Goal: Task Accomplishment & Management: Use online tool/utility

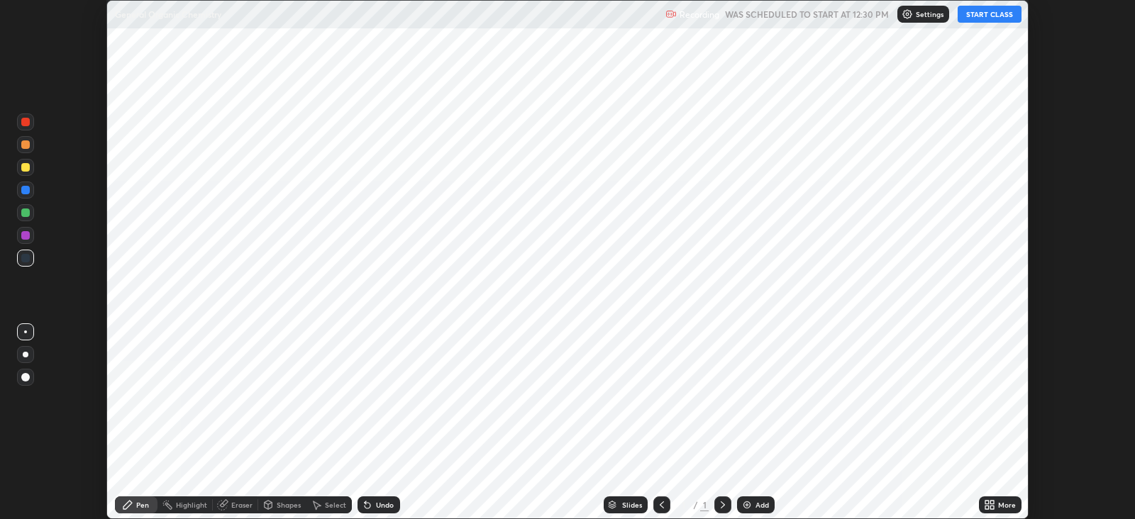
scroll to position [518, 1134]
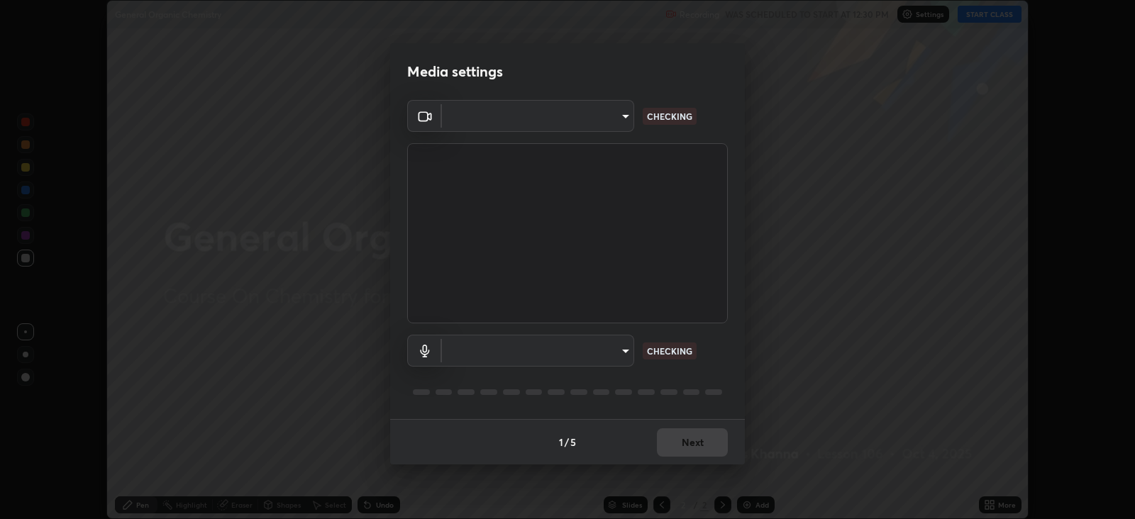
type input "db11550c6627cd1456fd7c992929e7e19338e9c76f4b1d491d27fd0e93a561d0"
click at [599, 349] on body "Erase all General Organic Chemistry Recording WAS SCHEDULED TO START AT 12:30 P…" at bounding box center [567, 259] width 1135 height 519
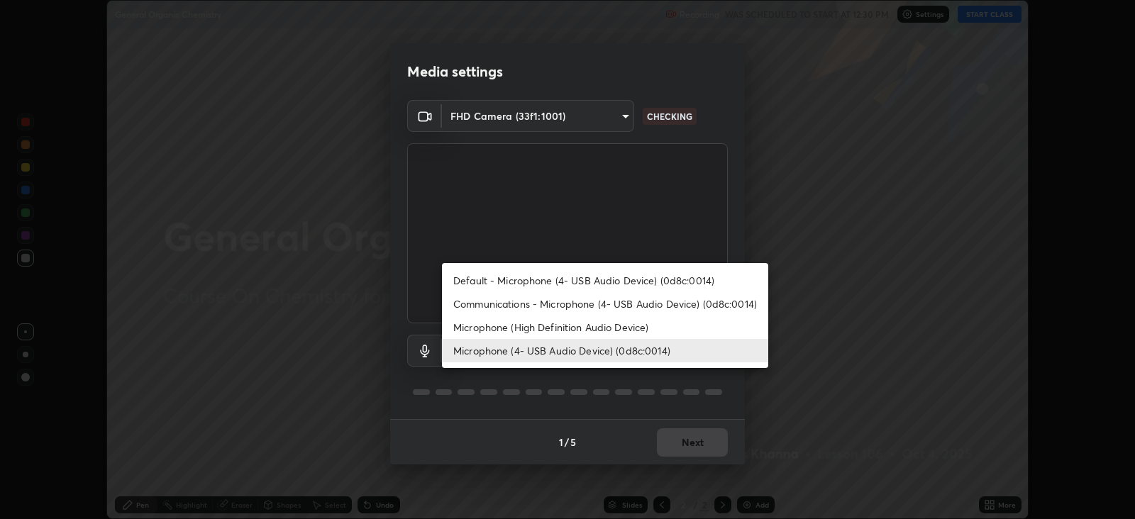
click at [577, 298] on li "Communications - Microphone (4- USB Audio Device) (0d8c:0014)" at bounding box center [605, 303] width 326 height 23
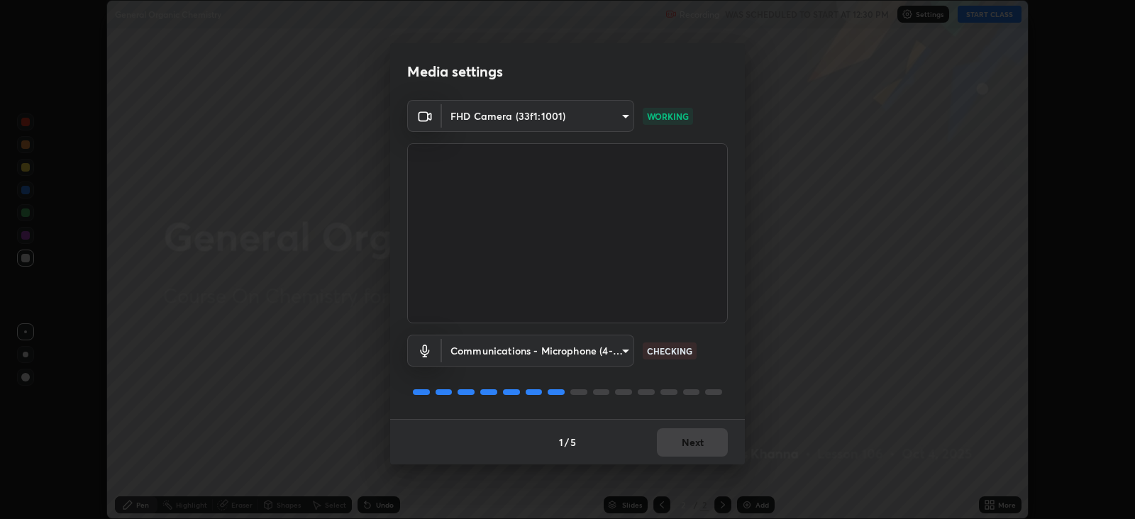
click at [604, 350] on body "Erase all General Organic Chemistry Recording WAS SCHEDULED TO START AT 12:30 P…" at bounding box center [567, 259] width 1135 height 519
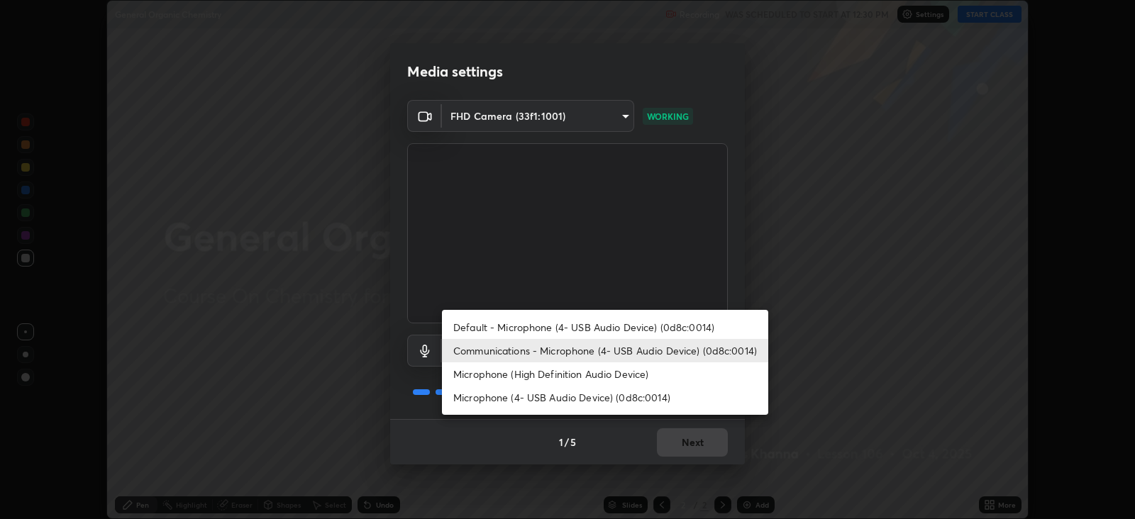
click at [589, 404] on li "Microphone (4- USB Audio Device) (0d8c:0014)" at bounding box center [605, 397] width 326 height 23
type input "d805ff438e7078c1de71cb4717de75612b37844973a4f27df63e8d5766dad93f"
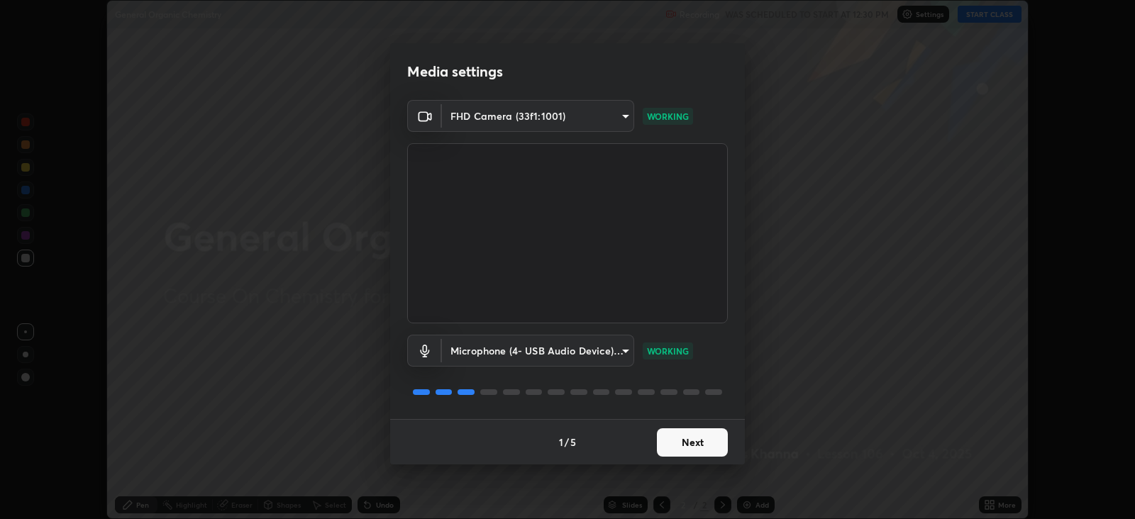
click at [709, 447] on button "Next" at bounding box center [692, 442] width 71 height 28
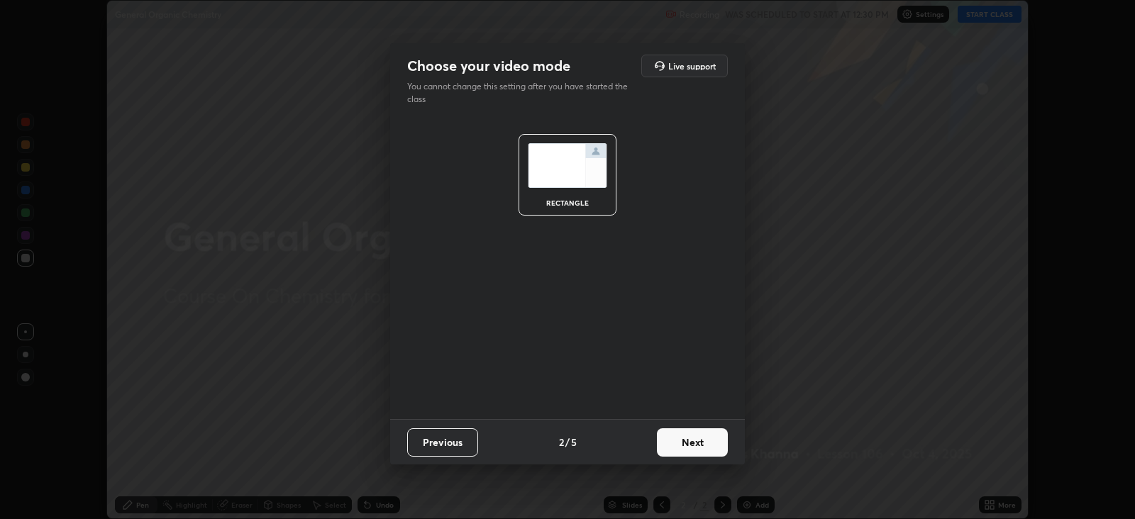
click at [712, 447] on button "Next" at bounding box center [692, 442] width 71 height 28
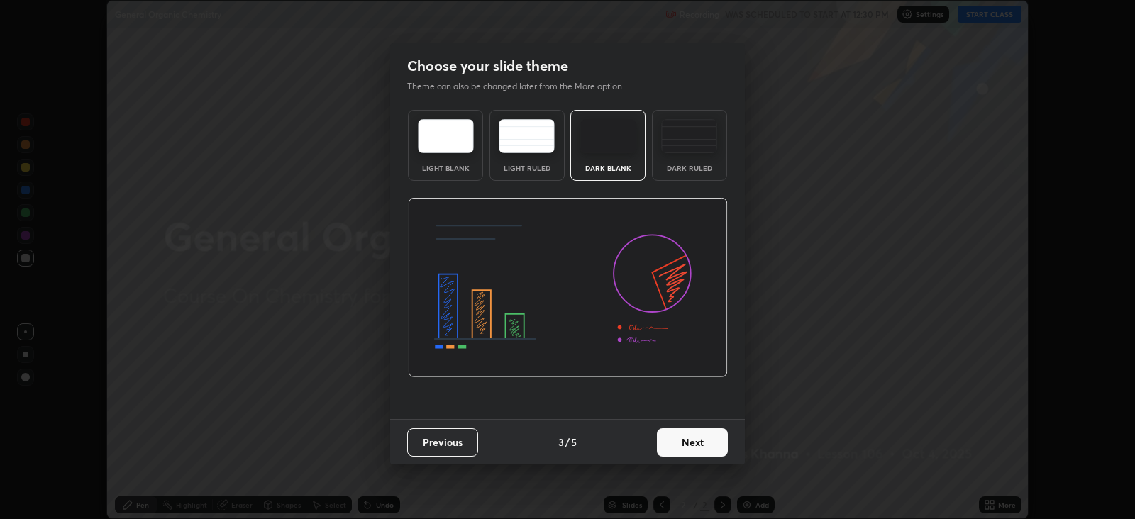
click at [710, 443] on button "Next" at bounding box center [692, 442] width 71 height 28
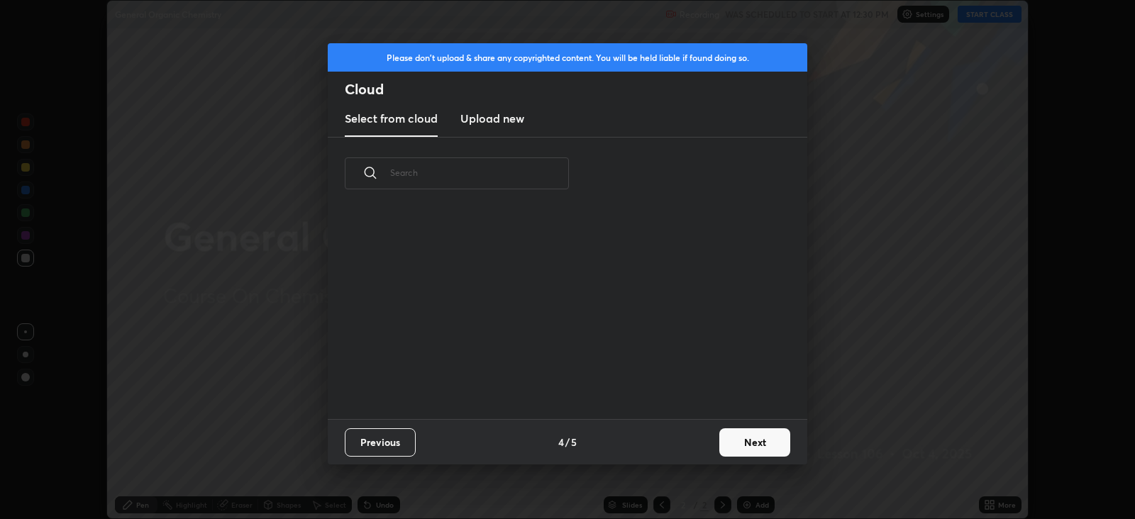
click at [720, 440] on button "Next" at bounding box center [754, 442] width 71 height 28
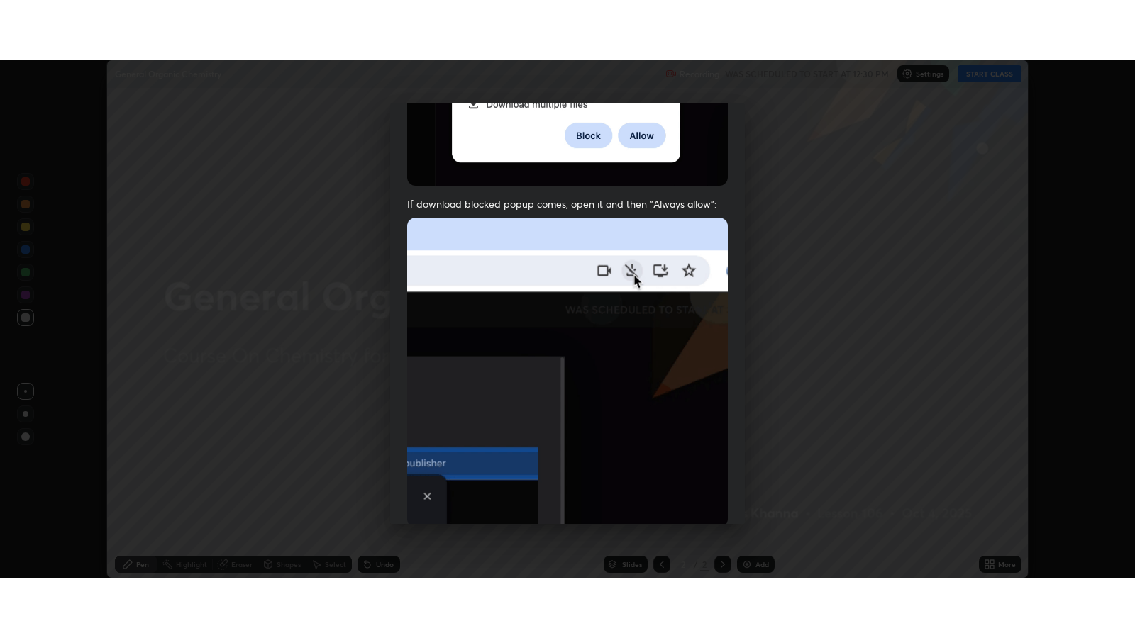
scroll to position [287, 0]
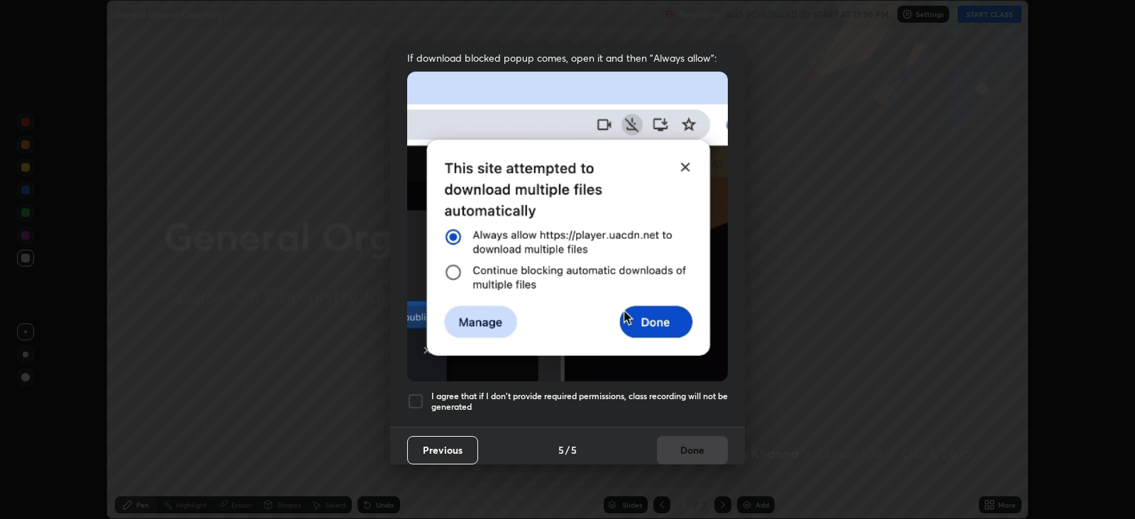
click at [409, 397] on div at bounding box center [415, 401] width 17 height 17
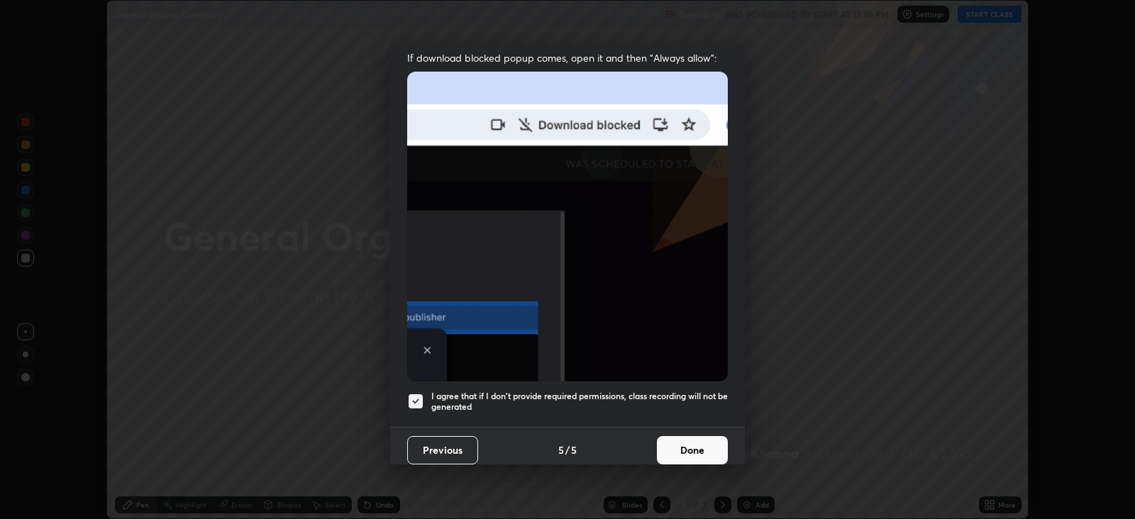
click at [684, 436] on button "Done" at bounding box center [692, 450] width 71 height 28
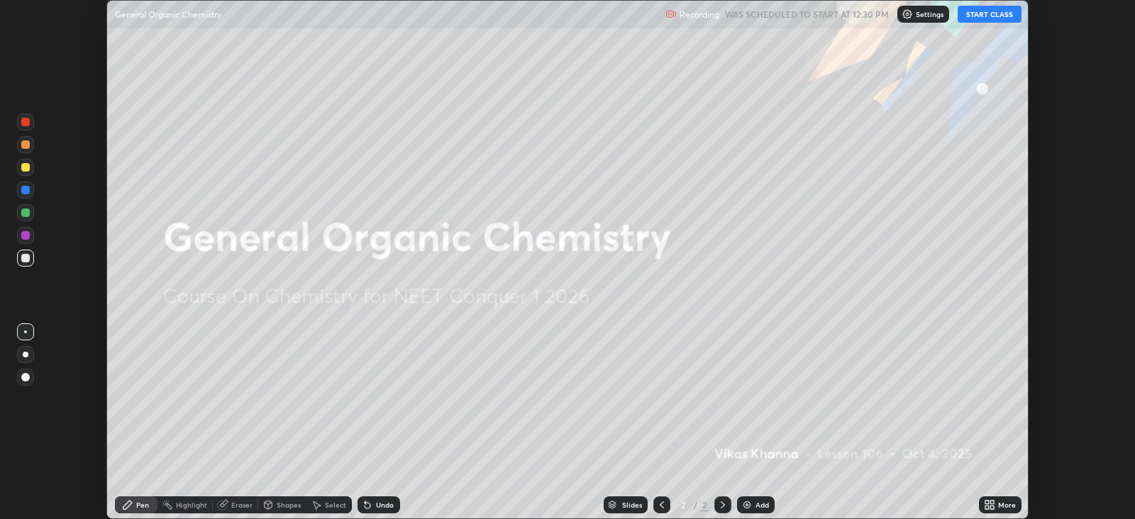
click at [994, 14] on button "START CLASS" at bounding box center [990, 14] width 64 height 17
click at [1003, 504] on div "More" at bounding box center [1007, 504] width 18 height 7
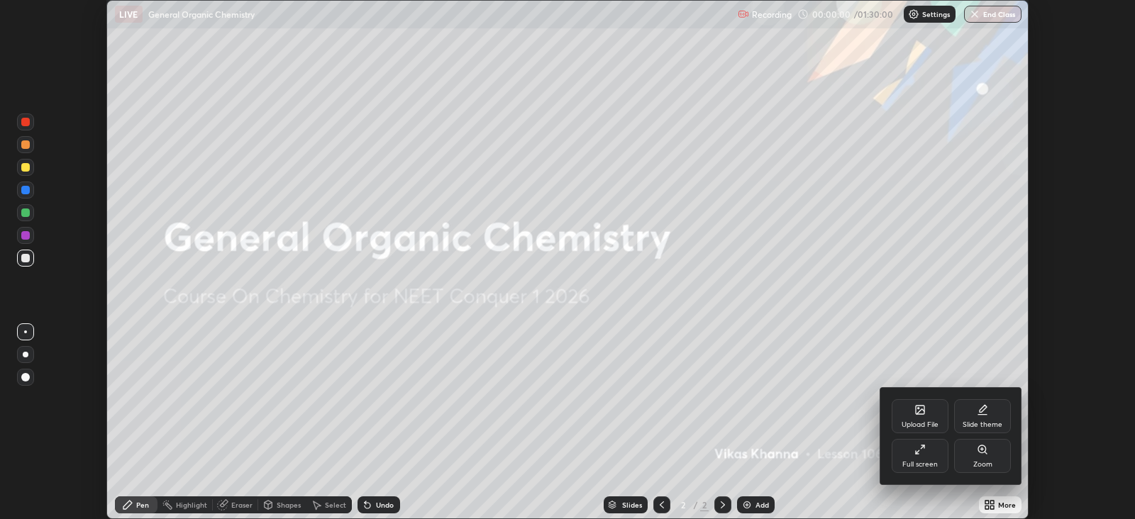
click at [913, 456] on div "Full screen" at bounding box center [920, 456] width 57 height 34
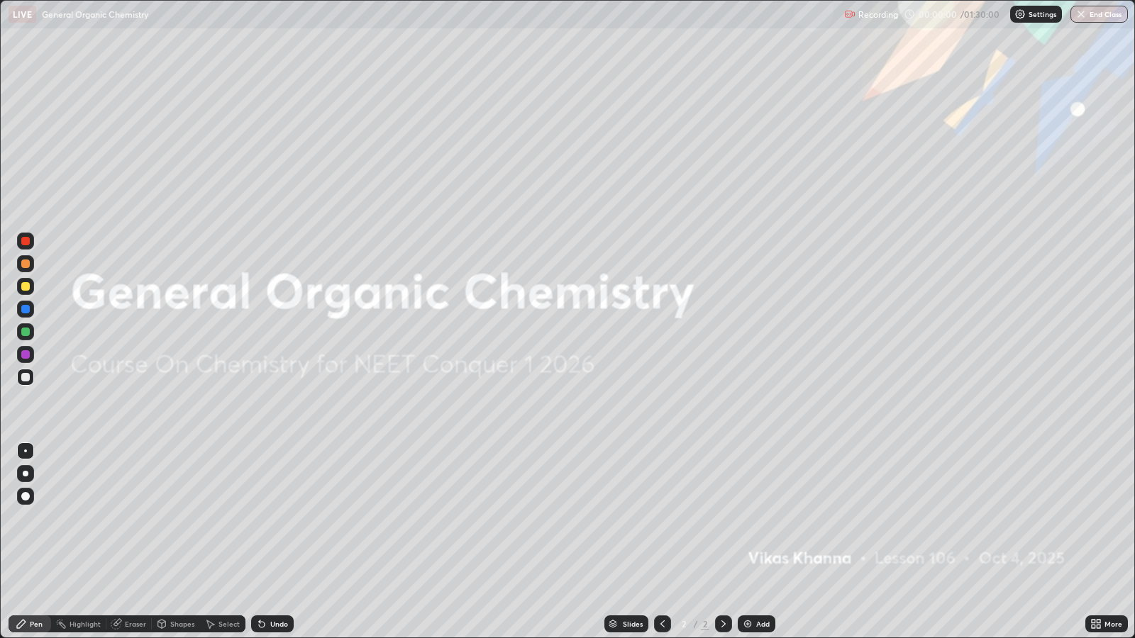
scroll to position [638, 1134]
click at [762, 518] on div "Add" at bounding box center [762, 624] width 13 height 7
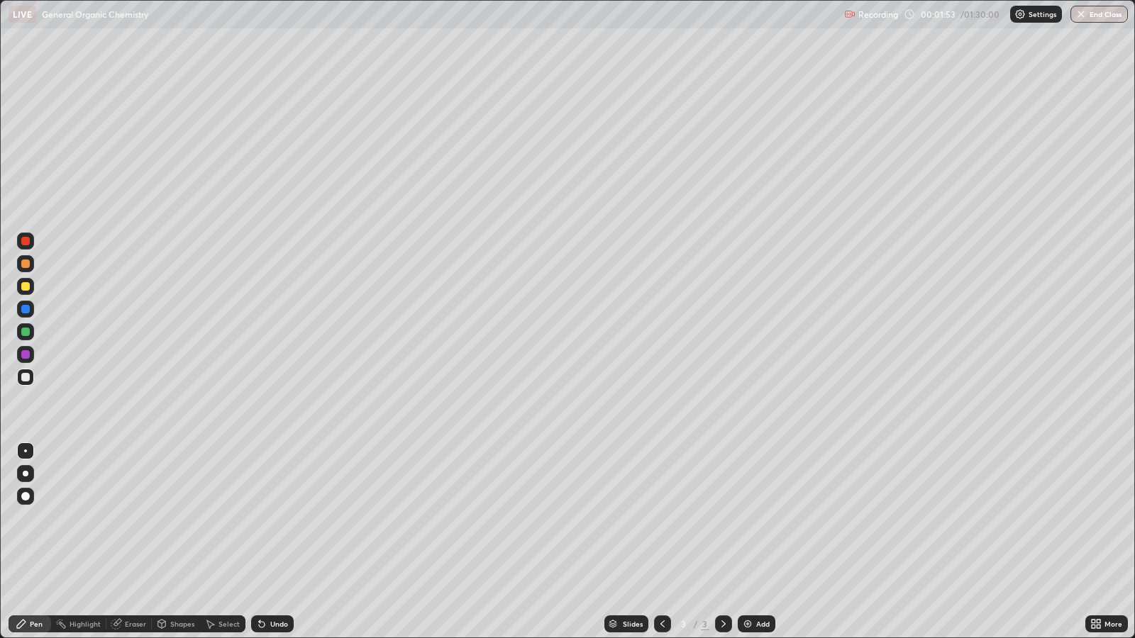
click at [182, 518] on div "Shapes" at bounding box center [182, 624] width 24 height 7
click at [29, 379] on div at bounding box center [25, 377] width 17 height 17
click at [35, 518] on div "Pen" at bounding box center [36, 624] width 13 height 7
click at [30, 496] on div at bounding box center [25, 496] width 17 height 17
click at [29, 287] on div at bounding box center [25, 286] width 17 height 17
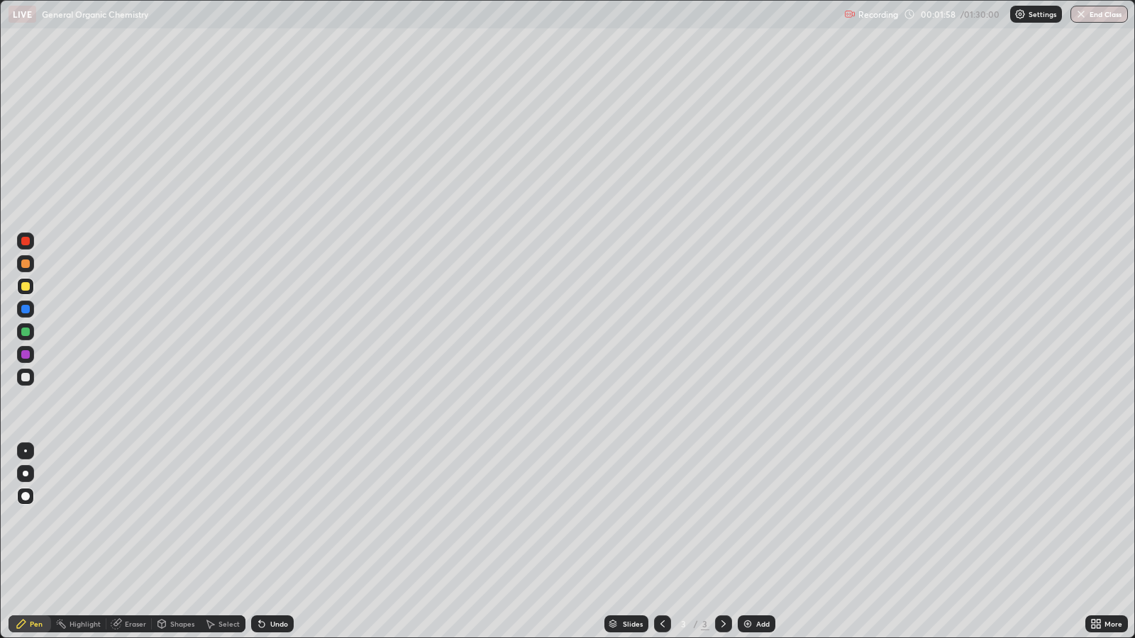
click at [178, 518] on div "Shapes" at bounding box center [182, 624] width 24 height 7
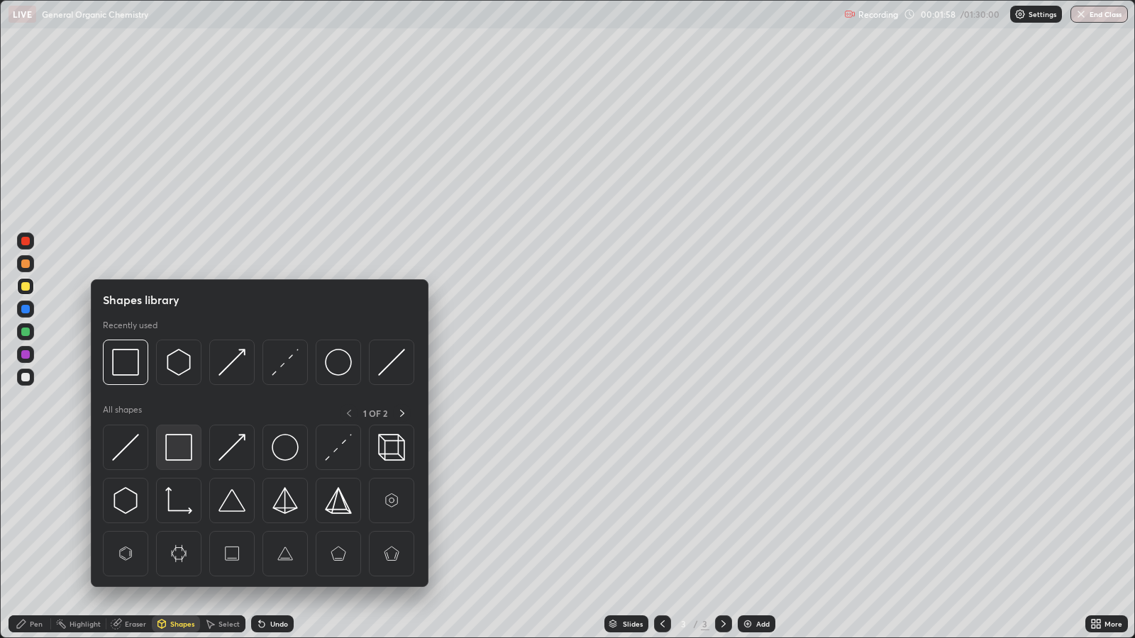
click at [182, 447] on img at bounding box center [178, 447] width 27 height 27
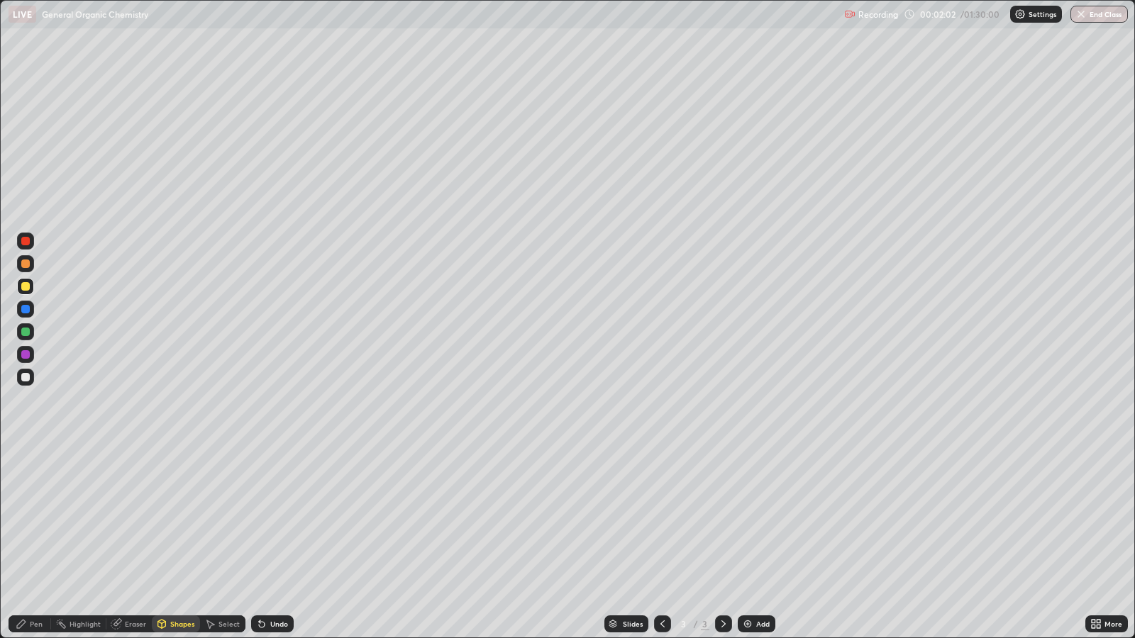
click at [40, 518] on div "Pen" at bounding box center [30, 624] width 43 height 17
click at [27, 284] on div at bounding box center [25, 286] width 9 height 9
click at [27, 312] on div at bounding box center [25, 309] width 9 height 9
click at [192, 518] on div "Shapes" at bounding box center [182, 624] width 24 height 7
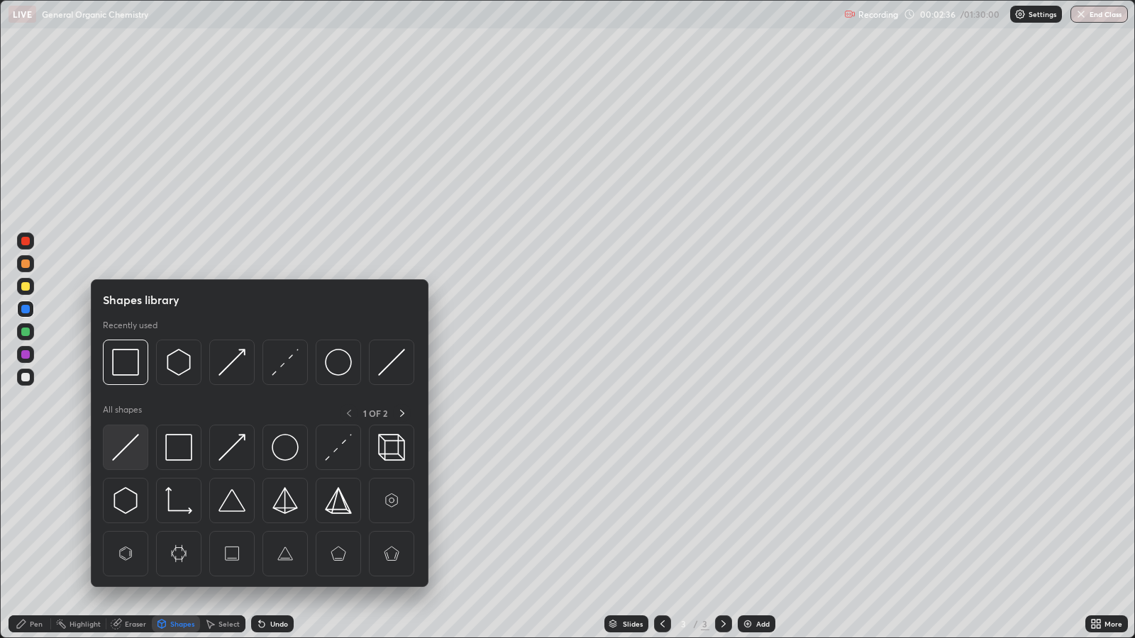
click at [135, 440] on img at bounding box center [125, 447] width 27 height 27
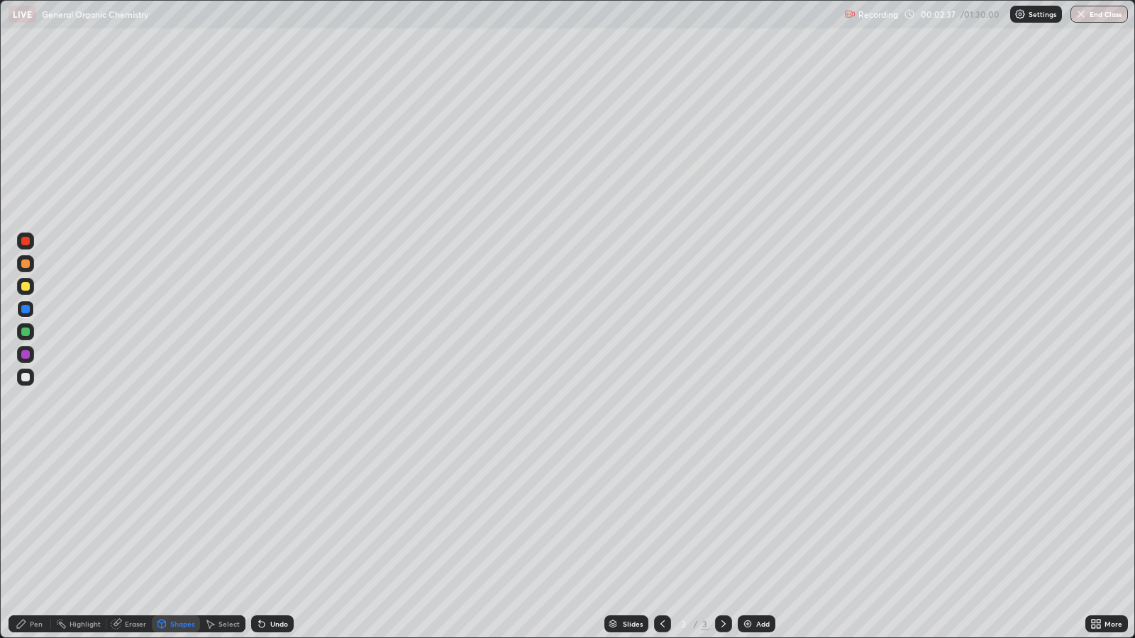
click at [26, 355] on div at bounding box center [25, 354] width 9 height 9
click at [35, 518] on div "Pen" at bounding box center [36, 624] width 13 height 7
click at [28, 308] on div at bounding box center [25, 309] width 9 height 9
click at [28, 284] on div at bounding box center [25, 286] width 9 height 9
click at [179, 518] on div "Shapes" at bounding box center [182, 624] width 24 height 7
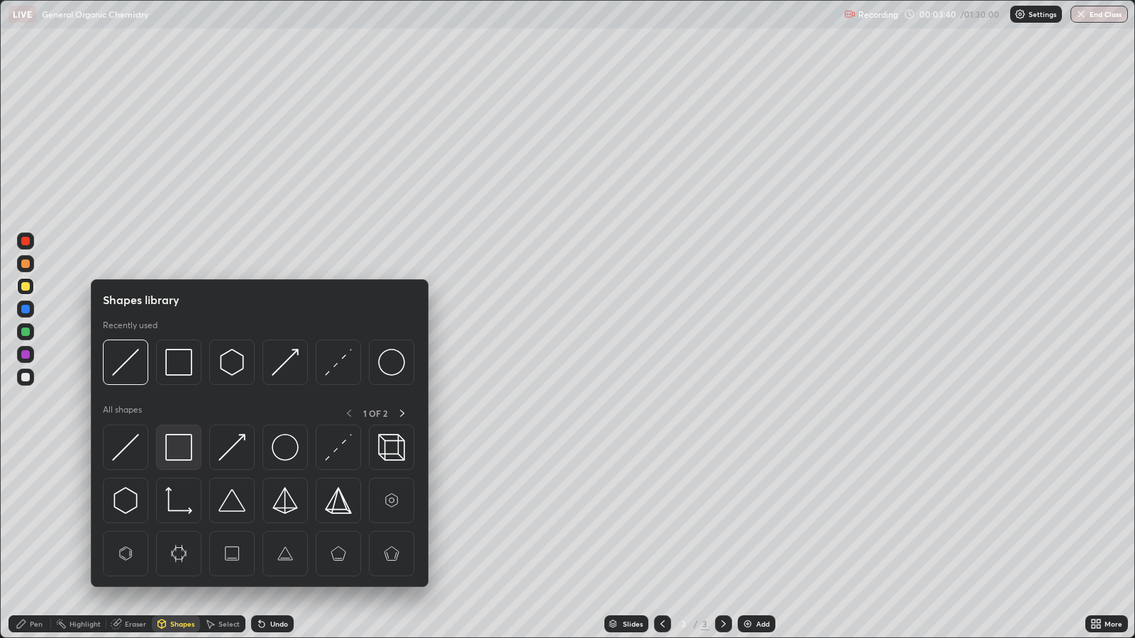
click at [188, 450] on img at bounding box center [178, 447] width 27 height 27
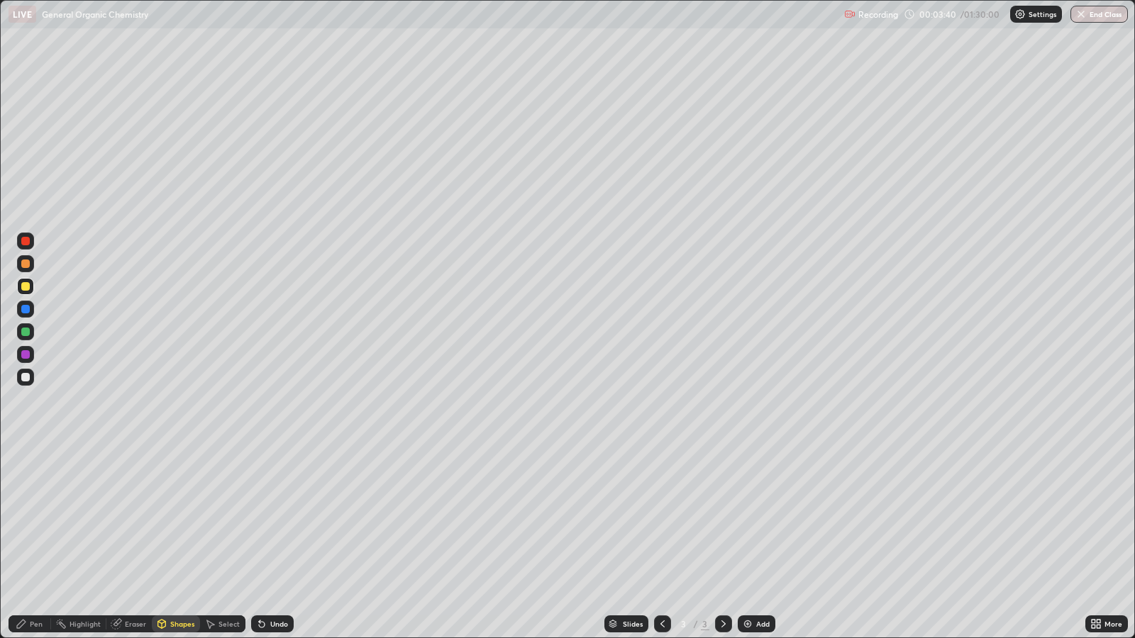
click at [26, 355] on div at bounding box center [25, 354] width 9 height 9
click at [48, 518] on div "Pen" at bounding box center [30, 624] width 43 height 28
click at [745, 518] on img at bounding box center [747, 623] width 11 height 11
click at [179, 518] on div "Shapes" at bounding box center [182, 624] width 24 height 7
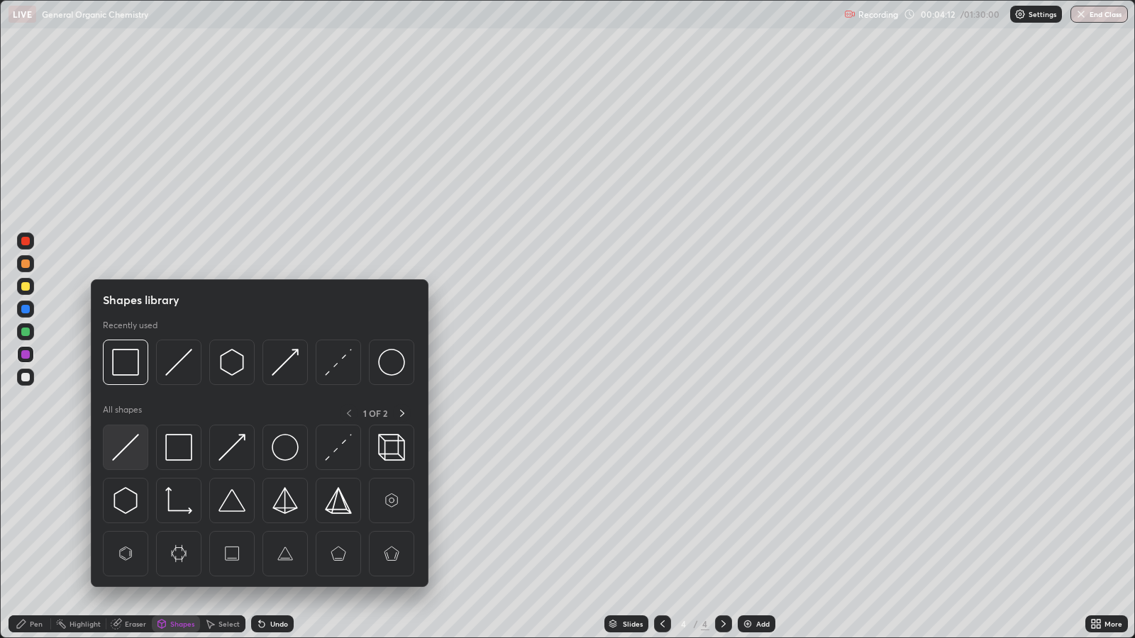
click at [131, 446] on img at bounding box center [125, 447] width 27 height 27
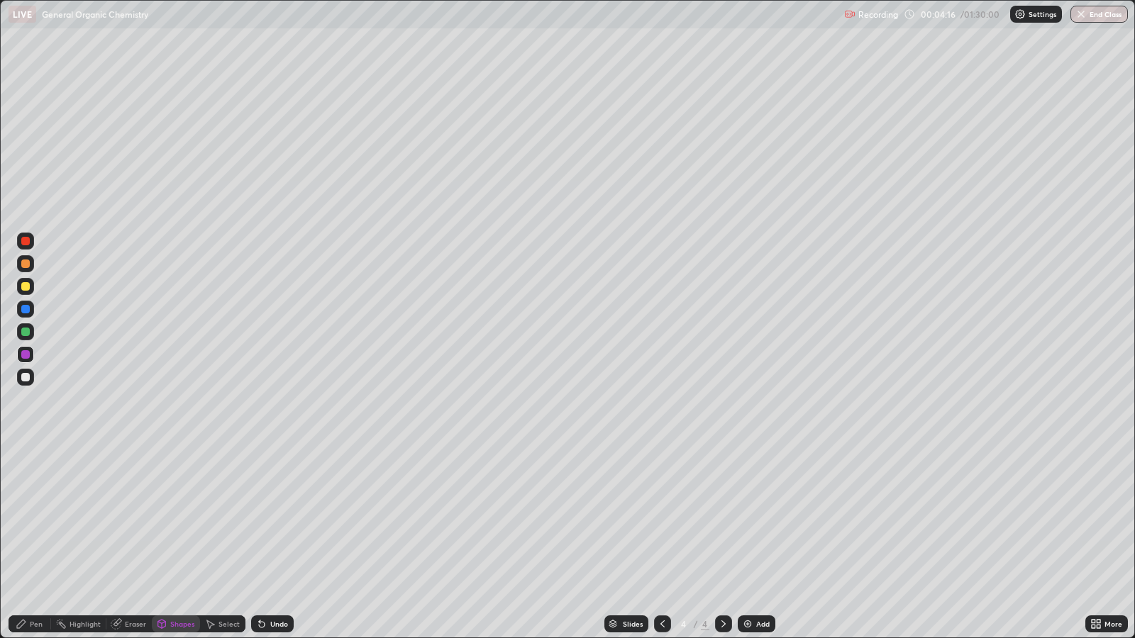
click at [37, 518] on div "Pen" at bounding box center [36, 624] width 13 height 7
click at [27, 286] on div at bounding box center [25, 286] width 9 height 9
click at [273, 518] on div "Undo" at bounding box center [272, 624] width 43 height 17
click at [279, 518] on div "Undo" at bounding box center [279, 624] width 18 height 7
click at [287, 518] on div "Undo" at bounding box center [272, 624] width 43 height 17
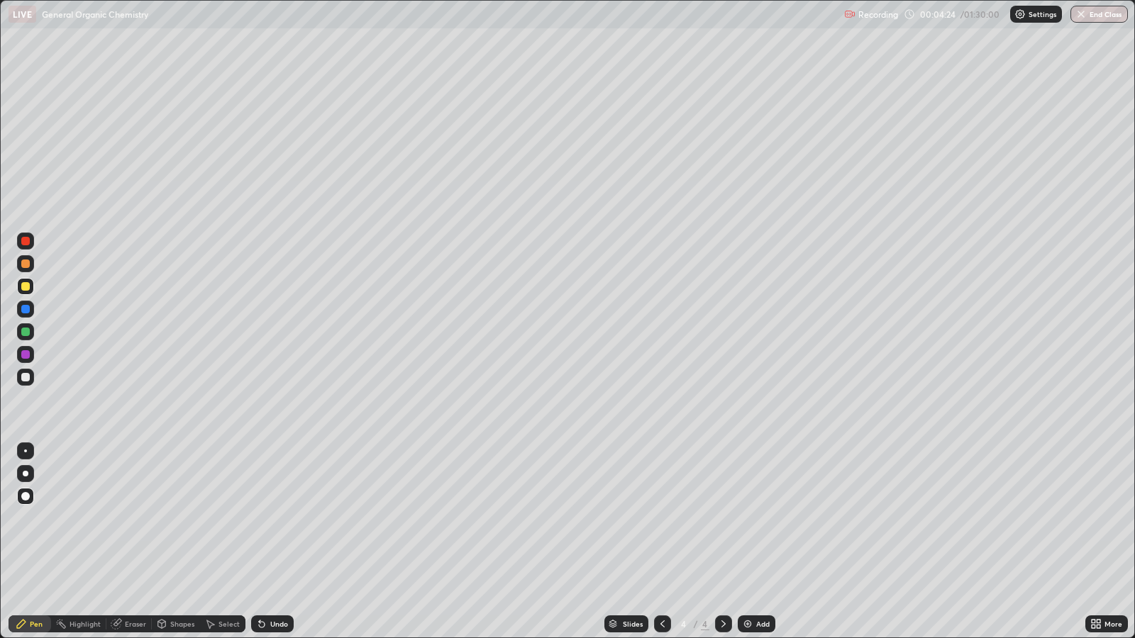
click at [272, 518] on div "Undo" at bounding box center [272, 624] width 43 height 17
click at [27, 287] on div at bounding box center [25, 286] width 9 height 9
click at [177, 518] on div "Shapes" at bounding box center [182, 624] width 24 height 7
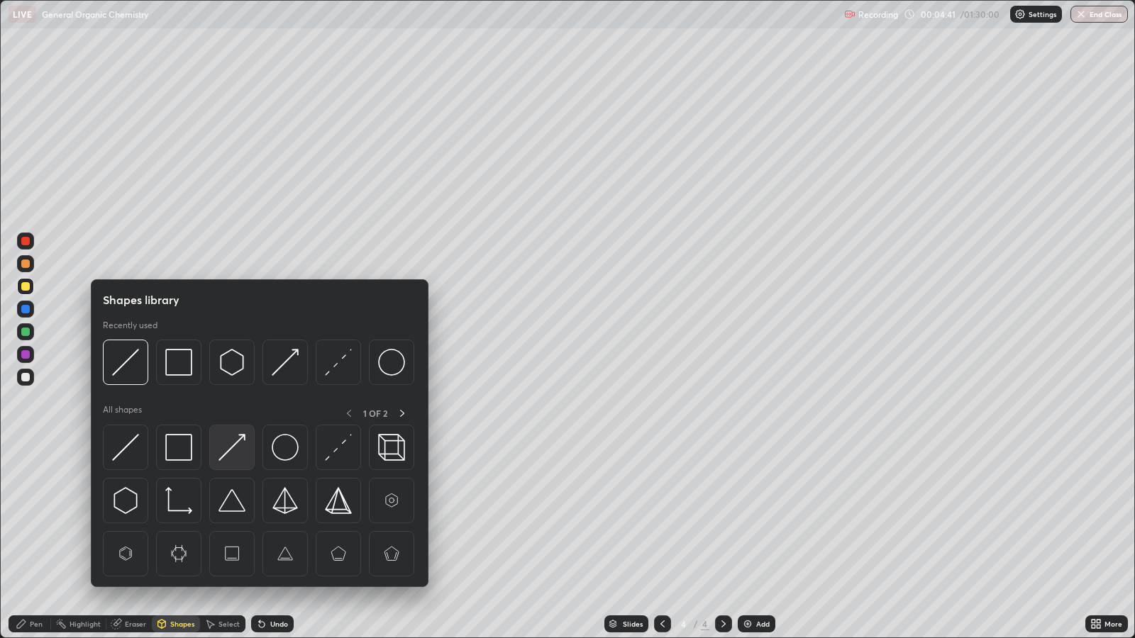
click at [240, 443] on img at bounding box center [231, 447] width 27 height 27
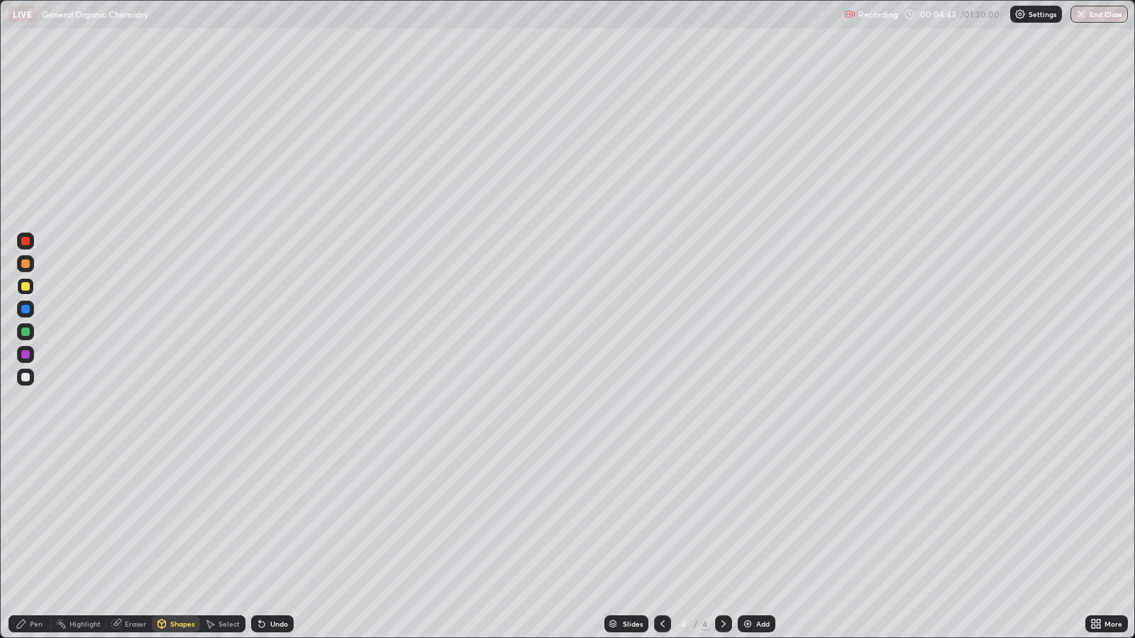
click at [35, 518] on div "Pen" at bounding box center [36, 624] width 13 height 7
click at [172, 518] on div "Shapes" at bounding box center [176, 624] width 48 height 17
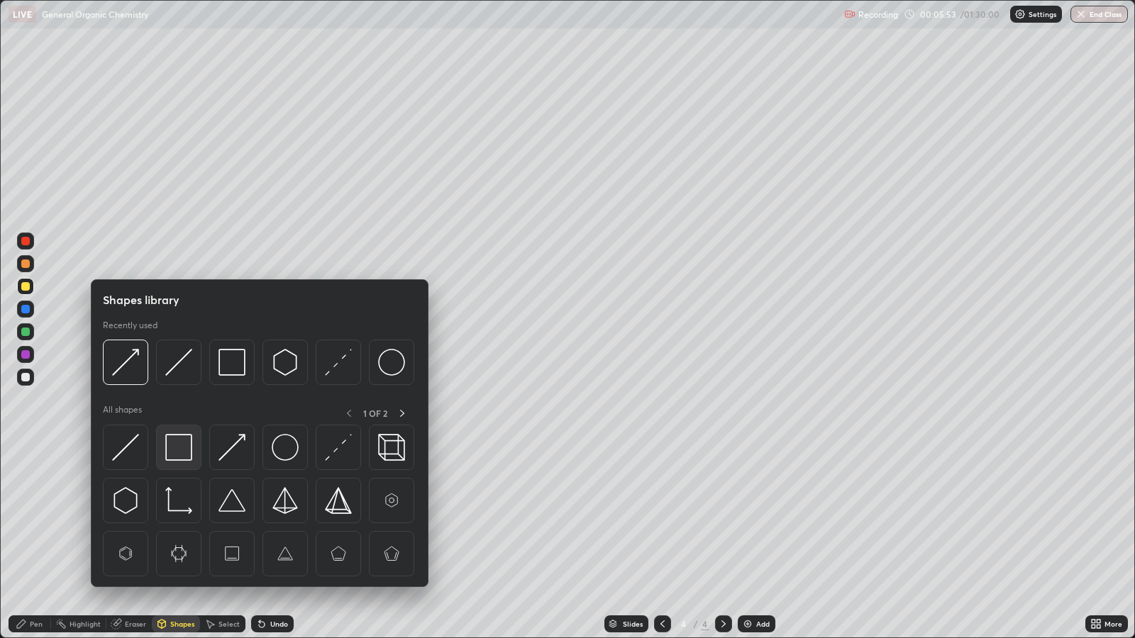
click at [186, 440] on img at bounding box center [178, 447] width 27 height 27
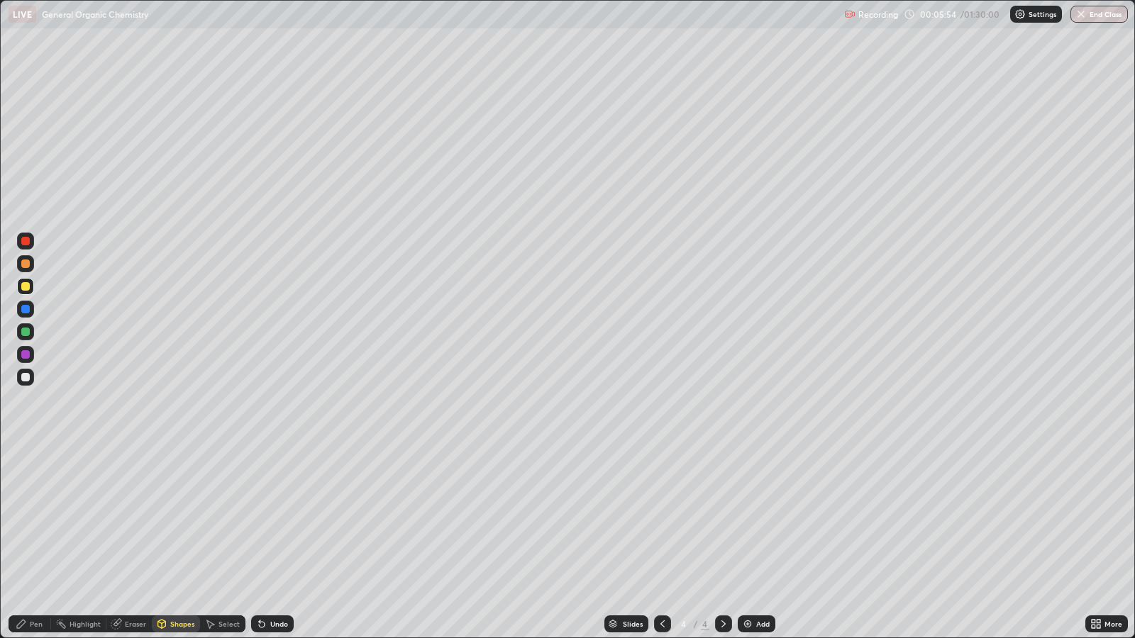
click at [26, 353] on div at bounding box center [25, 354] width 9 height 9
click at [756, 518] on div "Add" at bounding box center [762, 624] width 13 height 7
click at [167, 518] on div "Shapes" at bounding box center [176, 624] width 48 height 17
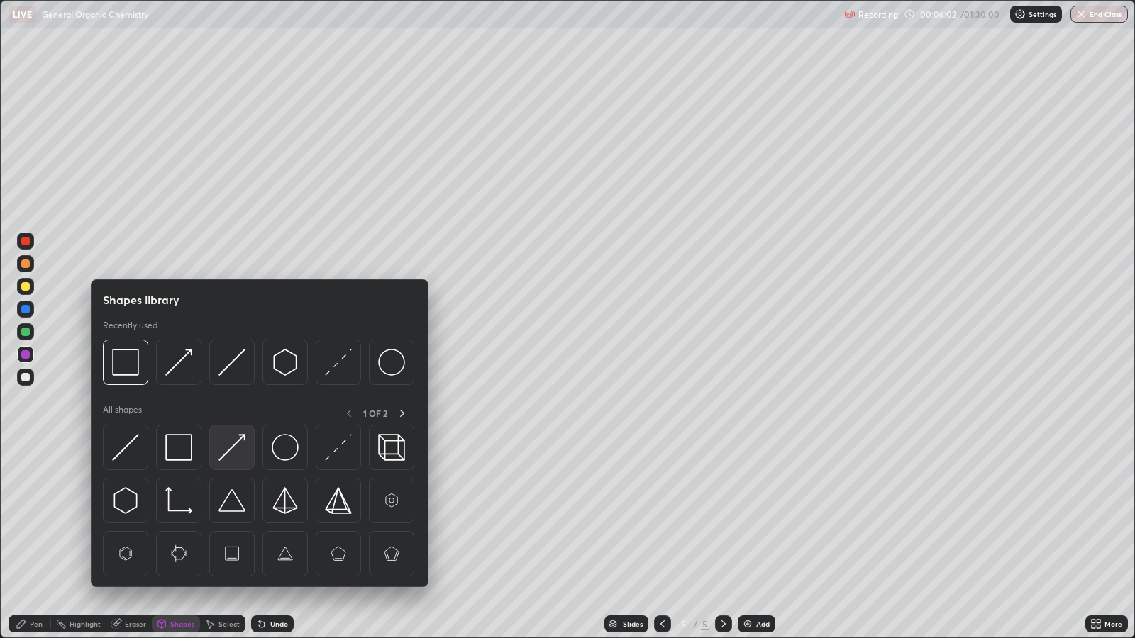
click at [231, 443] on img at bounding box center [231, 447] width 27 height 27
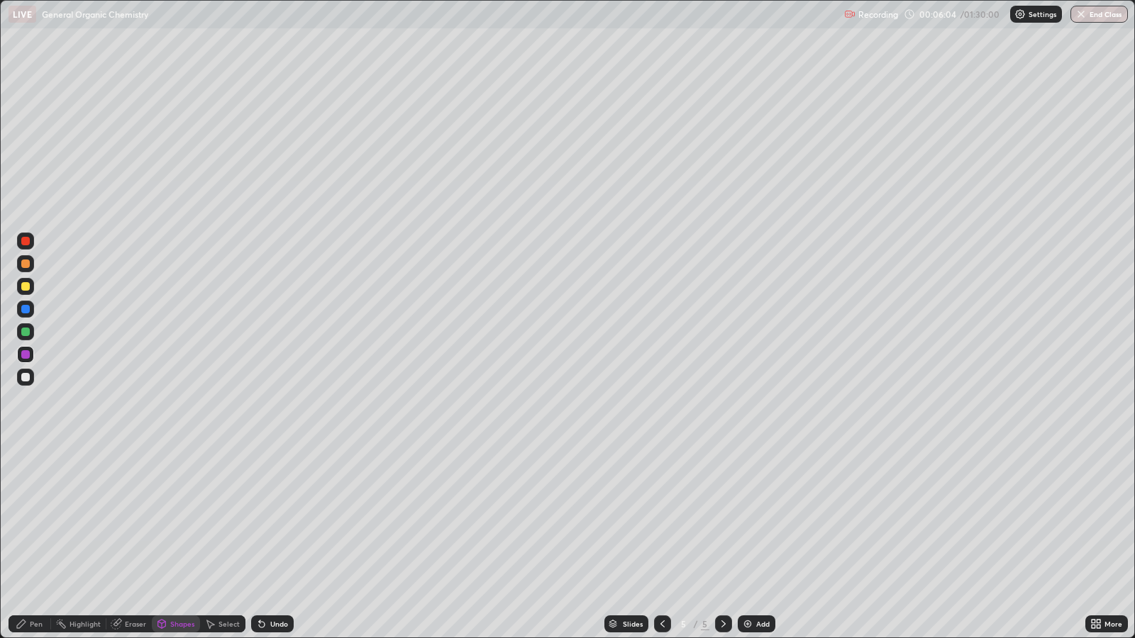
click at [35, 518] on div "Pen" at bounding box center [36, 624] width 13 height 7
click at [276, 518] on div "Undo" at bounding box center [279, 624] width 18 height 7
click at [277, 518] on div "Undo" at bounding box center [279, 624] width 18 height 7
click at [278, 518] on div "Undo" at bounding box center [279, 624] width 18 height 7
click at [285, 518] on div "Undo" at bounding box center [279, 624] width 18 height 7
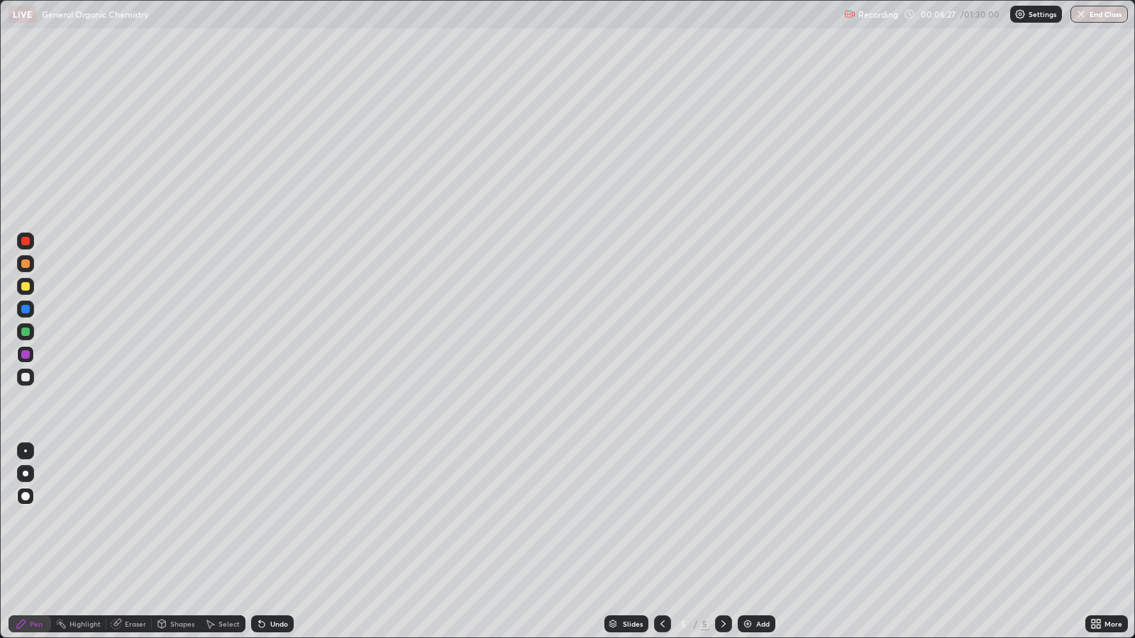
click at [269, 518] on div "Undo" at bounding box center [272, 624] width 43 height 17
click at [273, 518] on div "Undo" at bounding box center [272, 624] width 43 height 17
click at [276, 518] on div "Undo" at bounding box center [272, 624] width 43 height 17
click at [278, 518] on div "Undo" at bounding box center [269, 624] width 48 height 28
click at [279, 518] on div "Undo" at bounding box center [272, 624] width 43 height 17
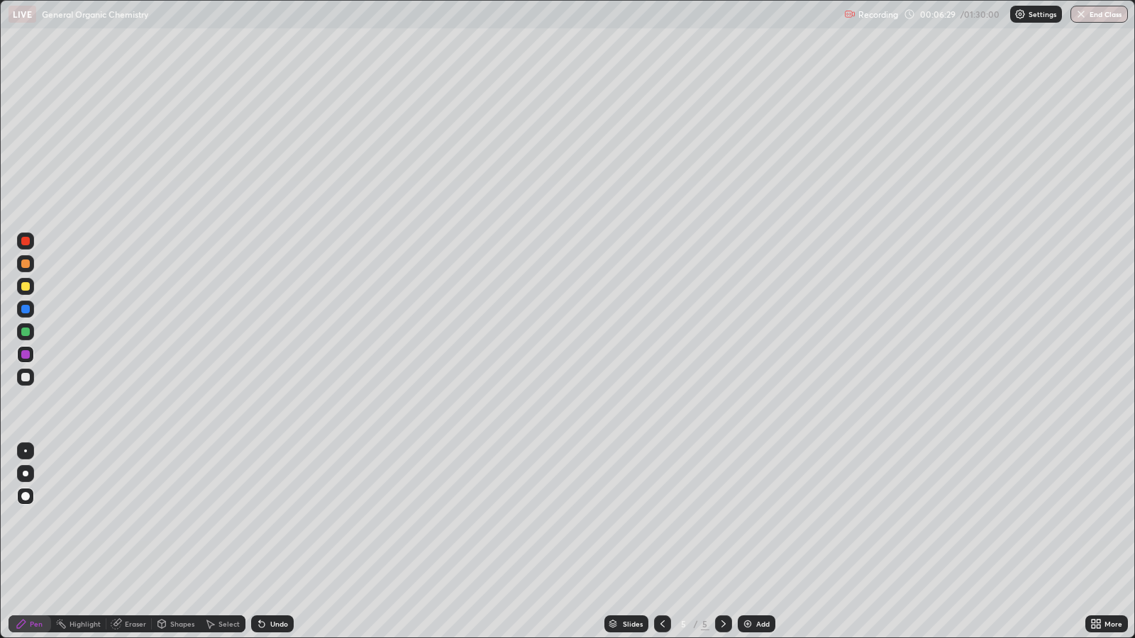
click at [272, 518] on div "Undo" at bounding box center [279, 624] width 18 height 7
click at [270, 518] on div "Undo" at bounding box center [279, 624] width 18 height 7
click at [182, 518] on div "Shapes" at bounding box center [182, 624] width 24 height 7
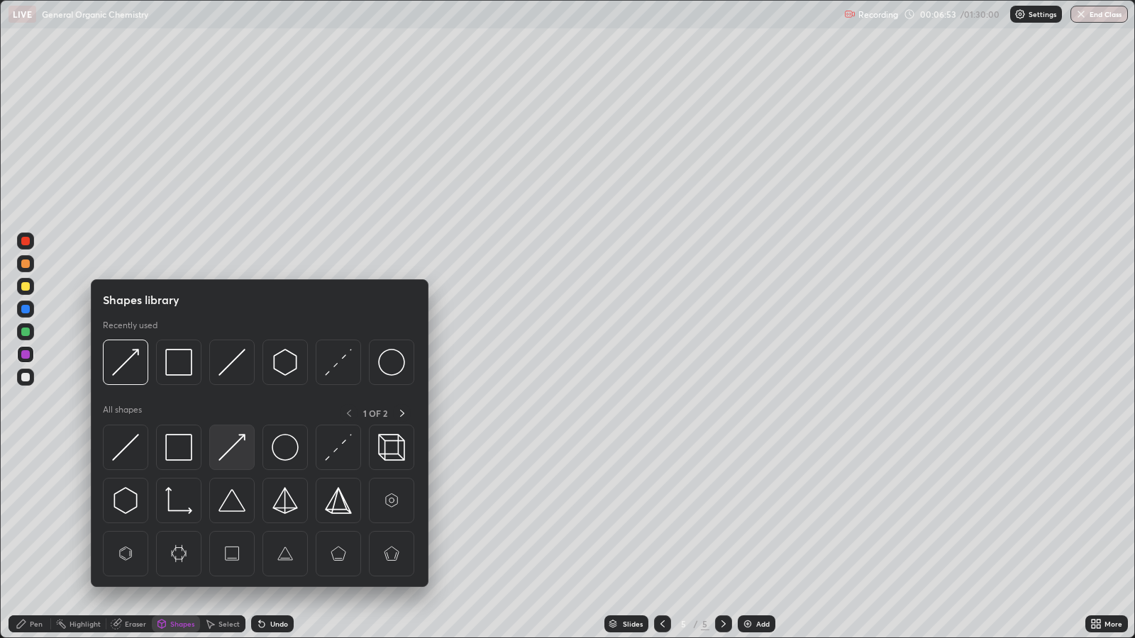
click at [233, 450] on img at bounding box center [231, 447] width 27 height 27
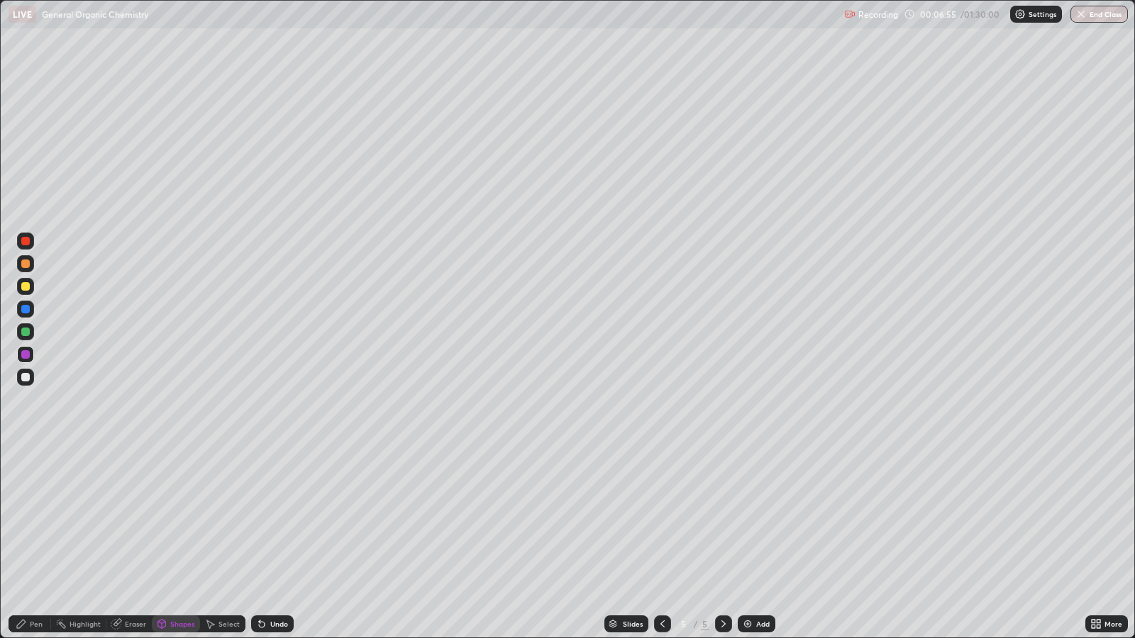
click at [35, 518] on div "Pen" at bounding box center [36, 624] width 13 height 7
click at [752, 518] on div "Add" at bounding box center [757, 624] width 38 height 17
click at [26, 287] on div at bounding box center [25, 286] width 9 height 9
click at [27, 352] on div at bounding box center [25, 354] width 9 height 9
click at [26, 309] on div at bounding box center [25, 309] width 9 height 9
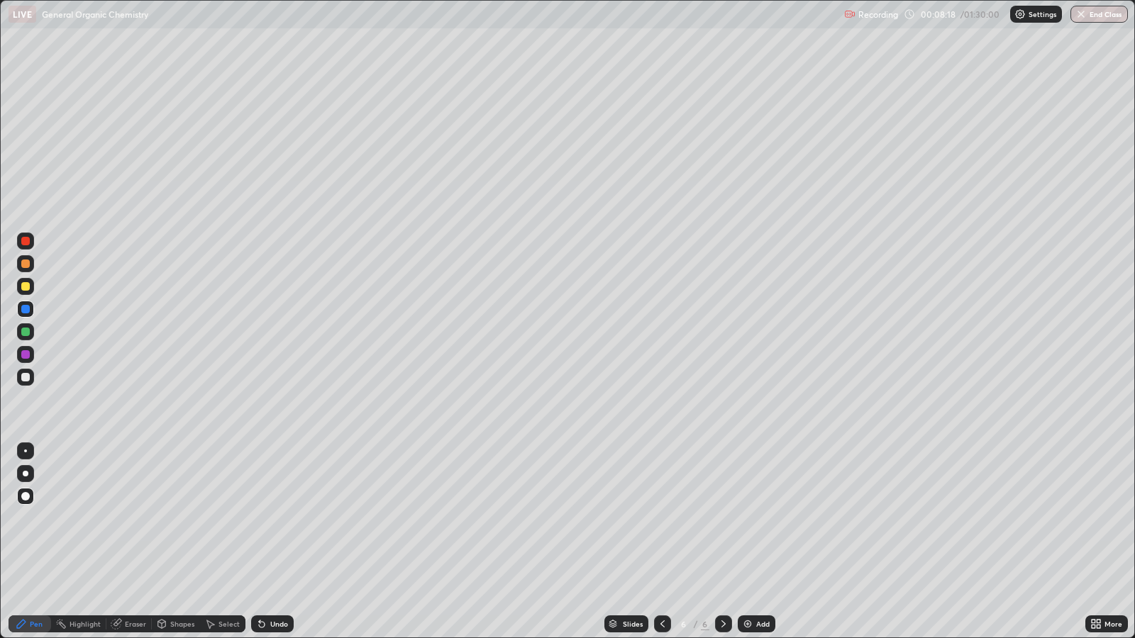
click at [26, 331] on div at bounding box center [25, 332] width 9 height 9
click at [27, 355] on div at bounding box center [25, 354] width 9 height 9
click at [25, 331] on div at bounding box center [25, 332] width 9 height 9
click at [179, 518] on div "Shapes" at bounding box center [182, 624] width 24 height 7
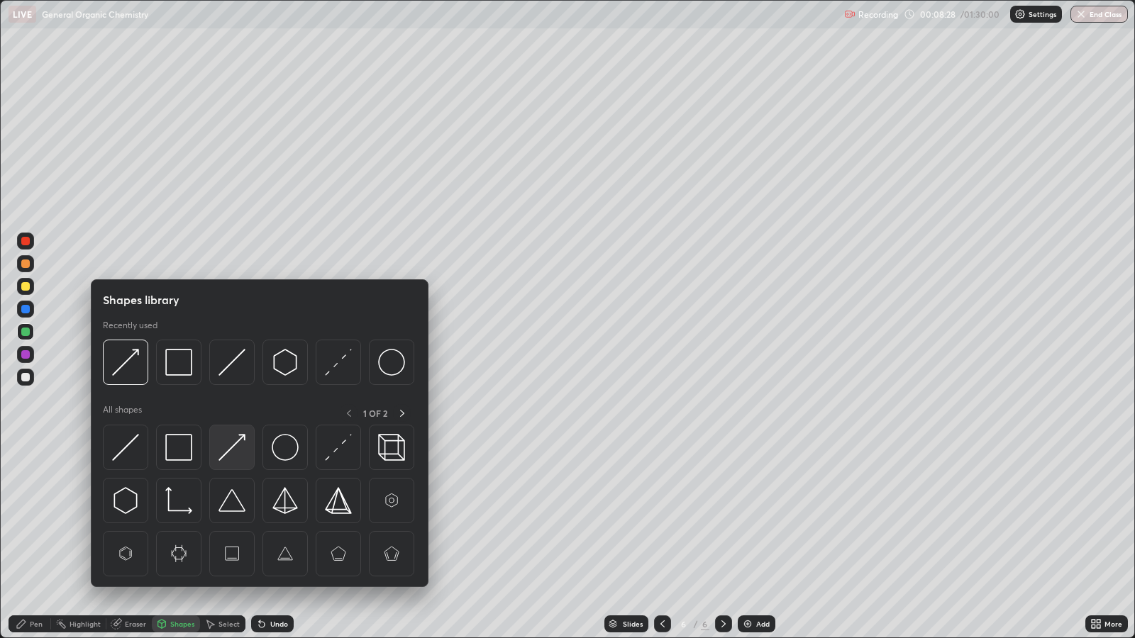
click at [232, 454] on img at bounding box center [231, 447] width 27 height 27
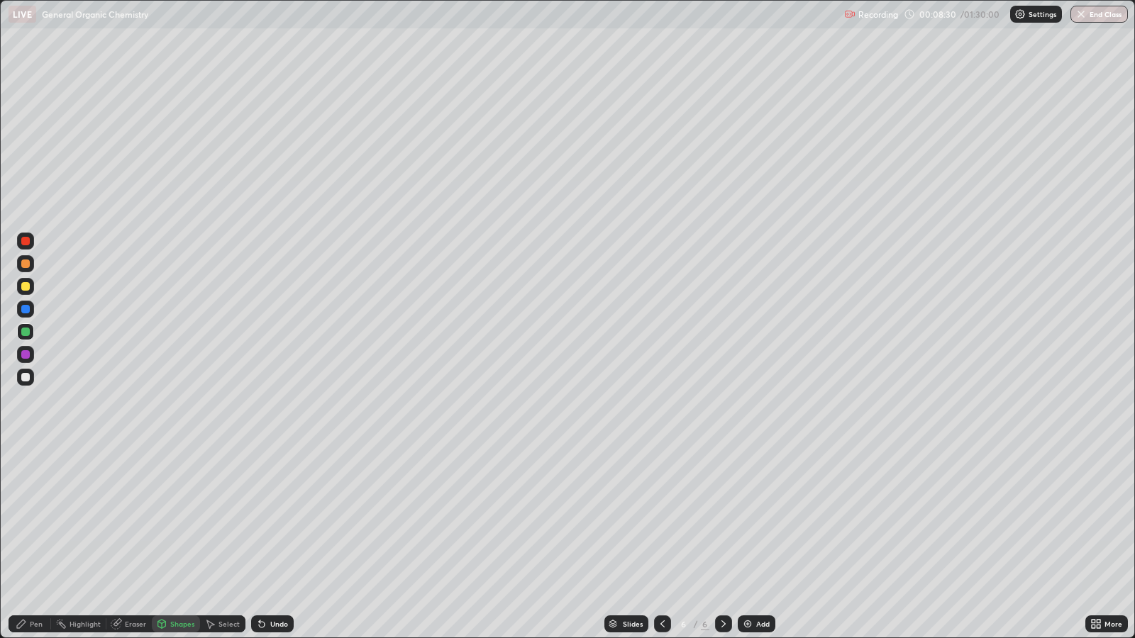
click at [35, 518] on div "Pen" at bounding box center [36, 624] width 13 height 7
click at [762, 518] on div "Add" at bounding box center [762, 624] width 13 height 7
click at [180, 518] on div "Shapes" at bounding box center [182, 624] width 24 height 7
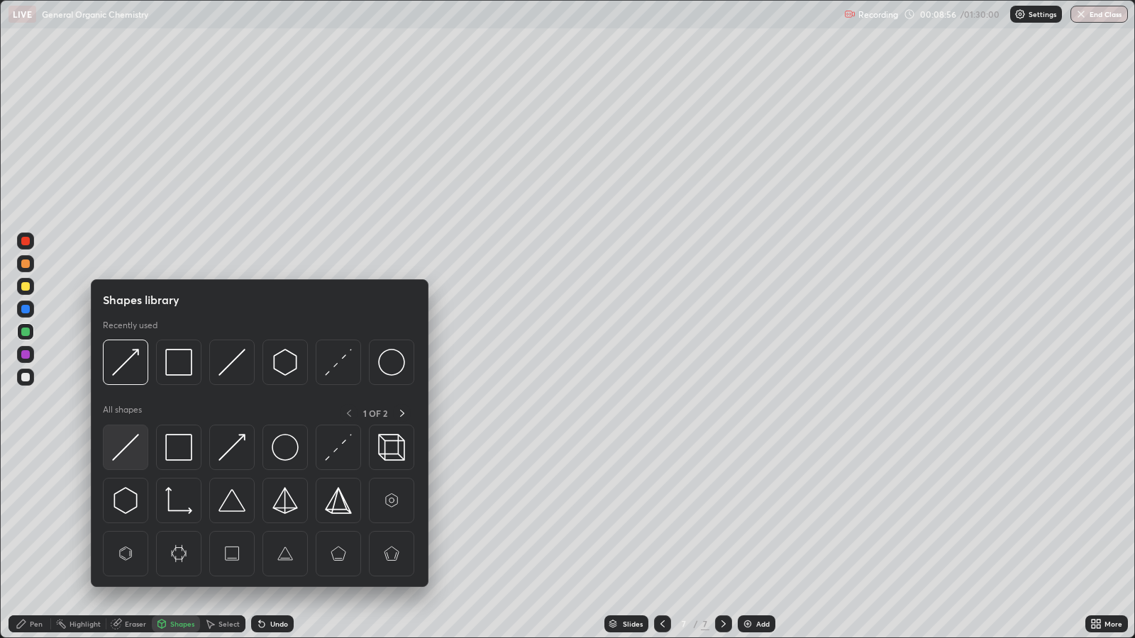
click at [128, 452] on img at bounding box center [125, 447] width 27 height 27
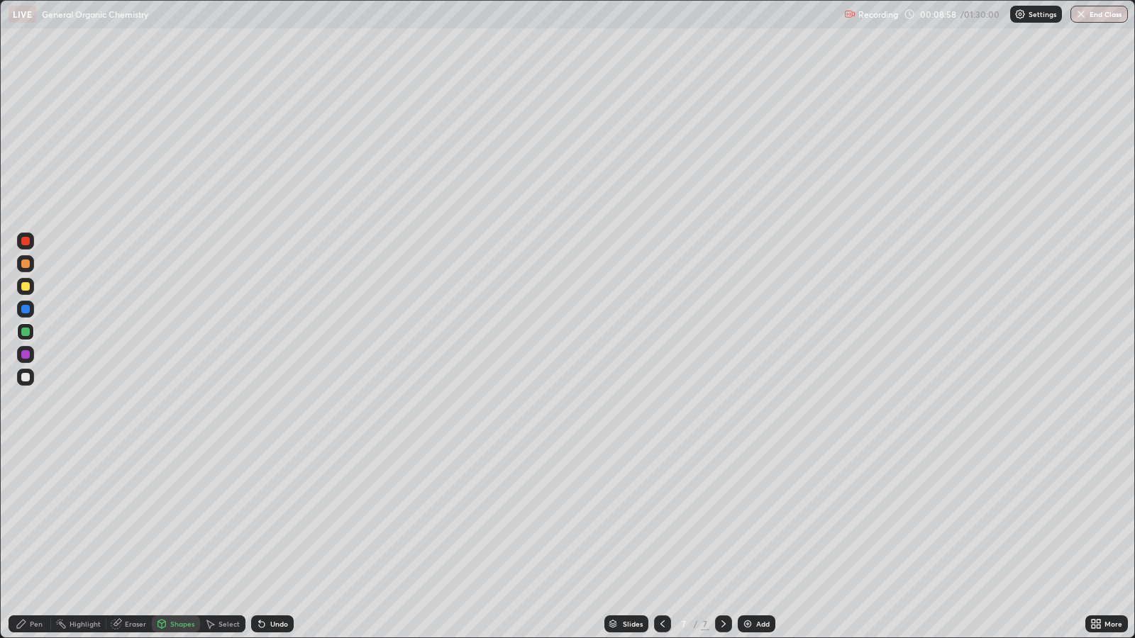
click at [35, 518] on div "Pen" at bounding box center [36, 624] width 13 height 7
click at [28, 287] on div at bounding box center [25, 286] width 9 height 9
click at [28, 308] on div at bounding box center [25, 309] width 9 height 9
click at [179, 518] on div "Shapes" at bounding box center [182, 624] width 24 height 7
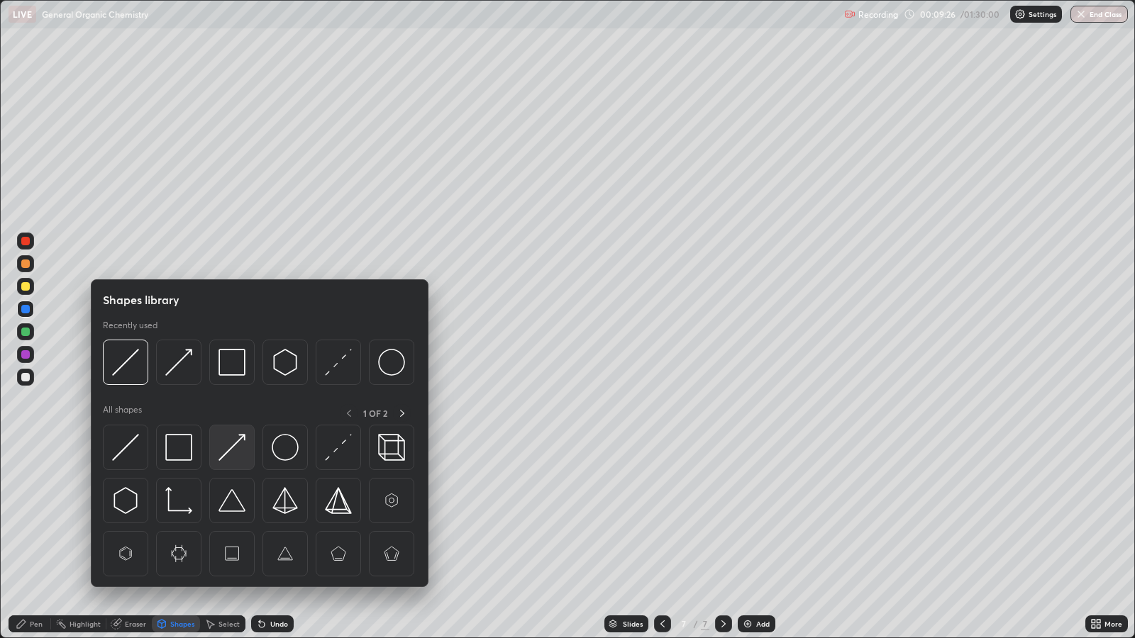
click at [230, 447] on img at bounding box center [231, 447] width 27 height 27
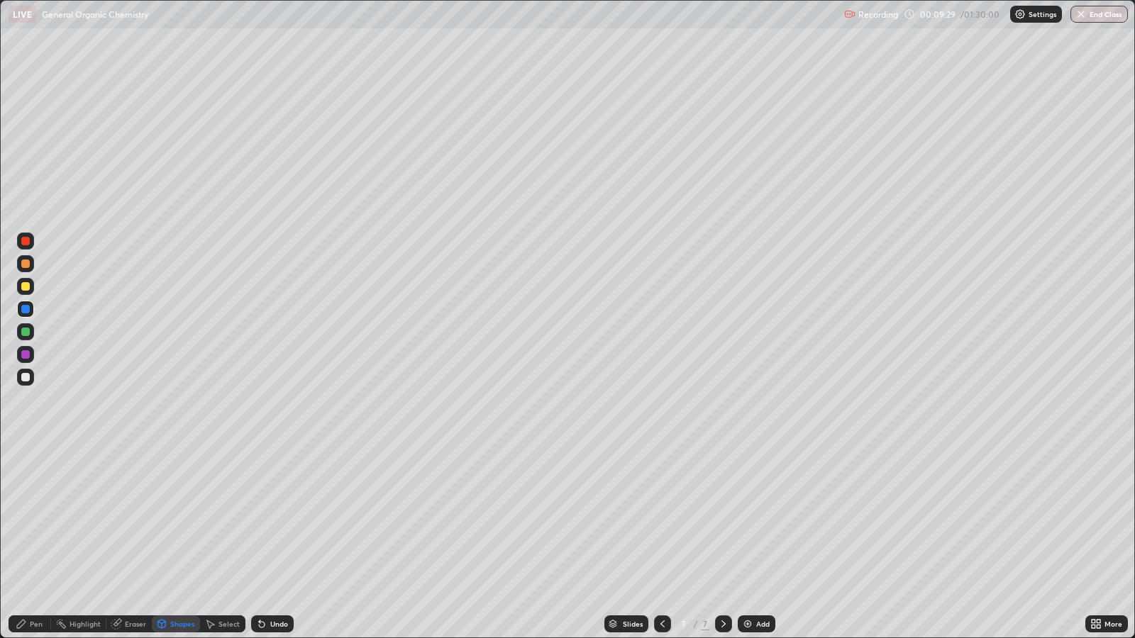
click at [30, 518] on div "Pen" at bounding box center [36, 624] width 13 height 7
click at [665, 518] on div at bounding box center [662, 624] width 17 height 28
click at [721, 518] on icon at bounding box center [723, 624] width 4 height 7
click at [757, 518] on div "Add" at bounding box center [762, 624] width 13 height 7
click at [26, 287] on div at bounding box center [25, 286] width 9 height 9
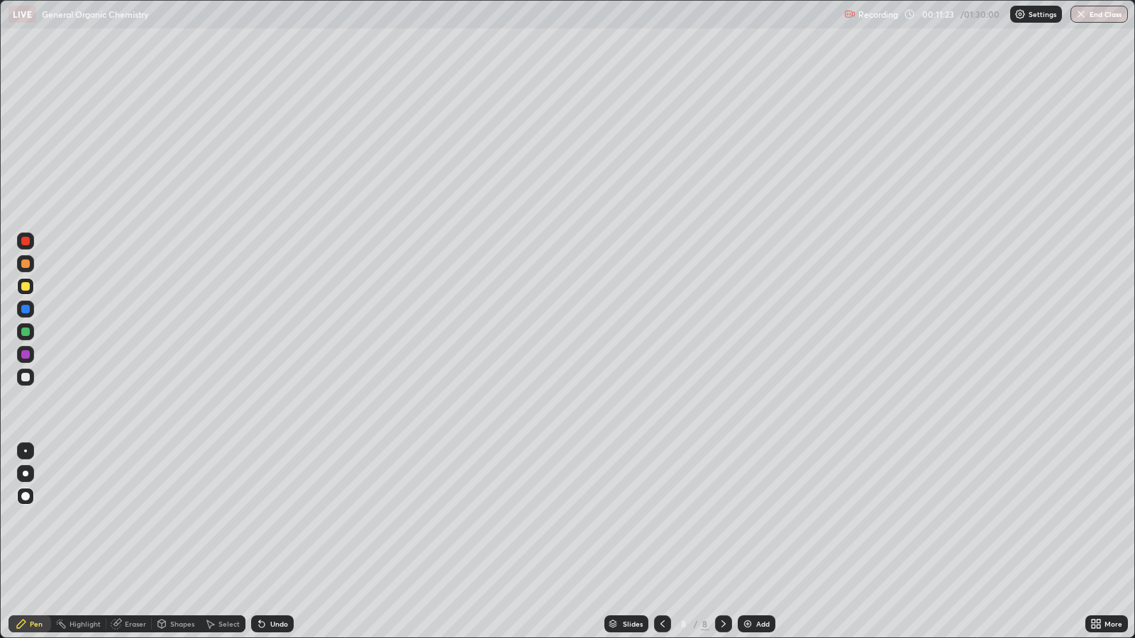
click at [28, 308] on div at bounding box center [25, 309] width 9 height 9
click at [26, 355] on div at bounding box center [25, 354] width 9 height 9
click at [38, 518] on div "Pen" at bounding box center [36, 624] width 13 height 7
click at [177, 518] on div "Shapes" at bounding box center [182, 624] width 24 height 7
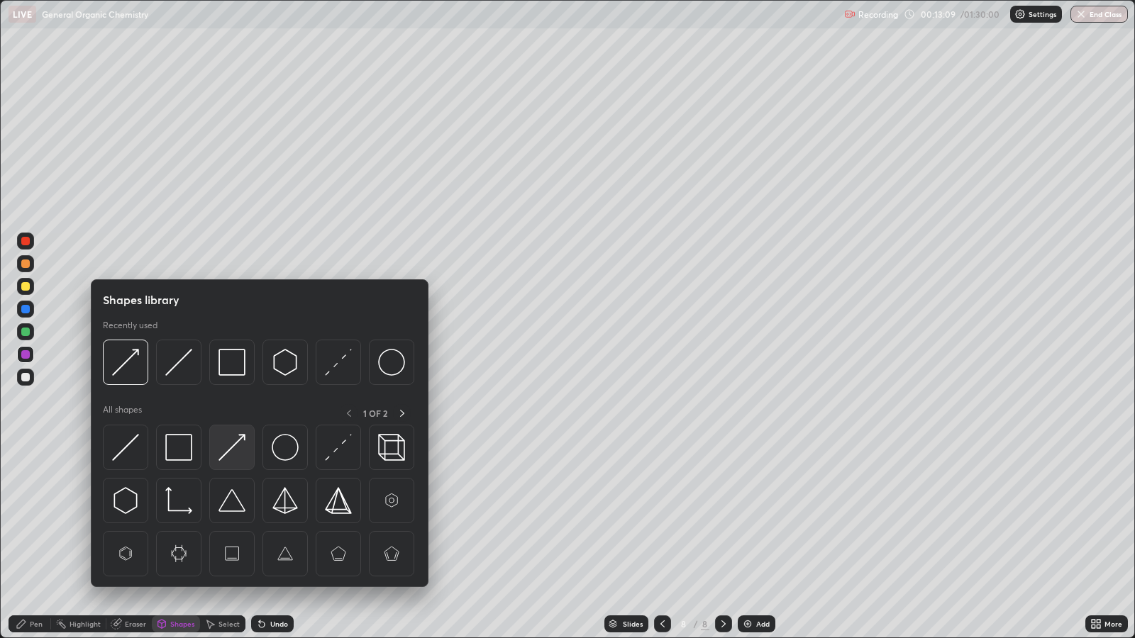
click at [235, 447] on img at bounding box center [231, 447] width 27 height 27
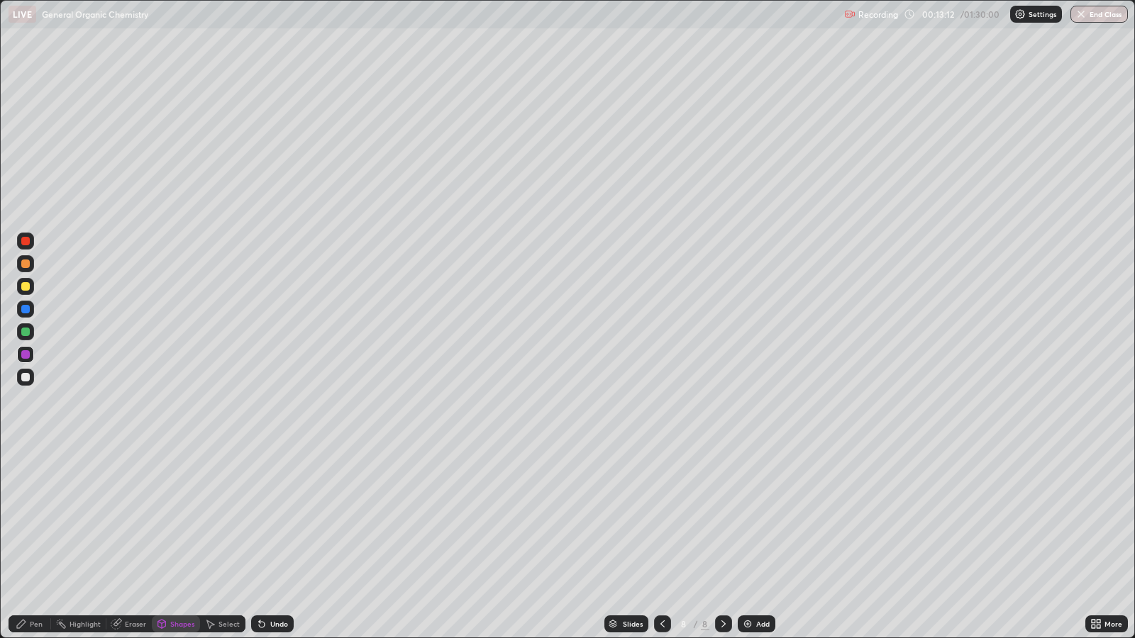
click at [35, 518] on div "Pen" at bounding box center [36, 624] width 13 height 7
click at [27, 287] on div at bounding box center [25, 286] width 9 height 9
click at [273, 518] on div "Undo" at bounding box center [279, 624] width 18 height 7
click at [277, 518] on div "Undo" at bounding box center [279, 624] width 18 height 7
click at [753, 518] on div "Add" at bounding box center [757, 624] width 38 height 17
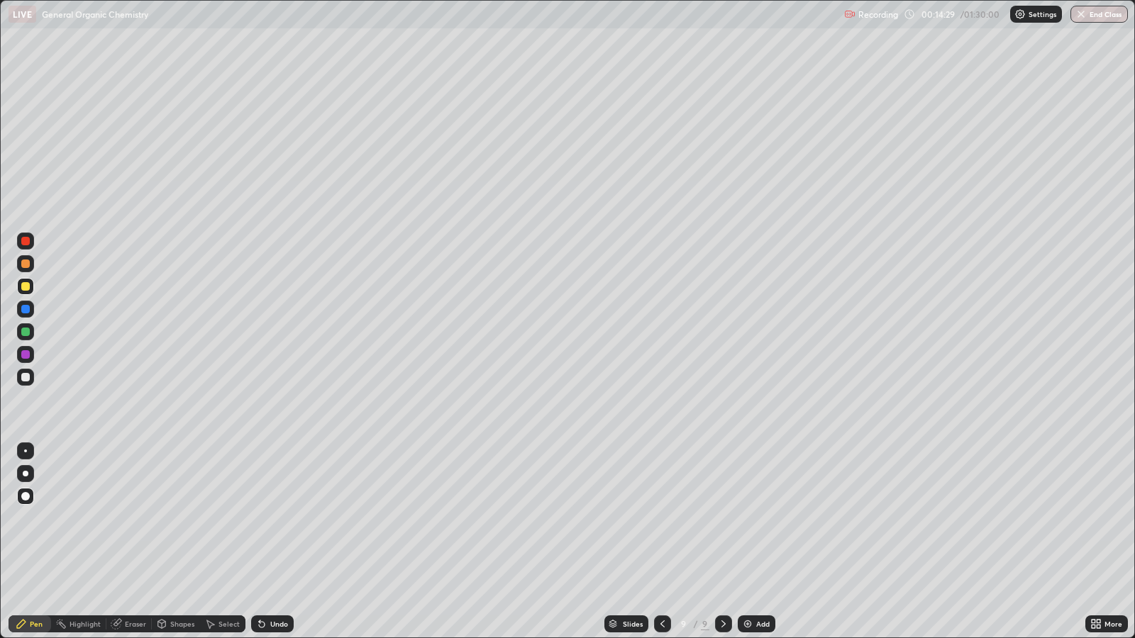
click at [25, 263] on div at bounding box center [25, 264] width 9 height 9
click at [27, 287] on div at bounding box center [25, 286] width 9 height 9
click at [28, 313] on div at bounding box center [25, 309] width 17 height 17
click at [29, 376] on div at bounding box center [25, 377] width 9 height 9
click at [184, 518] on div "Shapes" at bounding box center [182, 624] width 24 height 7
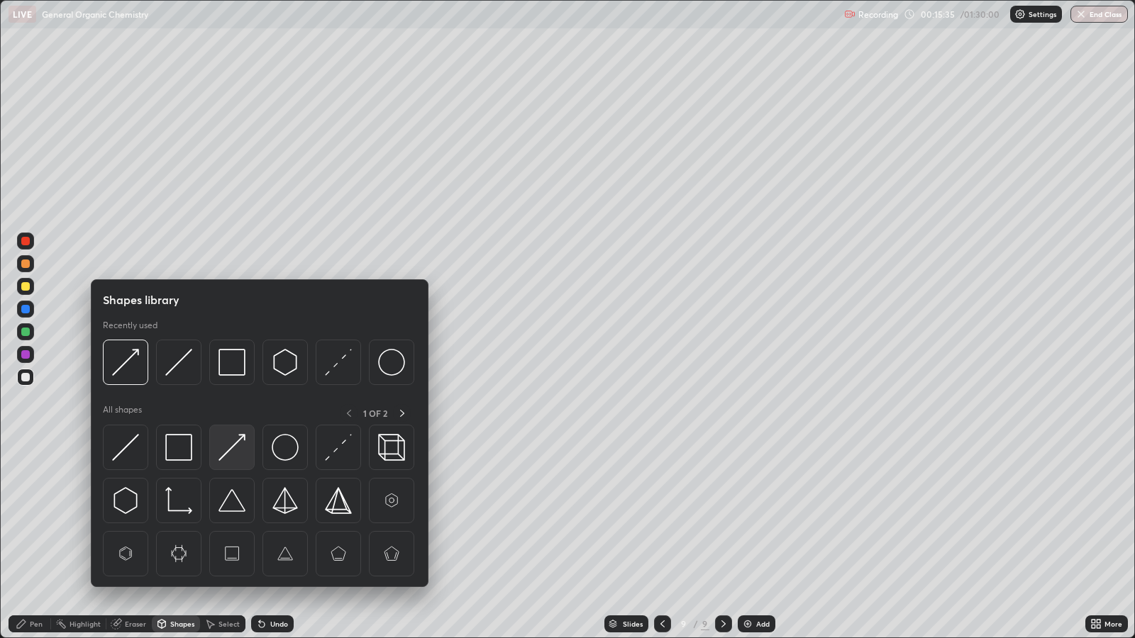
click at [228, 453] on img at bounding box center [231, 447] width 27 height 27
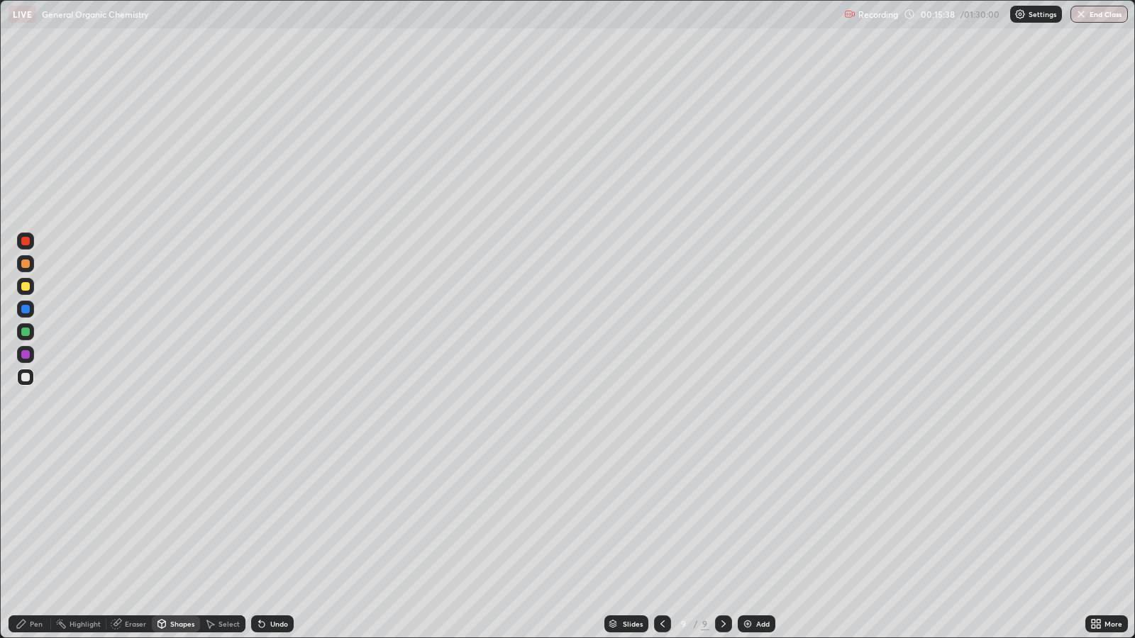
click at [30, 518] on div "Pen" at bounding box center [36, 624] width 13 height 7
click at [29, 287] on div at bounding box center [25, 286] width 9 height 9
click at [752, 518] on div "Add" at bounding box center [757, 624] width 38 height 17
click at [182, 518] on div "Shapes" at bounding box center [182, 624] width 24 height 7
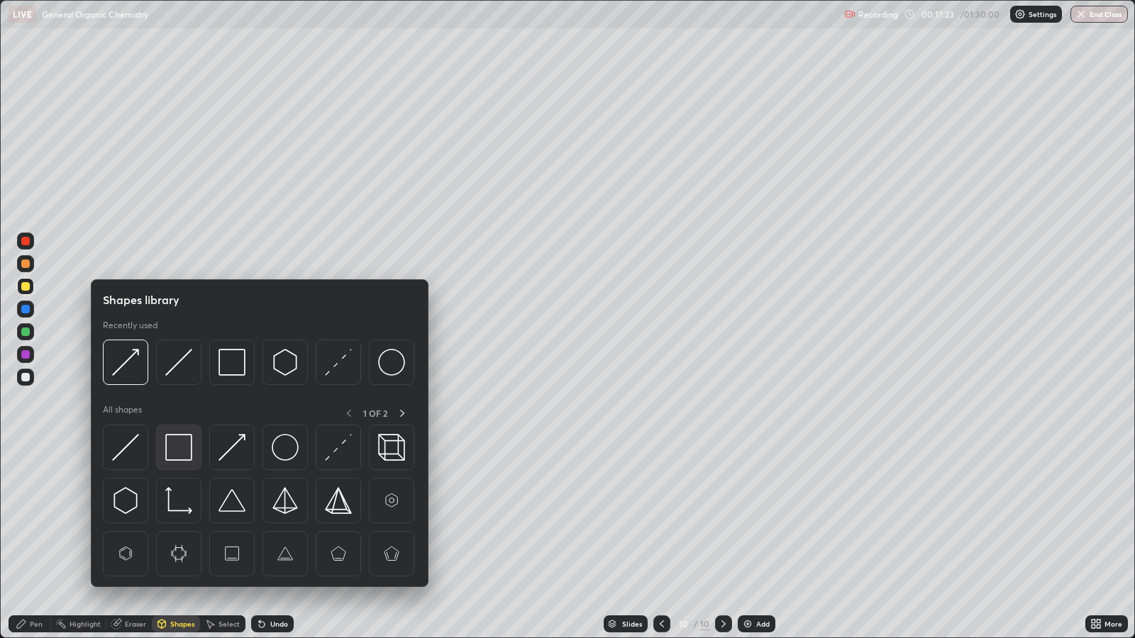
click at [175, 446] on img at bounding box center [178, 447] width 27 height 27
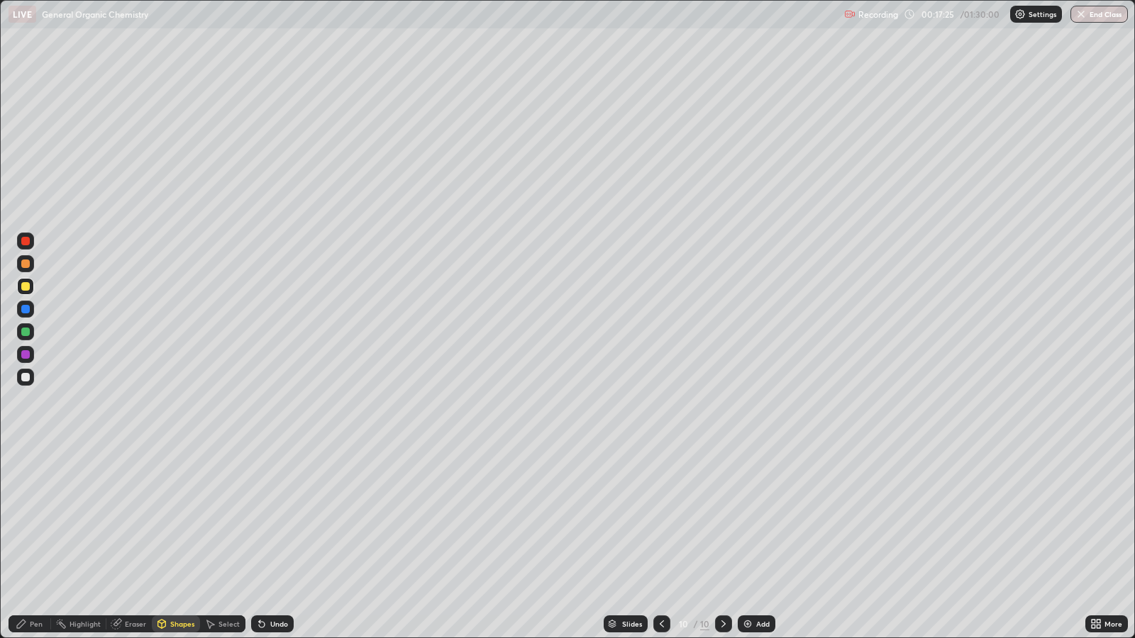
click at [21, 518] on icon at bounding box center [21, 624] width 9 height 9
click at [26, 309] on div at bounding box center [25, 309] width 9 height 9
click at [669, 518] on div at bounding box center [661, 624] width 17 height 17
click at [660, 518] on icon at bounding box center [661, 623] width 11 height 11
click at [660, 518] on icon at bounding box center [662, 624] width 4 height 7
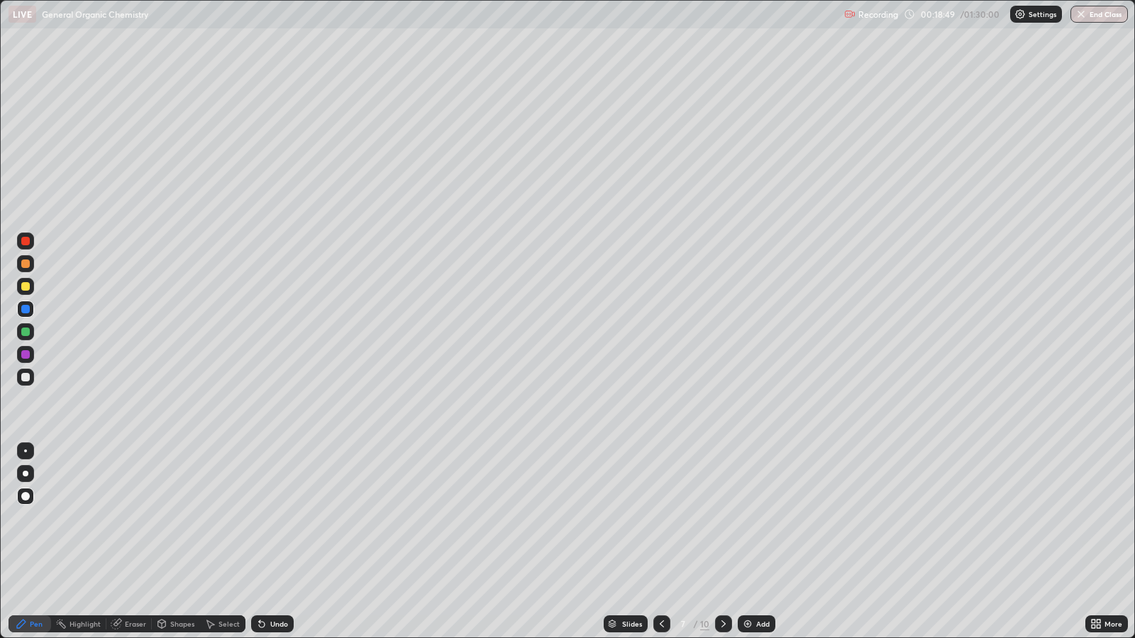
click at [723, 518] on icon at bounding box center [723, 623] width 11 height 11
click at [723, 518] on div at bounding box center [723, 624] width 17 height 17
click at [660, 518] on icon at bounding box center [661, 623] width 11 height 11
click at [661, 518] on icon at bounding box center [661, 623] width 11 height 11
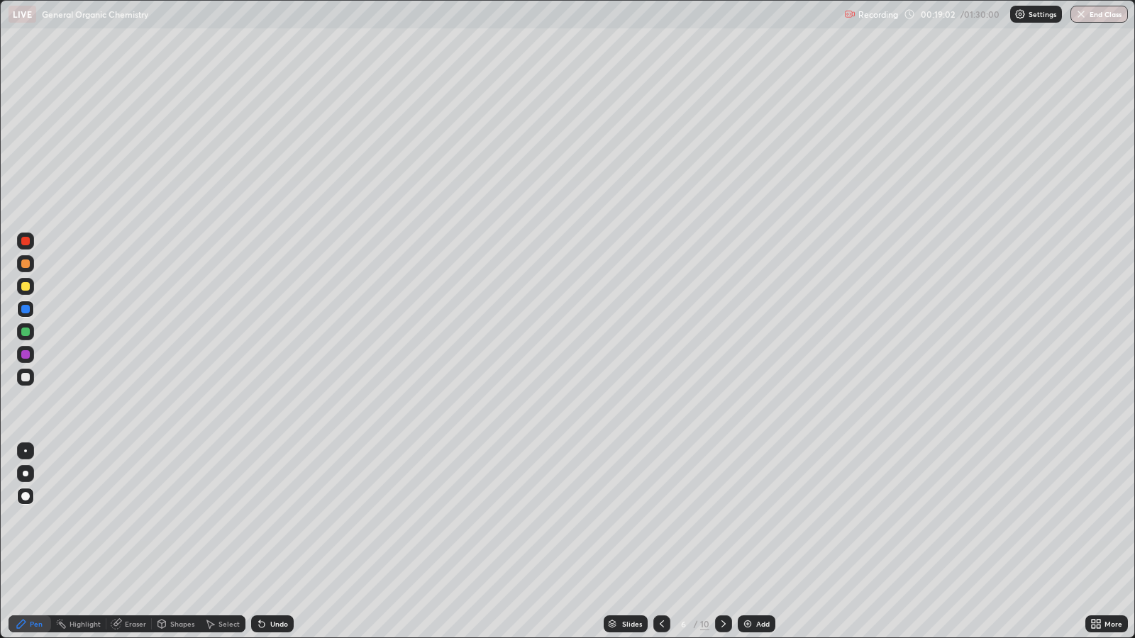
click at [662, 518] on icon at bounding box center [661, 623] width 11 height 11
click at [660, 518] on div at bounding box center [661, 624] width 17 height 17
click at [660, 518] on icon at bounding box center [662, 624] width 4 height 7
click at [137, 518] on div "Eraser" at bounding box center [135, 624] width 21 height 7
click at [664, 518] on div at bounding box center [661, 624] width 17 height 28
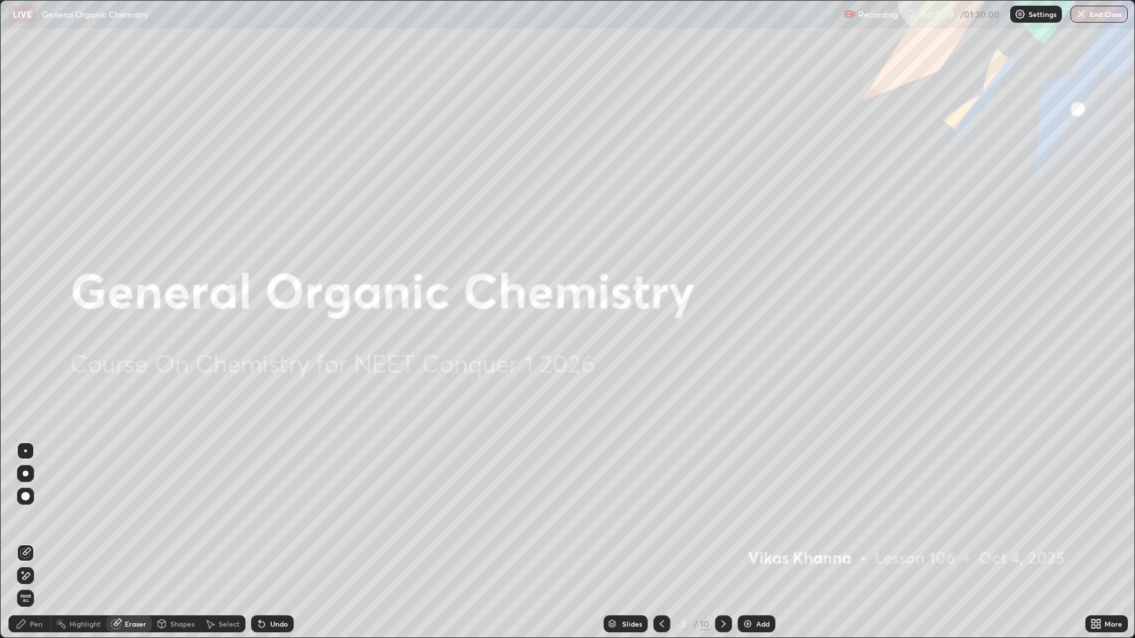
click at [725, 518] on icon at bounding box center [723, 623] width 11 height 11
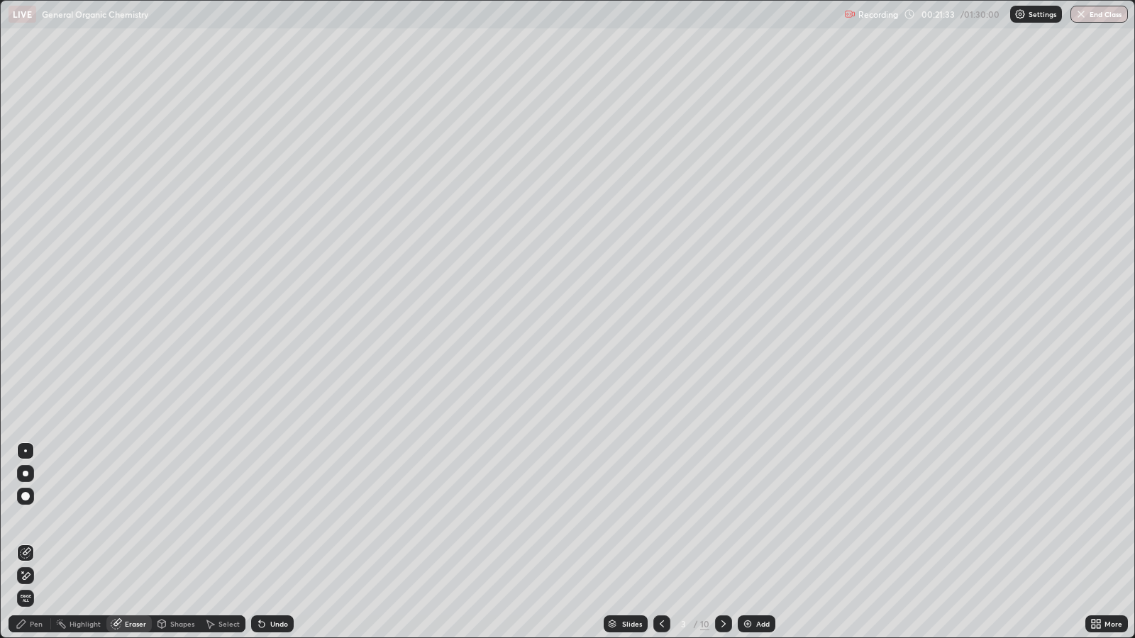
click at [723, 518] on icon at bounding box center [723, 623] width 11 height 11
click at [722, 518] on icon at bounding box center [723, 623] width 11 height 11
click at [725, 518] on icon at bounding box center [723, 623] width 11 height 11
click at [722, 518] on icon at bounding box center [723, 623] width 11 height 11
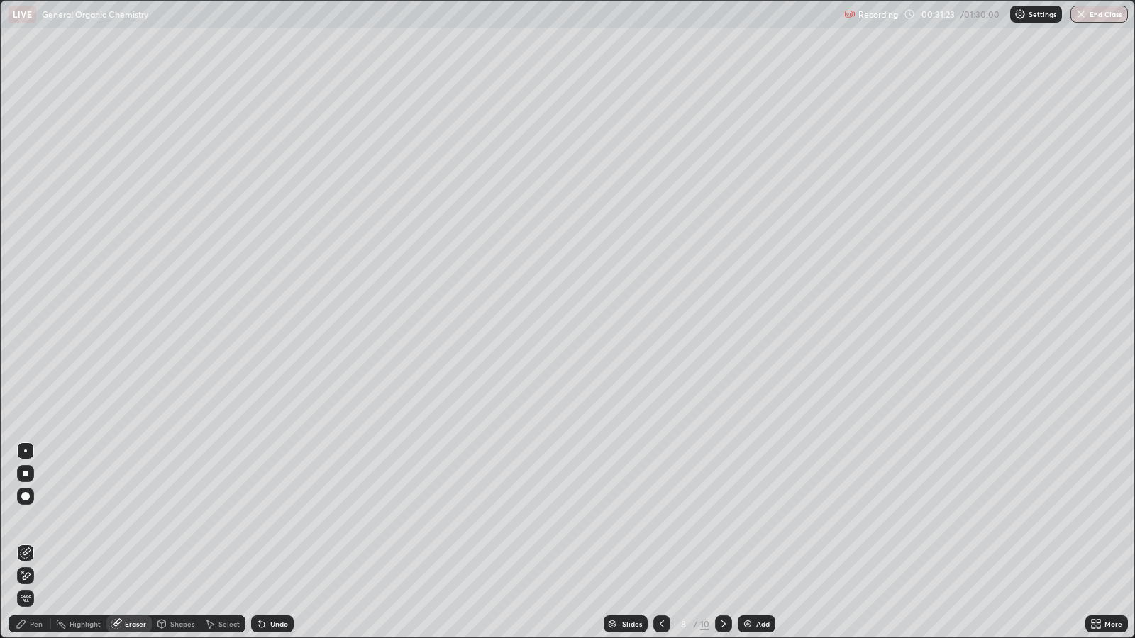
click at [722, 518] on icon at bounding box center [723, 623] width 11 height 11
click at [660, 518] on icon at bounding box center [661, 623] width 11 height 11
click at [723, 518] on icon at bounding box center [723, 623] width 11 height 11
click at [726, 518] on icon at bounding box center [723, 623] width 11 height 11
click at [765, 518] on div "Add" at bounding box center [762, 624] width 13 height 7
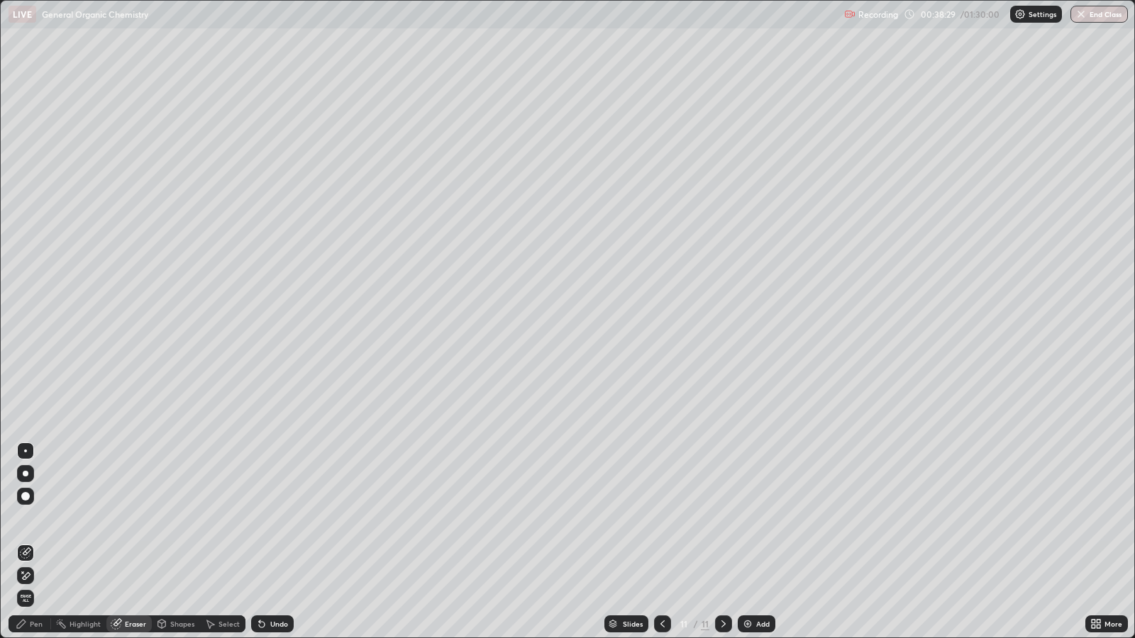
click at [174, 518] on div "Shapes" at bounding box center [182, 624] width 24 height 7
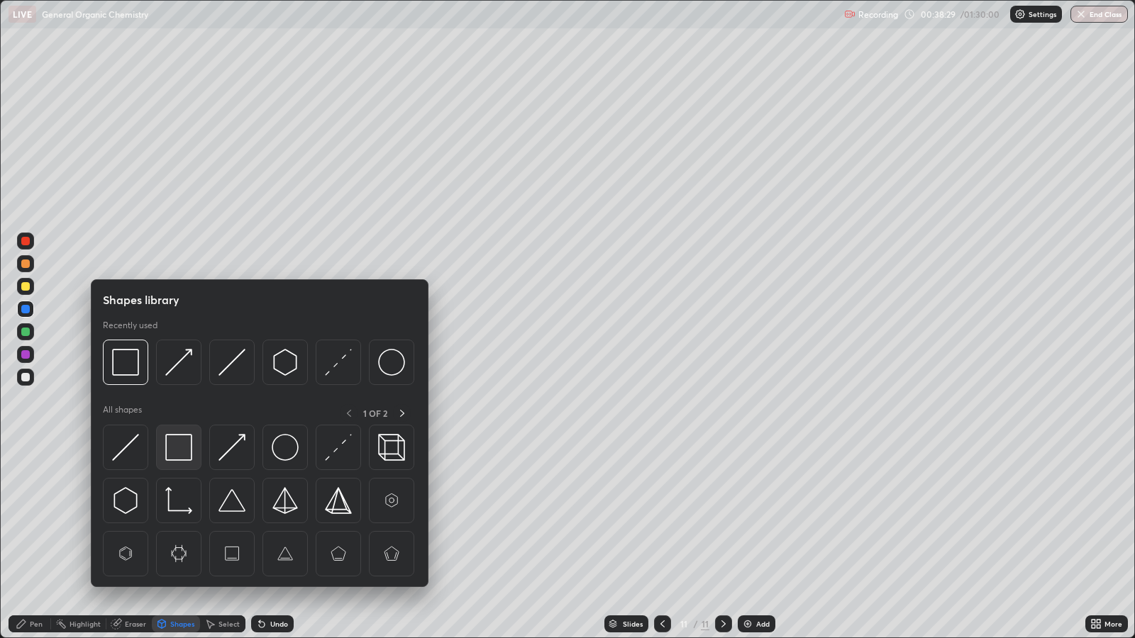
click at [186, 437] on img at bounding box center [178, 447] width 27 height 27
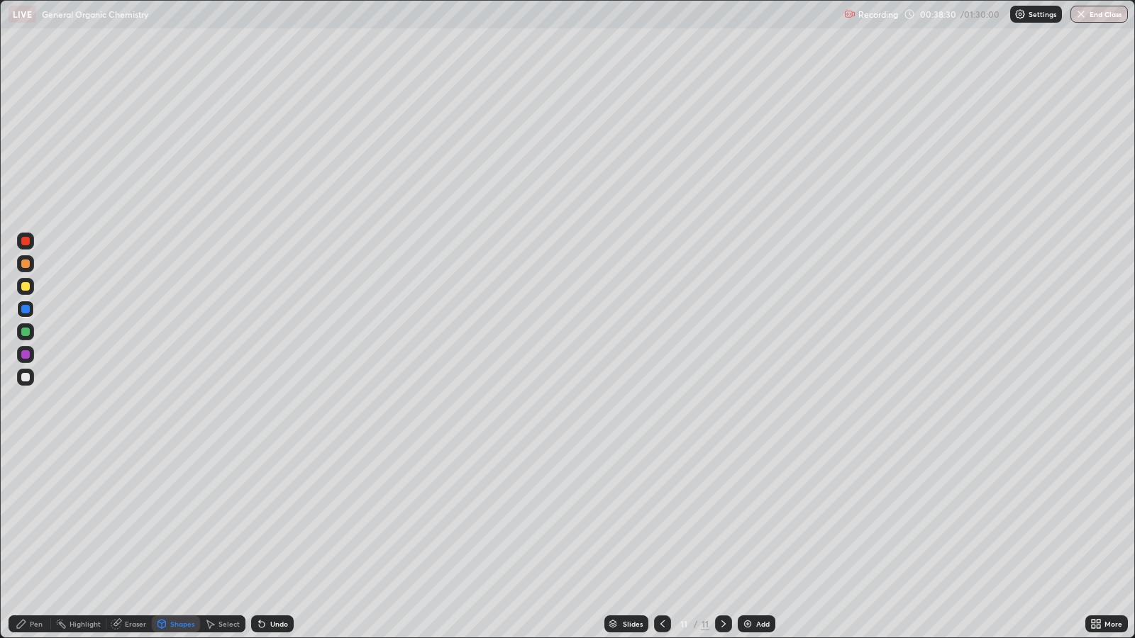
click at [28, 518] on div "Pen" at bounding box center [30, 624] width 43 height 17
click at [275, 518] on div "Undo" at bounding box center [279, 624] width 18 height 7
click at [178, 518] on div "Shapes" at bounding box center [182, 624] width 24 height 7
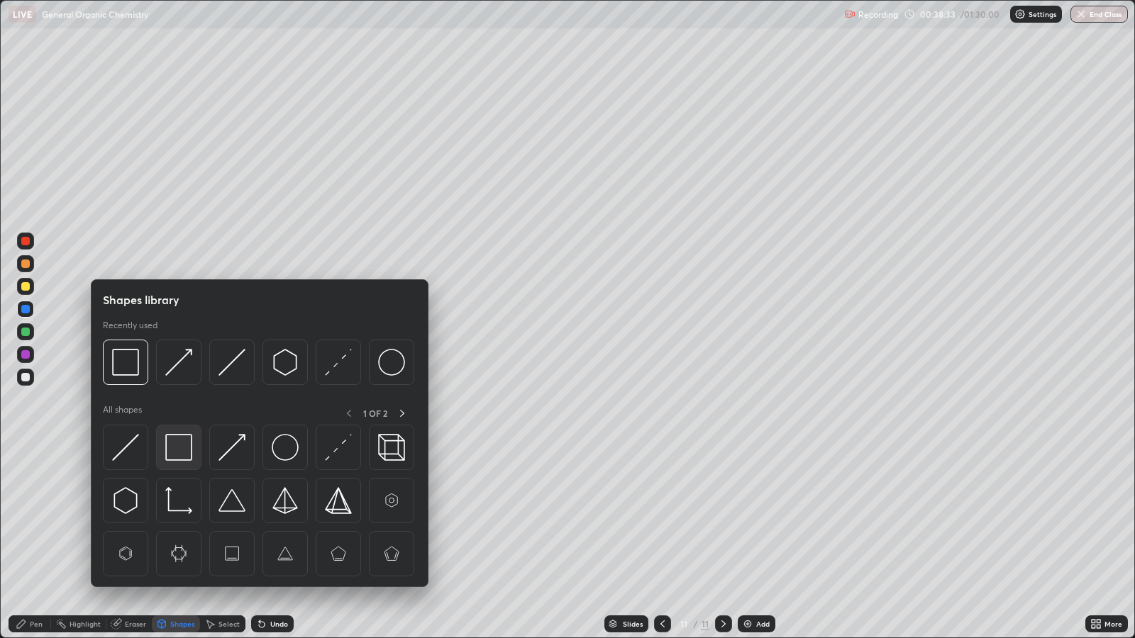
click at [184, 442] on img at bounding box center [178, 447] width 27 height 27
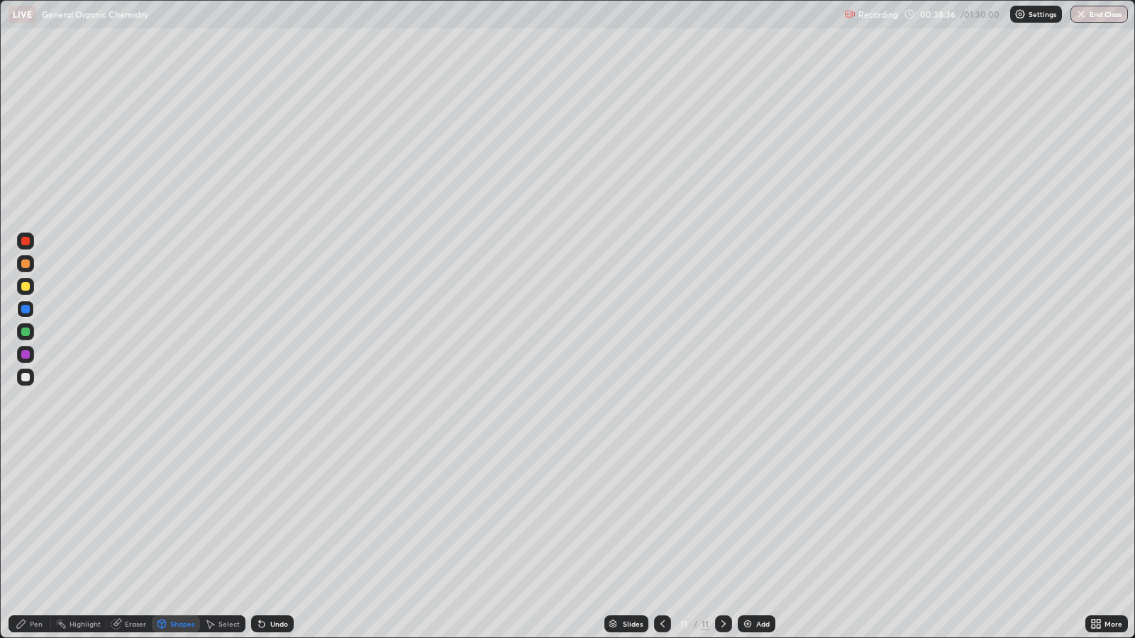
click at [27, 287] on div at bounding box center [25, 286] width 9 height 9
click at [274, 518] on div "Undo" at bounding box center [279, 624] width 18 height 7
click at [30, 518] on div "Pen" at bounding box center [36, 624] width 13 height 7
click at [57, 518] on circle at bounding box center [57, 621] width 1 height 1
click at [270, 518] on div "Undo" at bounding box center [272, 624] width 43 height 17
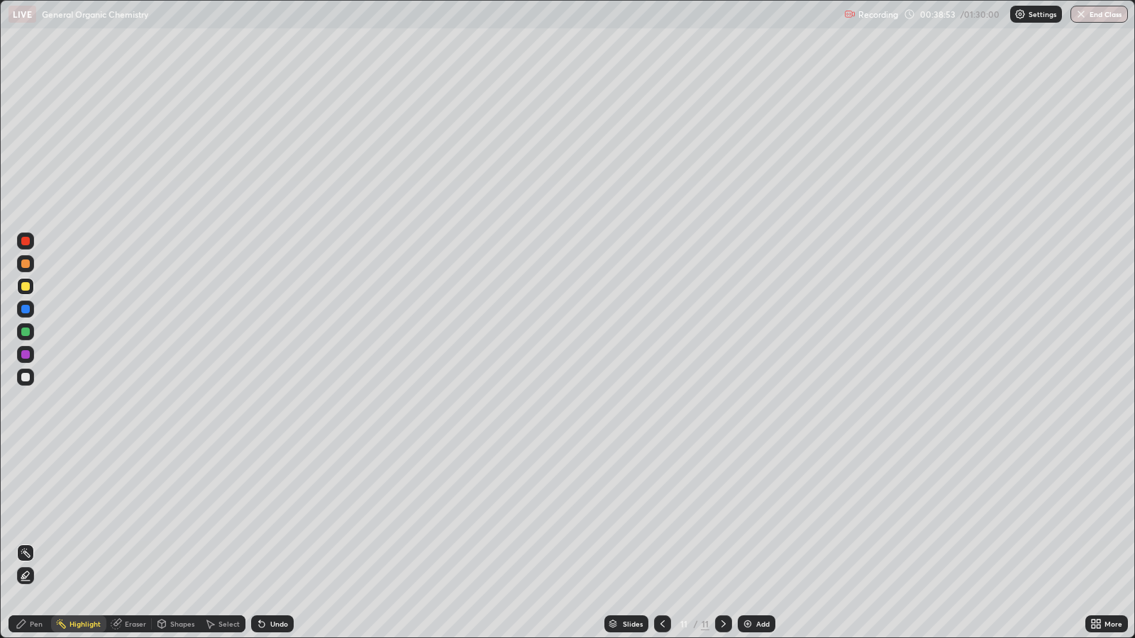
click at [35, 518] on div "Pen" at bounding box center [36, 624] width 13 height 7
click at [267, 518] on div "Undo" at bounding box center [272, 624] width 43 height 17
click at [277, 518] on div "Undo" at bounding box center [279, 624] width 18 height 7
click at [23, 355] on div at bounding box center [25, 354] width 9 height 9
click at [182, 518] on div "Shapes" at bounding box center [182, 624] width 24 height 7
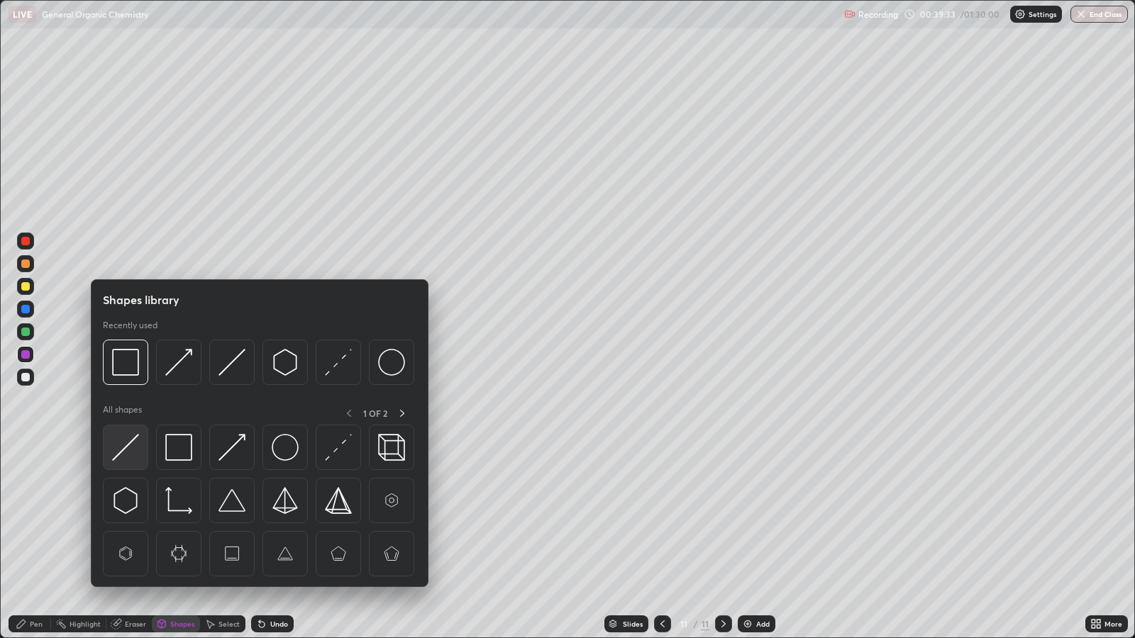
click at [131, 453] on img at bounding box center [125, 447] width 27 height 27
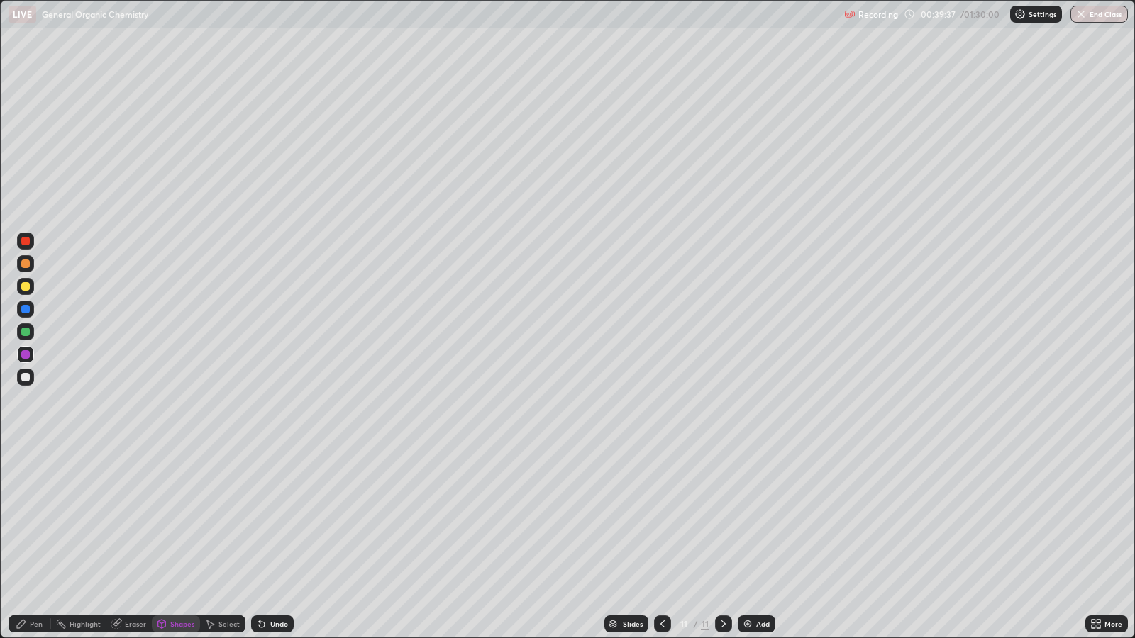
click at [30, 518] on div "Pen" at bounding box center [30, 624] width 43 height 17
click at [278, 518] on div "Undo" at bounding box center [279, 624] width 18 height 7
click at [25, 282] on div at bounding box center [25, 286] width 9 height 9
click at [133, 518] on div "Eraser" at bounding box center [135, 624] width 21 height 7
click at [28, 493] on div at bounding box center [25, 496] width 17 height 17
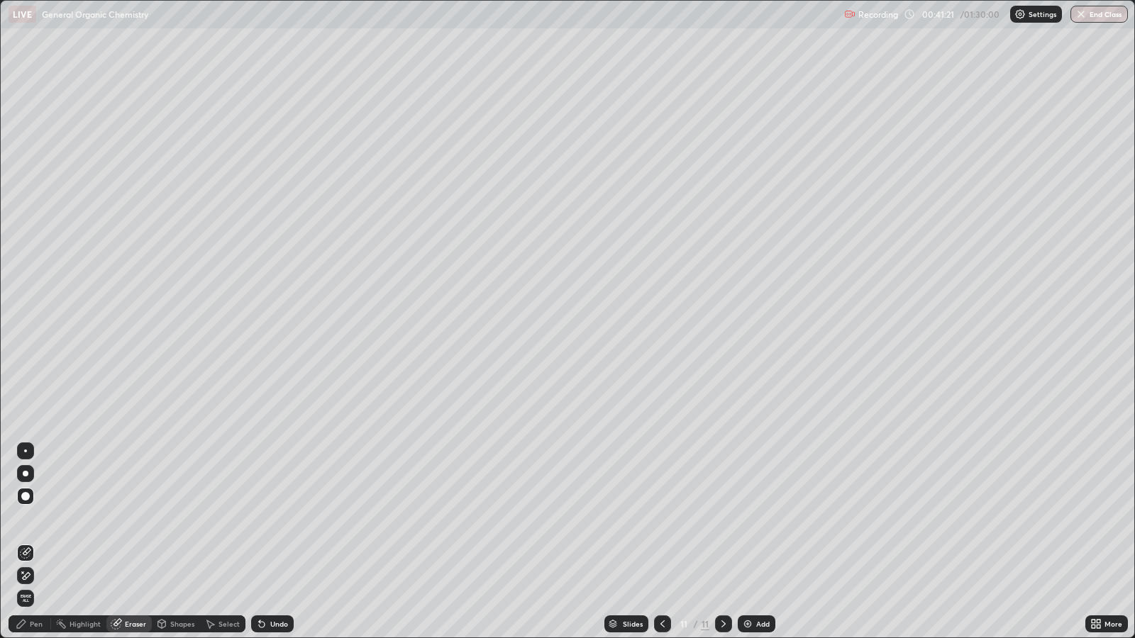
click at [37, 518] on div "Pen" at bounding box center [36, 624] width 13 height 7
click at [761, 518] on div "Add" at bounding box center [762, 624] width 13 height 7
click at [175, 518] on div "Shapes" at bounding box center [182, 624] width 24 height 7
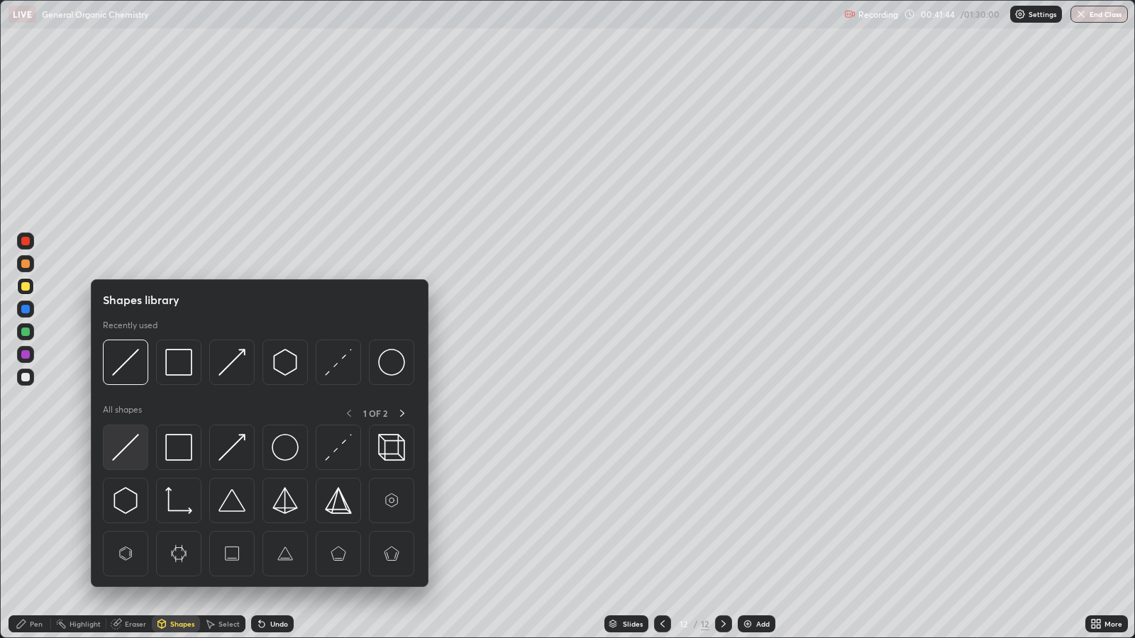
click at [128, 455] on img at bounding box center [125, 447] width 27 height 27
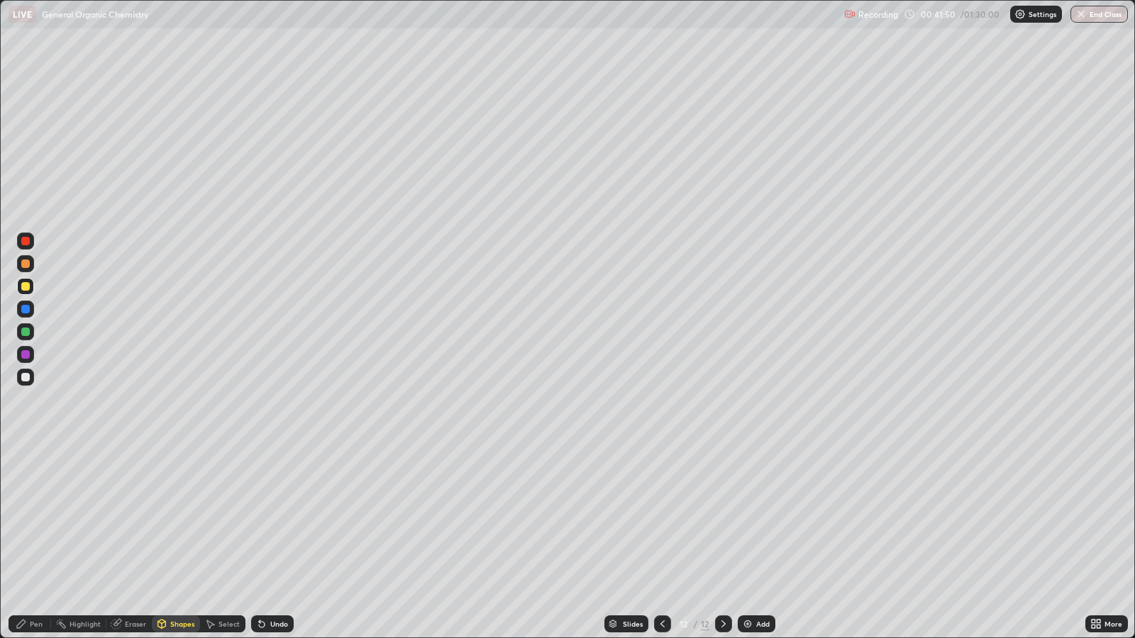
click at [38, 518] on div "Pen" at bounding box center [36, 624] width 13 height 7
click at [28, 262] on div at bounding box center [25, 264] width 9 height 9
click at [28, 331] on div at bounding box center [25, 332] width 9 height 9
click at [25, 289] on div at bounding box center [25, 286] width 9 height 9
click at [28, 354] on div at bounding box center [25, 354] width 9 height 9
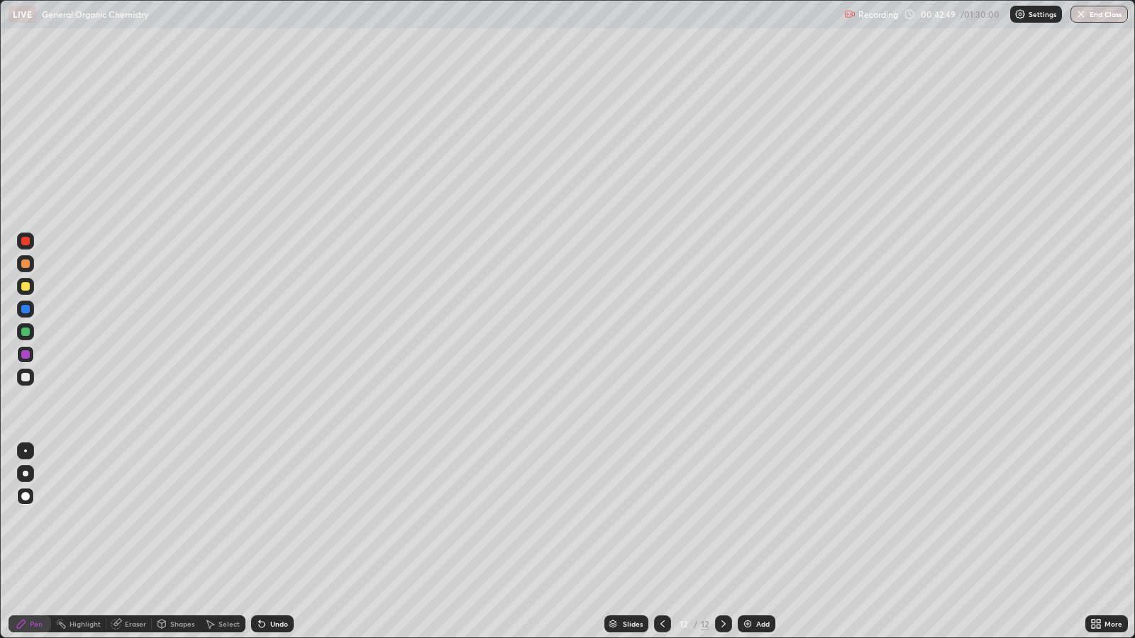
click at [28, 332] on div at bounding box center [25, 332] width 9 height 9
click at [26, 355] on div at bounding box center [25, 354] width 9 height 9
click at [26, 331] on div at bounding box center [25, 332] width 9 height 9
click at [30, 285] on div at bounding box center [25, 286] width 17 height 17
click at [745, 518] on img at bounding box center [747, 623] width 11 height 11
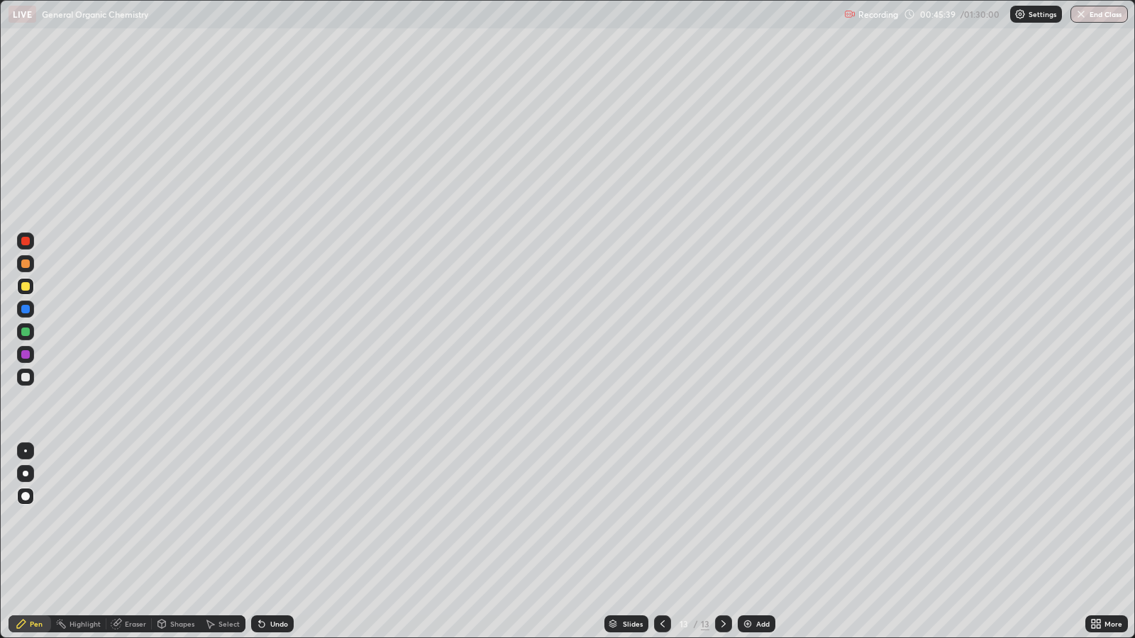
click at [25, 331] on div at bounding box center [25, 332] width 9 height 9
click at [27, 329] on div at bounding box center [25, 332] width 9 height 9
click at [28, 284] on div at bounding box center [25, 286] width 9 height 9
click at [663, 518] on icon at bounding box center [662, 624] width 4 height 7
click at [723, 518] on icon at bounding box center [723, 623] width 11 height 11
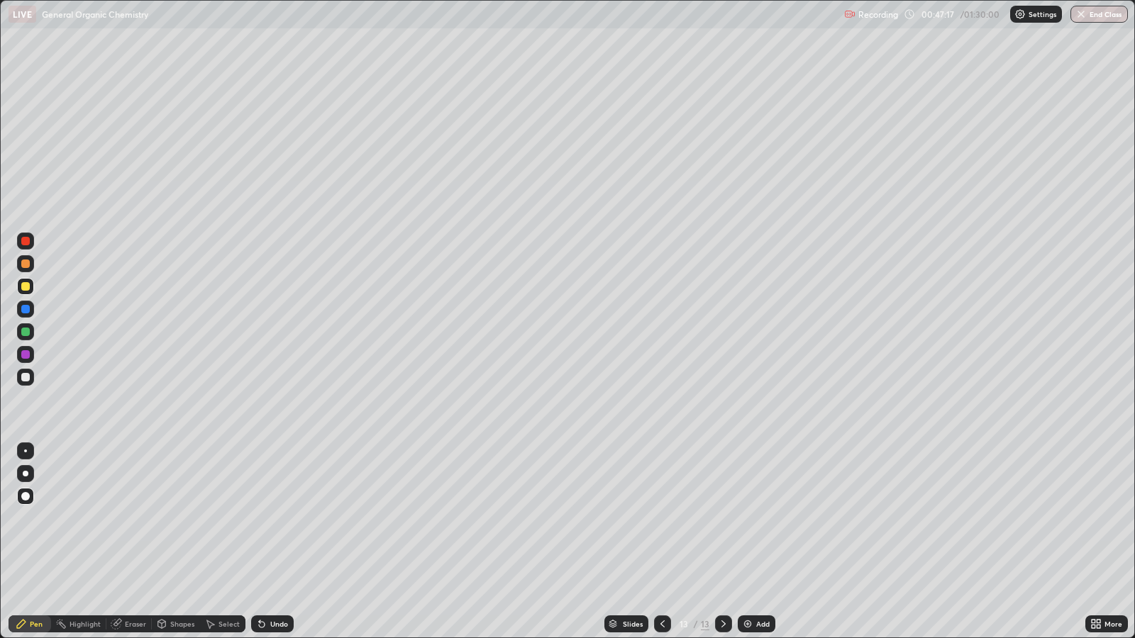
click at [761, 518] on div "Add" at bounding box center [762, 624] width 13 height 7
click at [26, 309] on div at bounding box center [25, 309] width 9 height 9
click at [26, 287] on div at bounding box center [25, 286] width 9 height 9
click at [29, 351] on div at bounding box center [25, 354] width 17 height 17
click at [25, 377] on div at bounding box center [25, 377] width 9 height 9
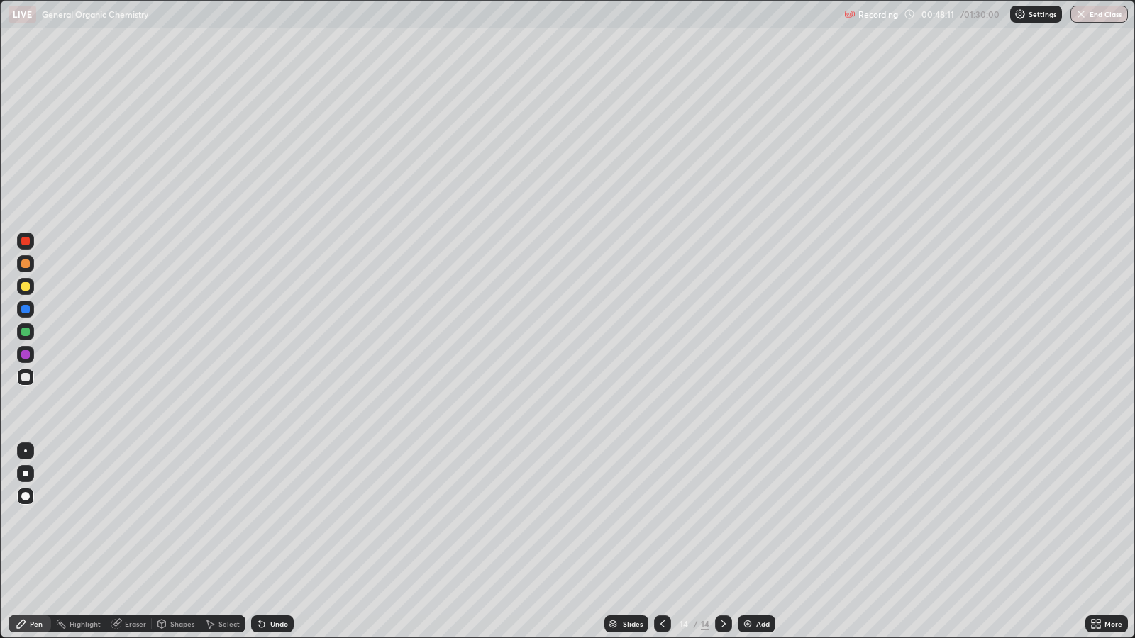
click at [175, 518] on div "Shapes" at bounding box center [182, 624] width 24 height 7
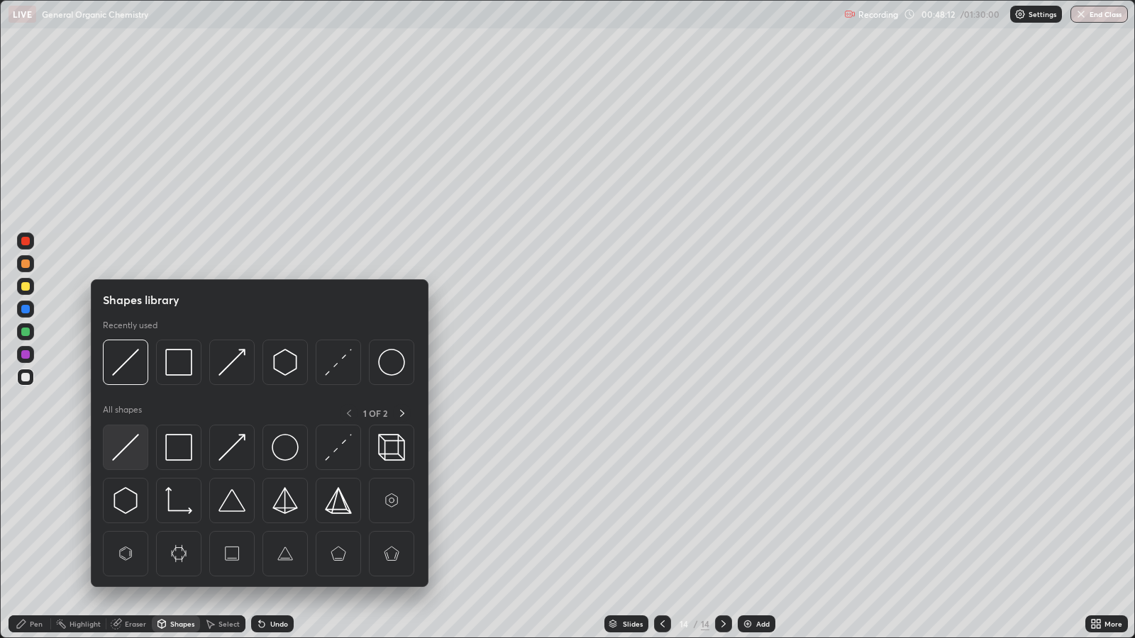
click at [128, 451] on img at bounding box center [125, 447] width 27 height 27
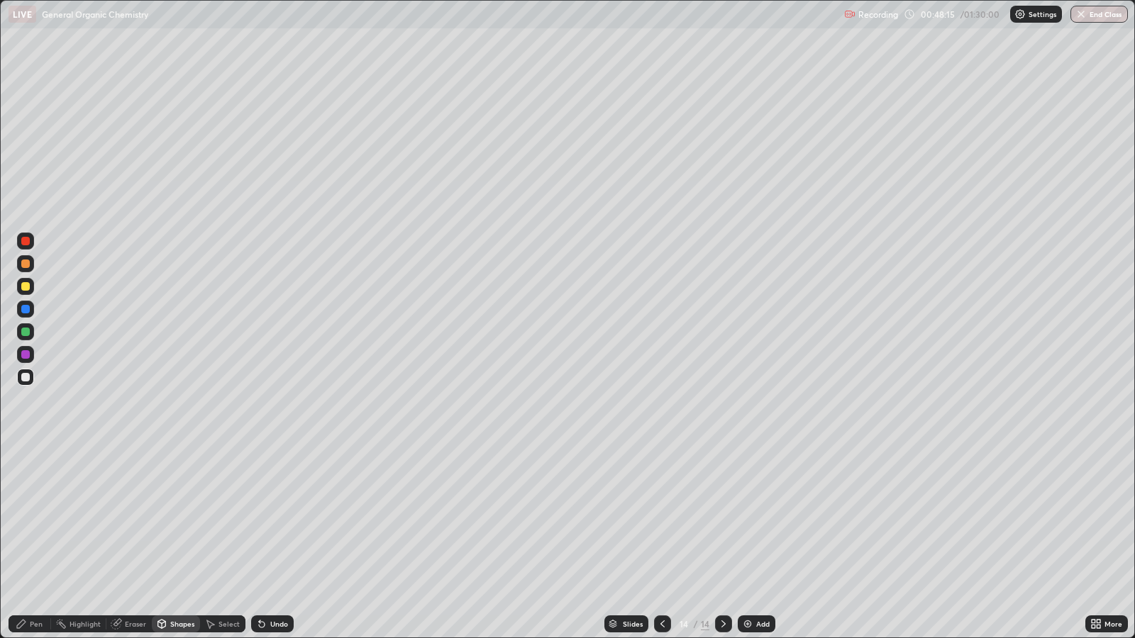
click at [29, 309] on div at bounding box center [25, 309] width 9 height 9
click at [290, 518] on div "Undo" at bounding box center [272, 624] width 43 height 17
click at [37, 518] on div "Pen" at bounding box center [36, 624] width 13 height 7
click at [26, 287] on div at bounding box center [25, 286] width 9 height 9
click at [765, 518] on div "Add" at bounding box center [762, 624] width 13 height 7
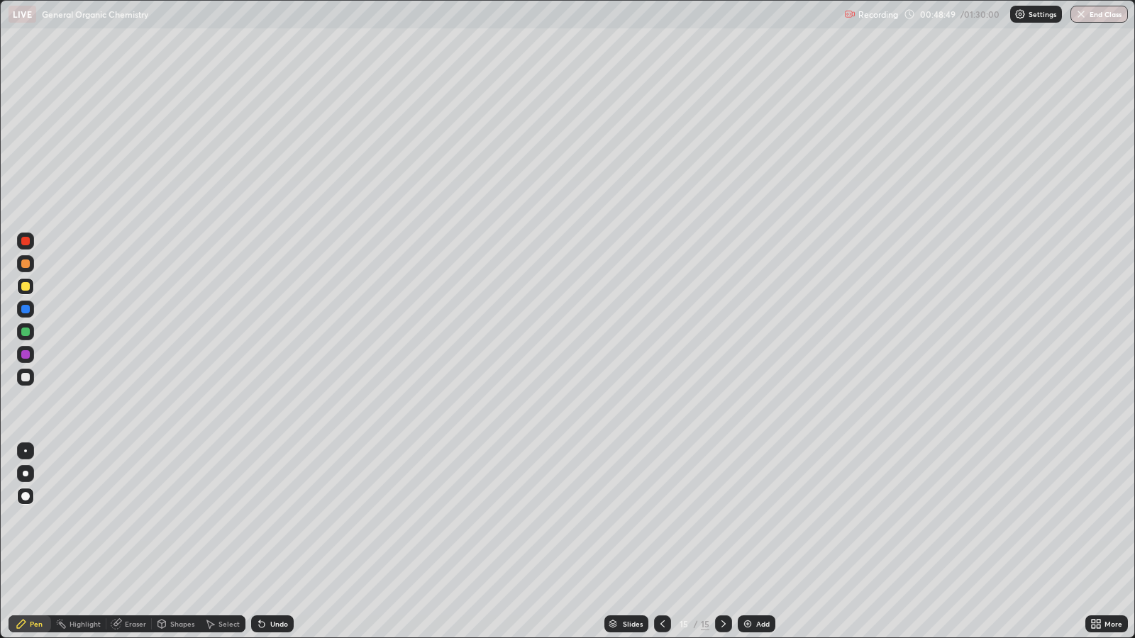
click at [27, 329] on div at bounding box center [25, 332] width 9 height 9
click at [24, 284] on div at bounding box center [25, 286] width 9 height 9
click at [661, 518] on icon at bounding box center [662, 623] width 11 height 11
click at [720, 518] on icon at bounding box center [723, 623] width 11 height 11
click at [761, 518] on div "Add" at bounding box center [762, 624] width 13 height 7
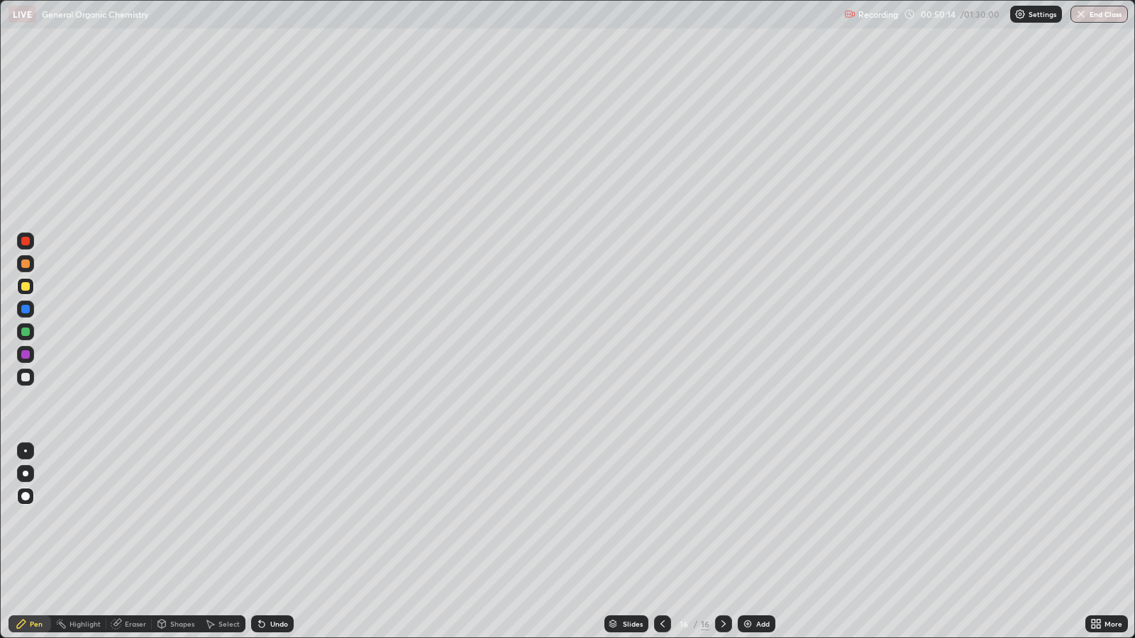
click at [29, 309] on div at bounding box center [25, 309] width 9 height 9
click at [660, 518] on icon at bounding box center [662, 623] width 11 height 11
click at [662, 518] on div at bounding box center [662, 624] width 17 height 17
click at [723, 518] on div at bounding box center [723, 624] width 17 height 17
click at [722, 518] on div at bounding box center [723, 624] width 17 height 17
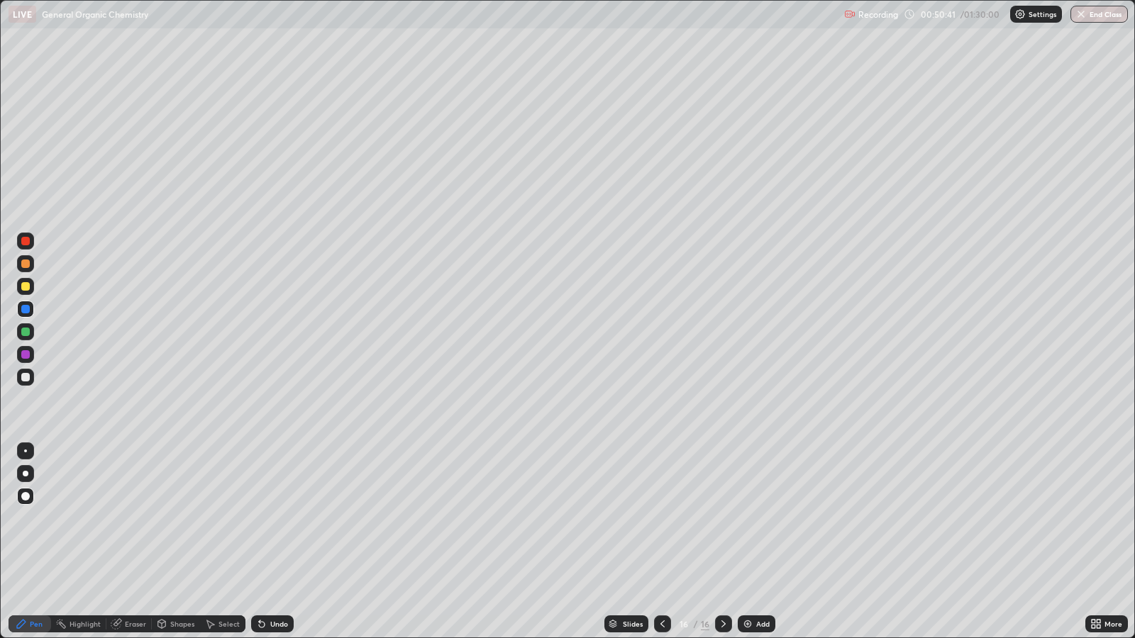
click at [182, 518] on div "Shapes" at bounding box center [182, 624] width 24 height 7
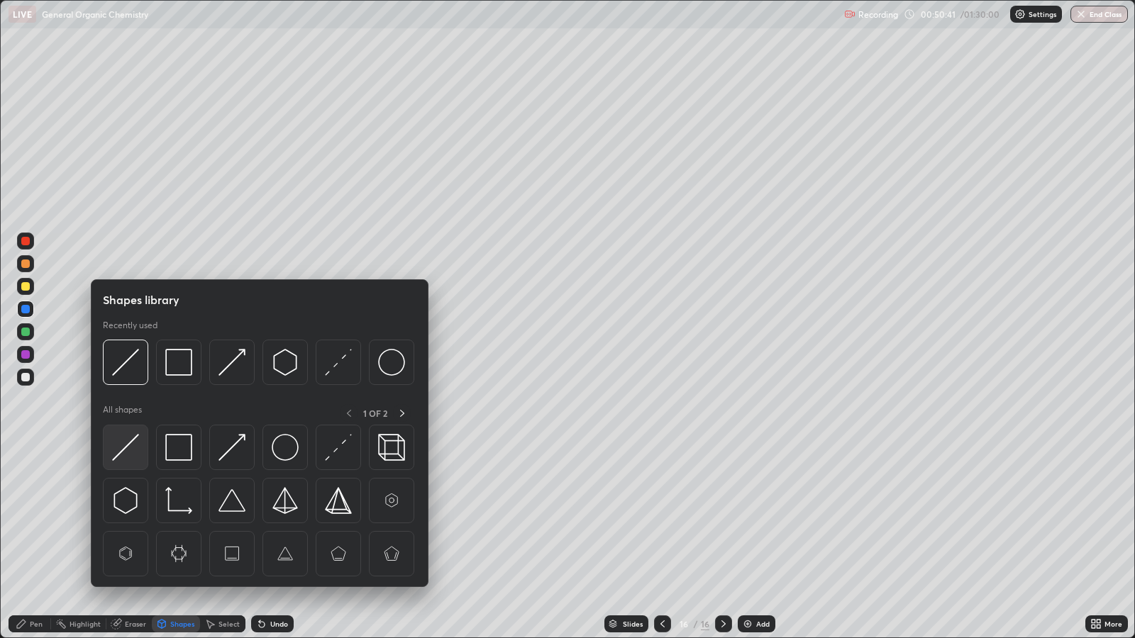
click at [133, 443] on img at bounding box center [125, 447] width 27 height 27
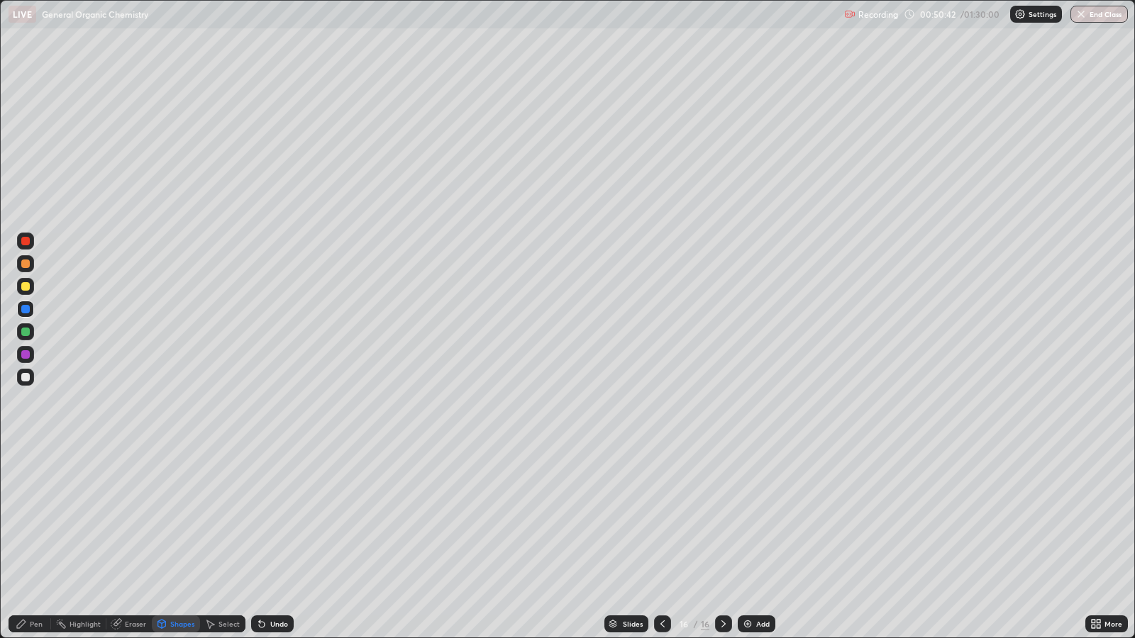
click at [25, 355] on div at bounding box center [25, 354] width 9 height 9
click at [35, 518] on div "Pen" at bounding box center [36, 624] width 13 height 7
click at [24, 286] on div at bounding box center [25, 286] width 9 height 9
click at [760, 518] on div "Add" at bounding box center [762, 624] width 13 height 7
click at [25, 309] on div at bounding box center [25, 309] width 9 height 9
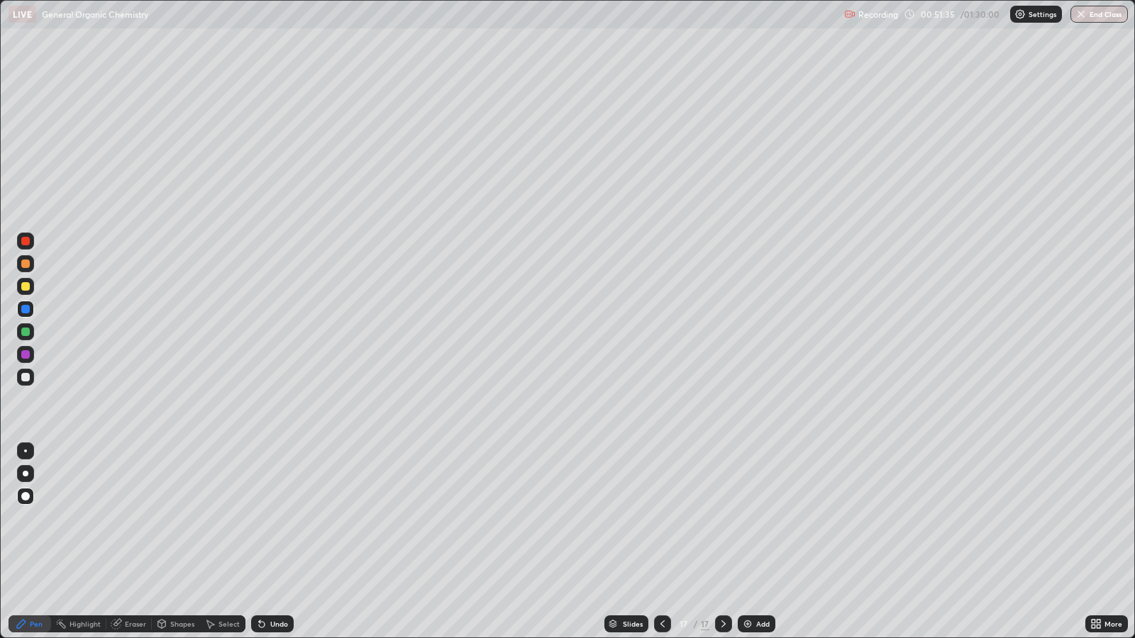
click at [28, 286] on div at bounding box center [25, 286] width 9 height 9
click at [755, 518] on div "Add" at bounding box center [757, 624] width 38 height 17
click at [28, 330] on div at bounding box center [25, 332] width 9 height 9
click at [26, 287] on div at bounding box center [25, 286] width 9 height 9
click at [31, 355] on div at bounding box center [25, 354] width 17 height 17
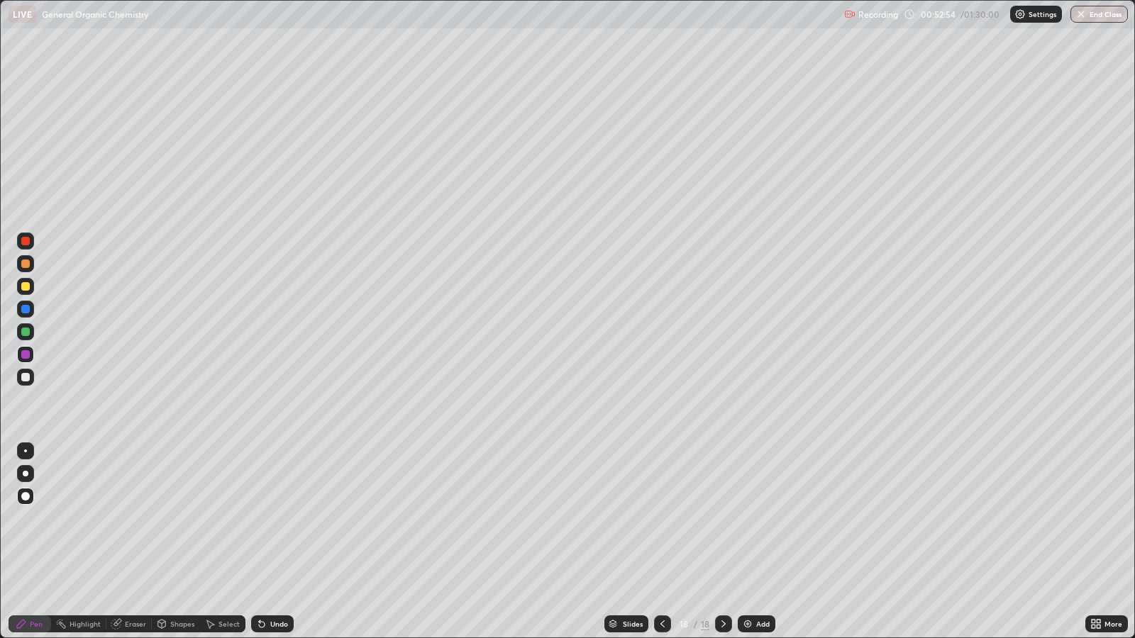
click at [660, 518] on icon at bounding box center [662, 623] width 11 height 11
click at [661, 518] on icon at bounding box center [662, 623] width 11 height 11
click at [667, 518] on div at bounding box center [662, 624] width 17 height 28
click at [660, 518] on icon at bounding box center [662, 623] width 11 height 11
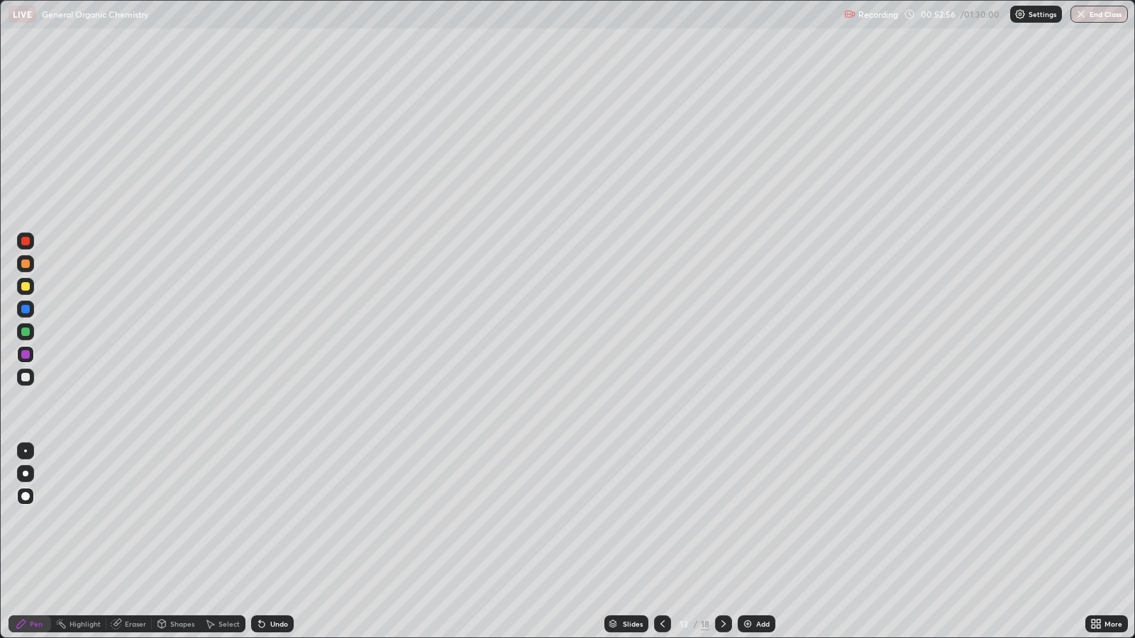
click at [660, 518] on icon at bounding box center [662, 623] width 11 height 11
click at [724, 518] on div at bounding box center [723, 624] width 17 height 28
click at [723, 518] on icon at bounding box center [723, 623] width 11 height 11
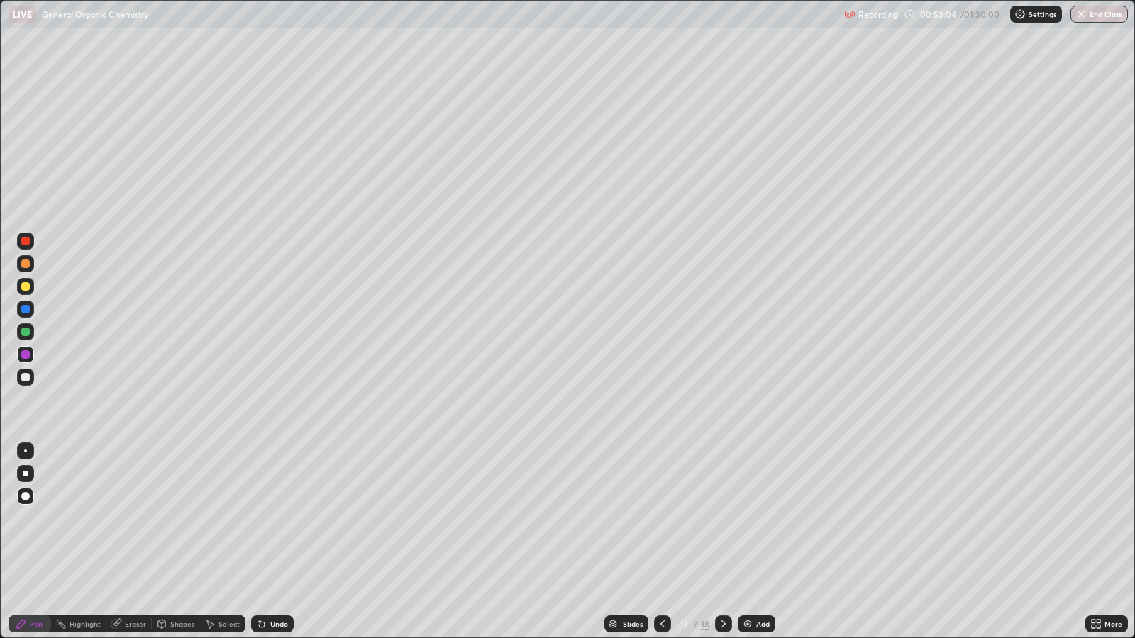
click at [721, 518] on icon at bounding box center [723, 623] width 11 height 11
click at [723, 518] on div at bounding box center [723, 624] width 17 height 17
click at [760, 518] on div "Add" at bounding box center [762, 624] width 13 height 7
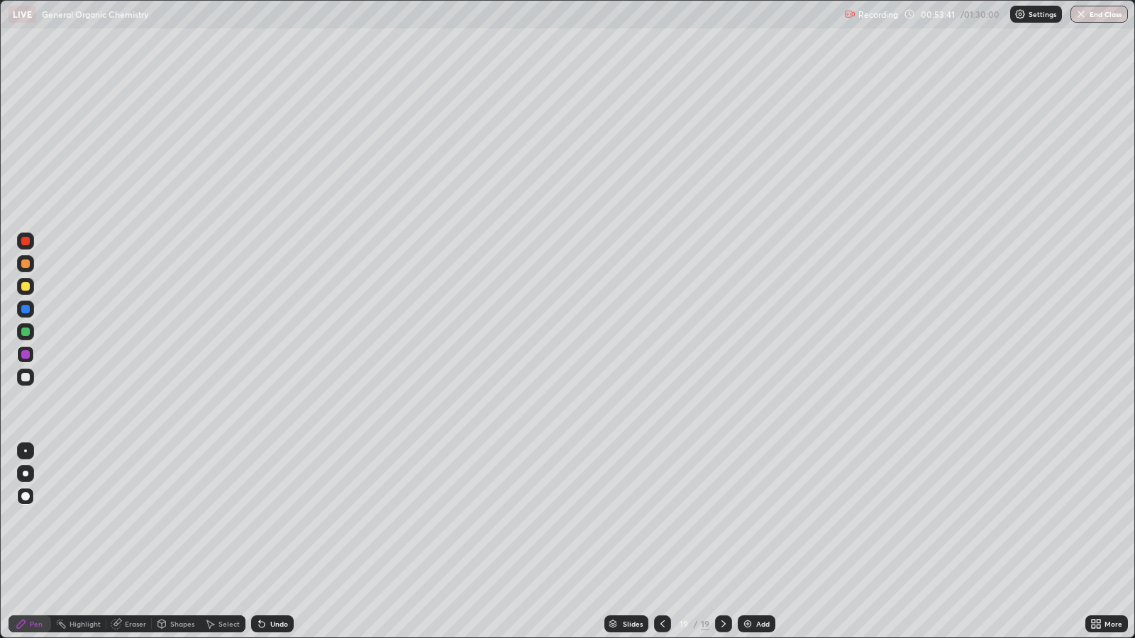
click at [26, 286] on div at bounding box center [25, 286] width 9 height 9
click at [660, 518] on icon at bounding box center [662, 623] width 11 height 11
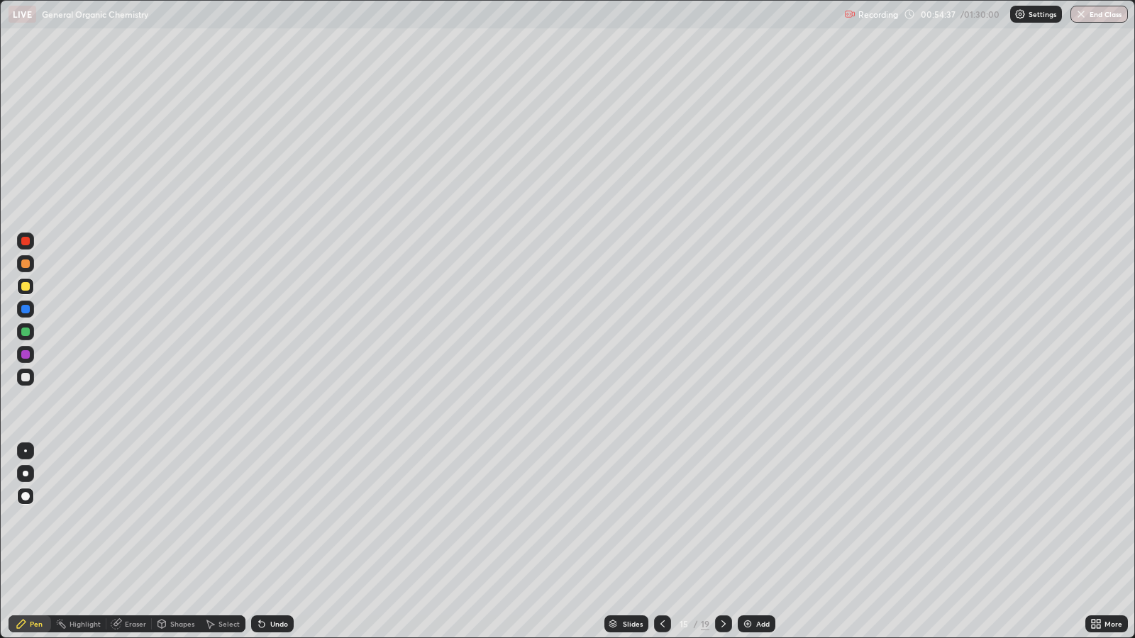
click at [660, 518] on icon at bounding box center [662, 623] width 11 height 11
click at [661, 518] on icon at bounding box center [662, 623] width 11 height 11
click at [660, 518] on icon at bounding box center [662, 623] width 11 height 11
click at [663, 518] on div at bounding box center [662, 624] width 17 height 17
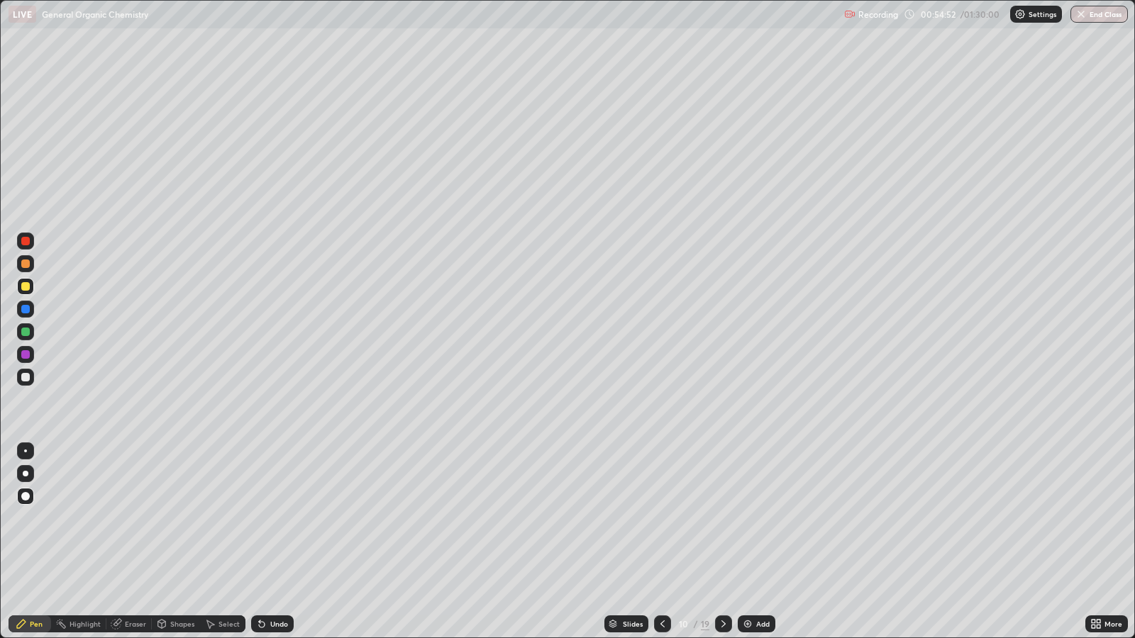
click at [723, 518] on icon at bounding box center [723, 623] width 11 height 11
click at [723, 518] on div at bounding box center [723, 624] width 17 height 28
click at [721, 518] on icon at bounding box center [723, 623] width 11 height 11
click at [660, 518] on icon at bounding box center [662, 623] width 11 height 11
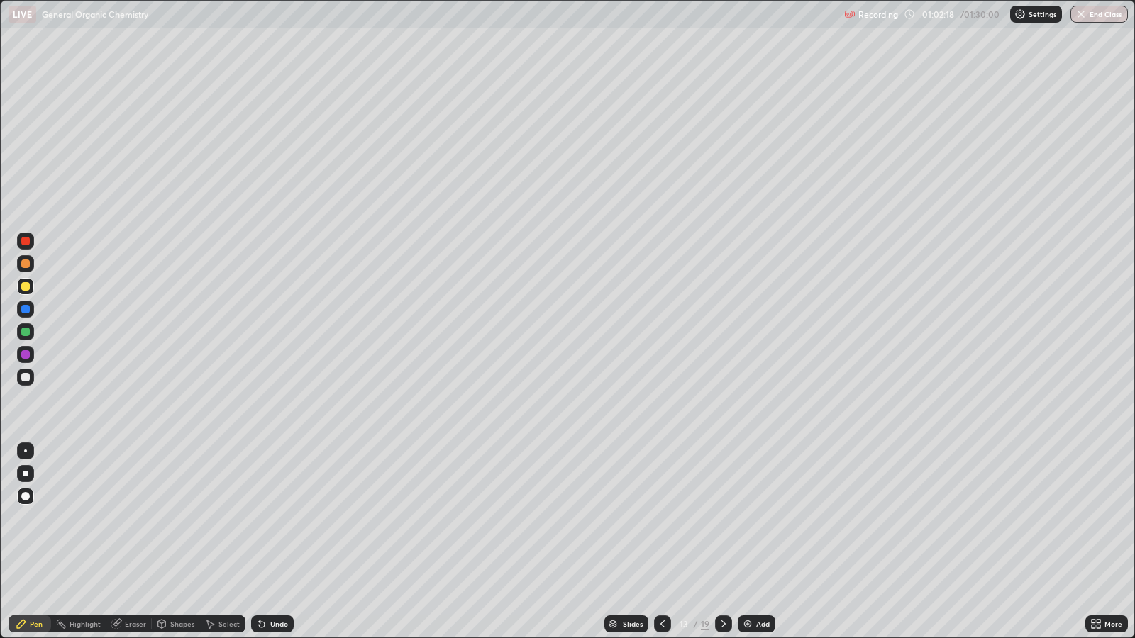
click at [726, 518] on icon at bounding box center [723, 623] width 11 height 11
click at [723, 518] on icon at bounding box center [723, 623] width 11 height 11
click at [721, 518] on icon at bounding box center [723, 623] width 11 height 11
click at [722, 518] on icon at bounding box center [723, 623] width 11 height 11
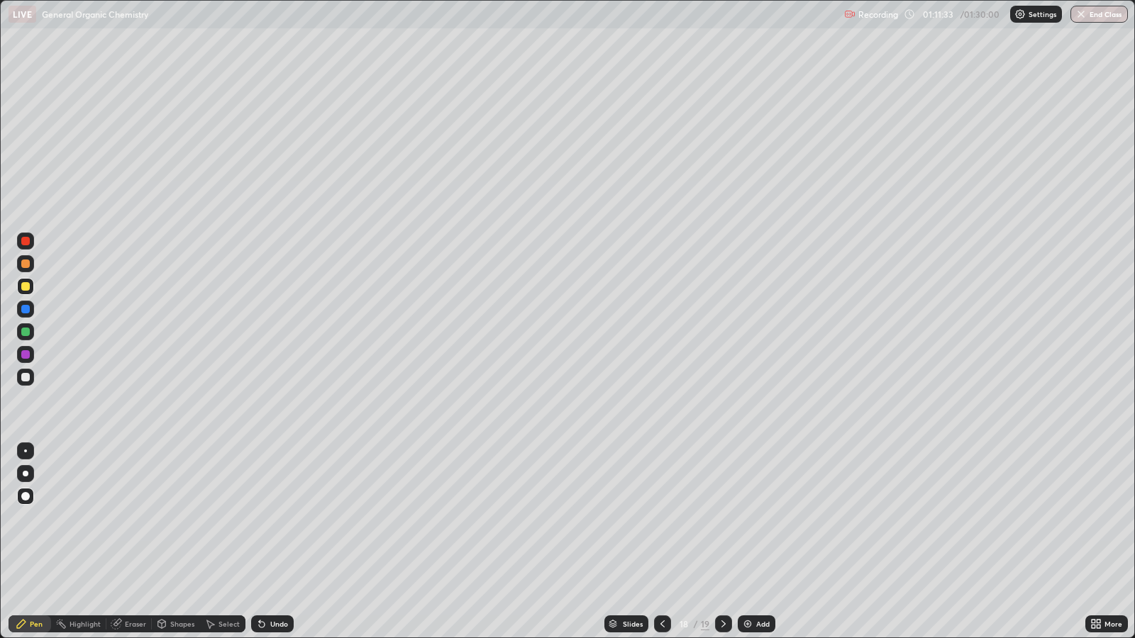
click at [722, 518] on icon at bounding box center [723, 623] width 11 height 11
click at [762, 518] on div "Add" at bounding box center [762, 624] width 13 height 7
click at [35, 518] on div "Pen" at bounding box center [36, 624] width 13 height 7
click at [27, 287] on div at bounding box center [25, 286] width 9 height 9
click at [25, 263] on div at bounding box center [25, 264] width 9 height 9
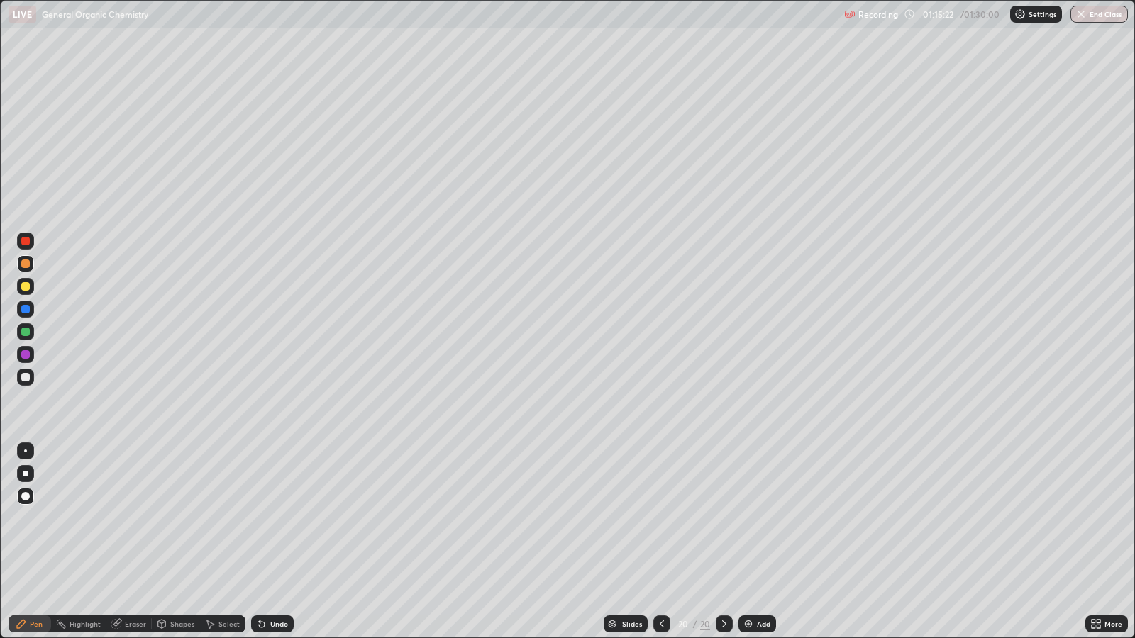
click at [28, 287] on div at bounding box center [25, 286] width 9 height 9
click at [177, 518] on div "Shapes" at bounding box center [182, 624] width 24 height 7
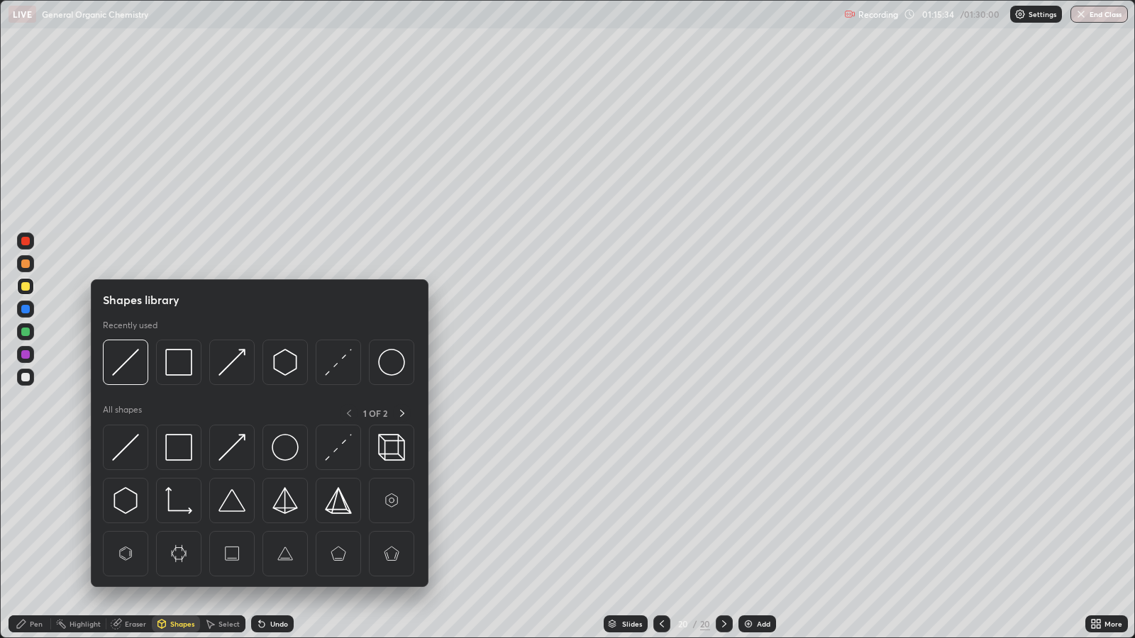
click at [187, 452] on img at bounding box center [178, 447] width 27 height 27
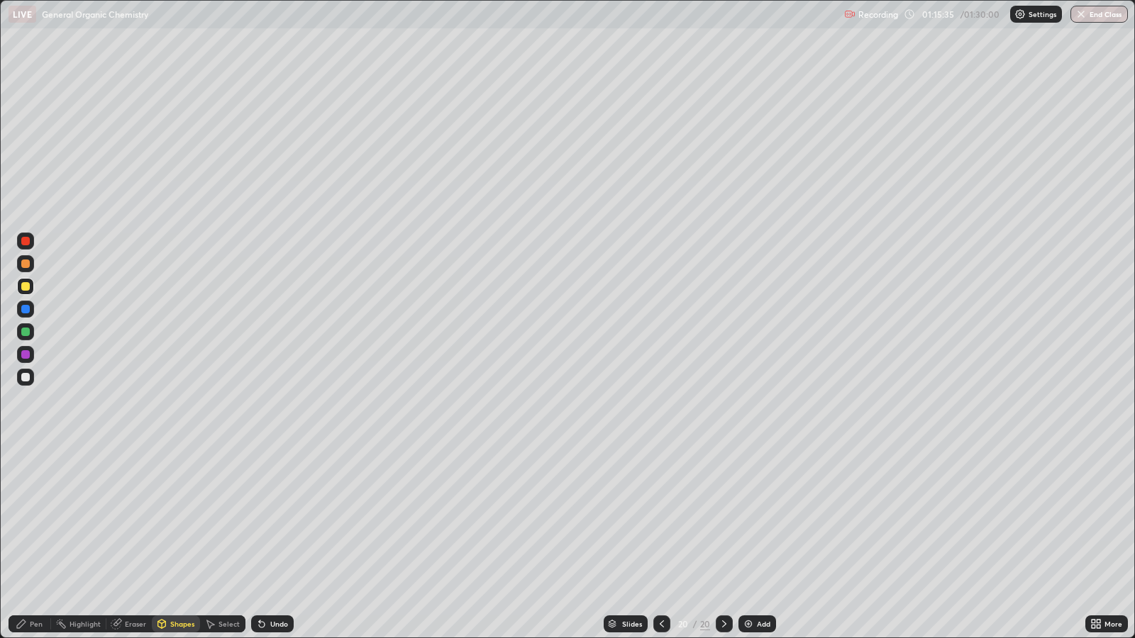
click at [29, 377] on div at bounding box center [25, 377] width 9 height 9
click at [37, 518] on div "Pen" at bounding box center [36, 624] width 13 height 7
click at [26, 355] on div at bounding box center [25, 354] width 9 height 9
click at [275, 518] on div "Undo" at bounding box center [279, 624] width 18 height 7
click at [175, 518] on div "Shapes" at bounding box center [182, 624] width 24 height 7
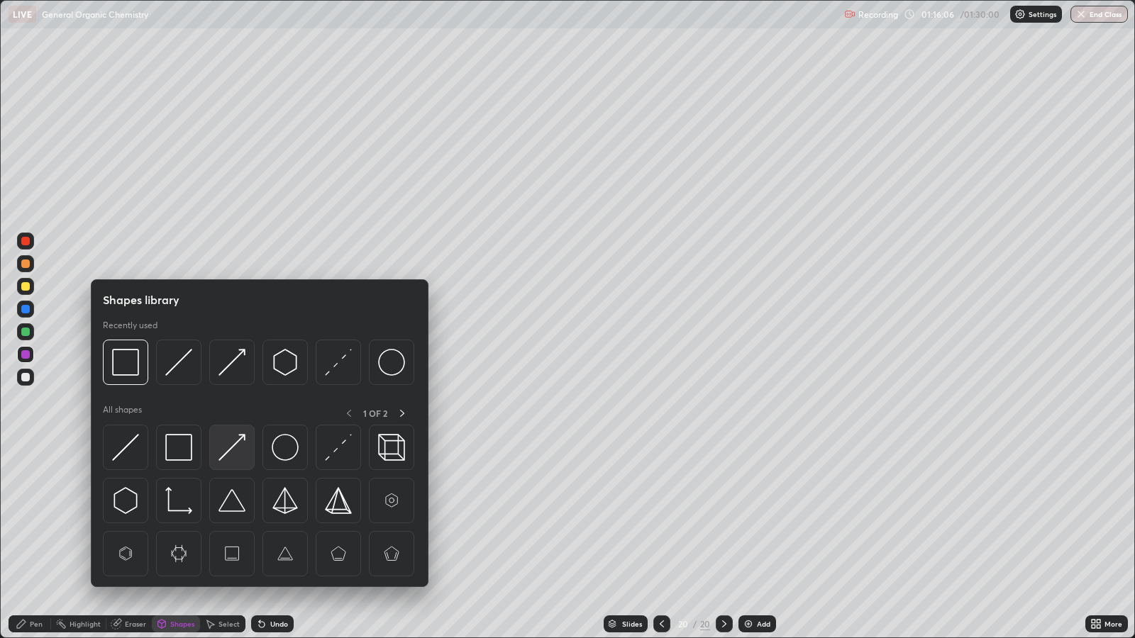
click at [238, 443] on img at bounding box center [231, 447] width 27 height 27
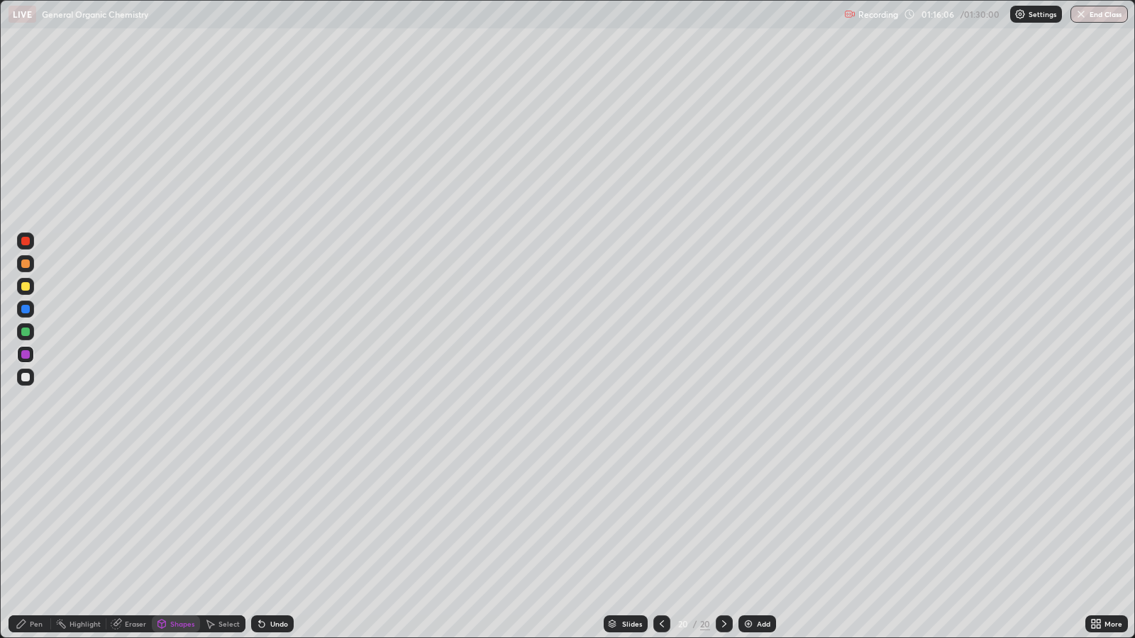
click at [26, 287] on div at bounding box center [25, 286] width 9 height 9
click at [21, 518] on icon at bounding box center [21, 624] width 9 height 9
click at [278, 518] on div "Undo" at bounding box center [279, 624] width 18 height 7
click at [135, 518] on div "Eraser" at bounding box center [135, 624] width 21 height 7
click at [30, 518] on div "Pen" at bounding box center [36, 624] width 13 height 7
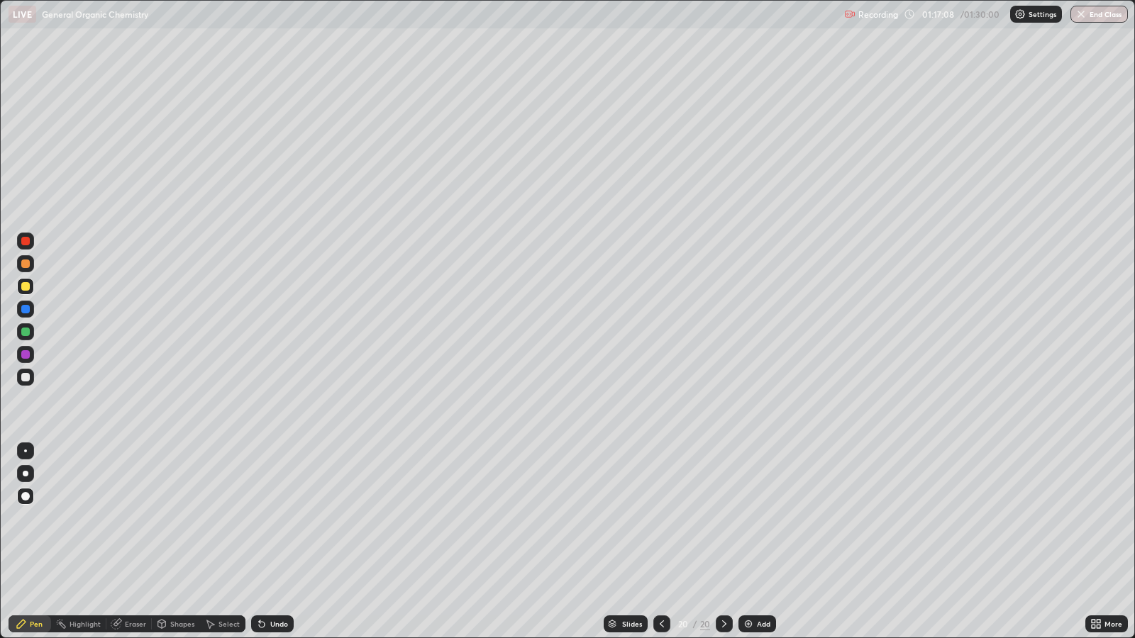
click at [129, 518] on div "Eraser" at bounding box center [135, 624] width 21 height 7
click at [38, 518] on div "Pen" at bounding box center [36, 624] width 13 height 7
click at [26, 377] on div at bounding box center [25, 377] width 9 height 9
click at [26, 355] on div at bounding box center [25, 354] width 9 height 9
click at [25, 331] on div at bounding box center [25, 332] width 9 height 9
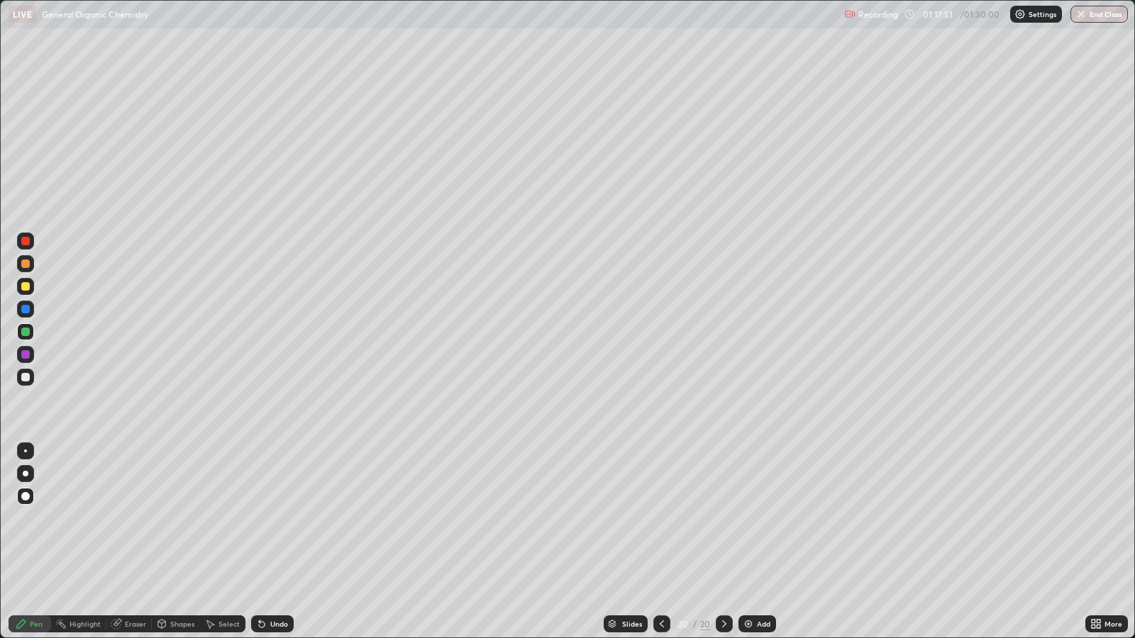
click at [175, 518] on div "Shapes" at bounding box center [182, 624] width 24 height 7
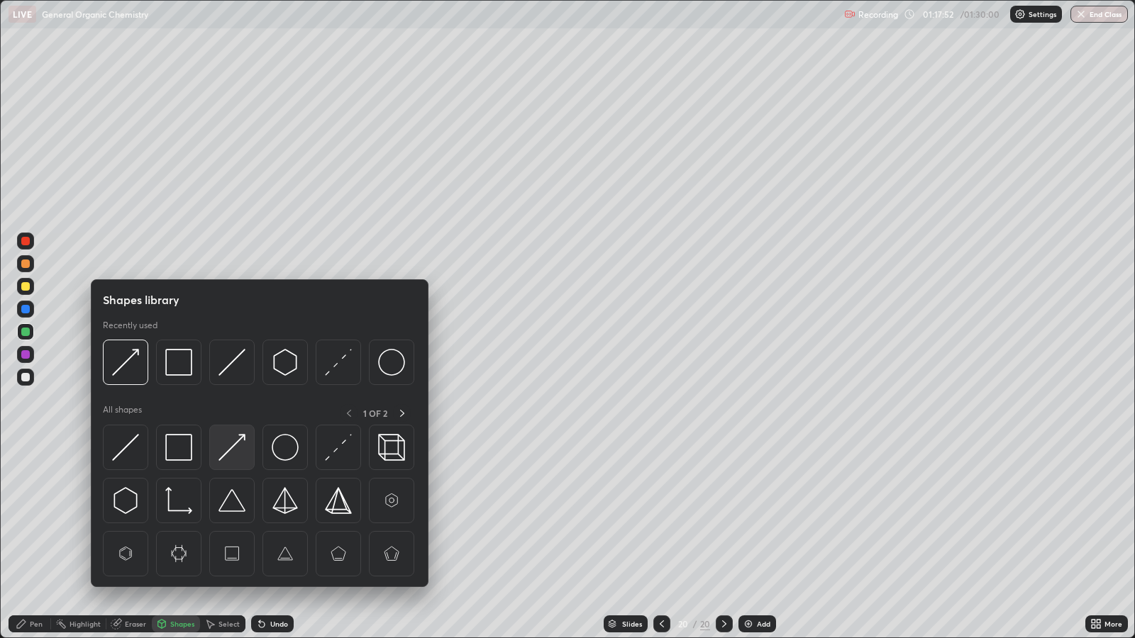
click at [231, 445] on img at bounding box center [231, 447] width 27 height 27
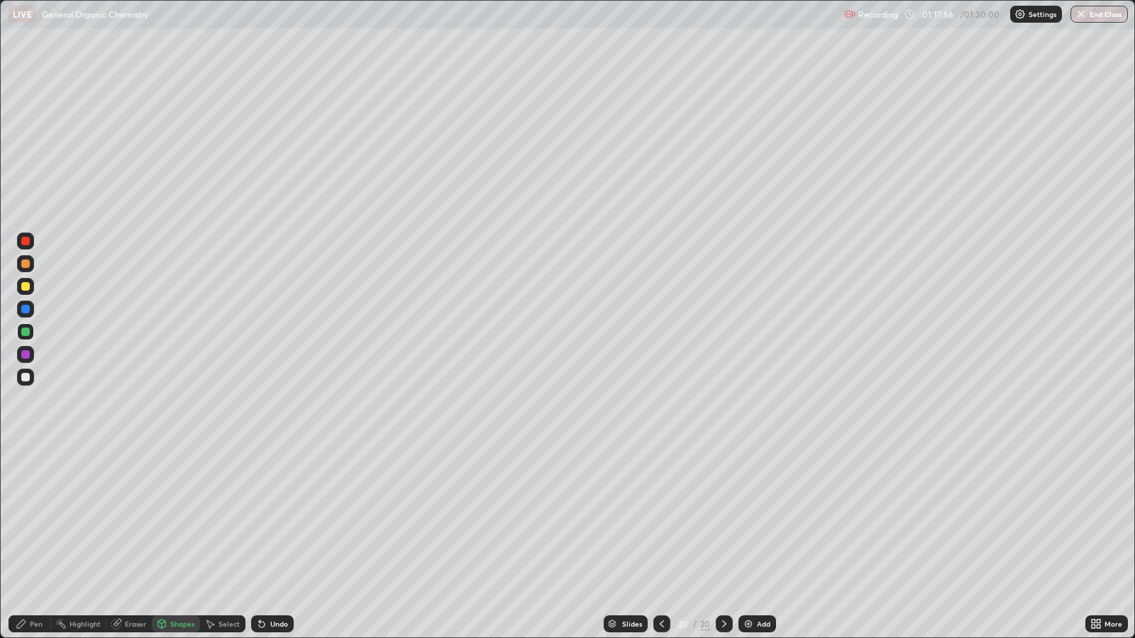
click at [35, 518] on div "Pen" at bounding box center [36, 624] width 13 height 7
click at [770, 518] on div "Add" at bounding box center [757, 624] width 38 height 17
click at [178, 518] on div "Shapes" at bounding box center [176, 624] width 48 height 17
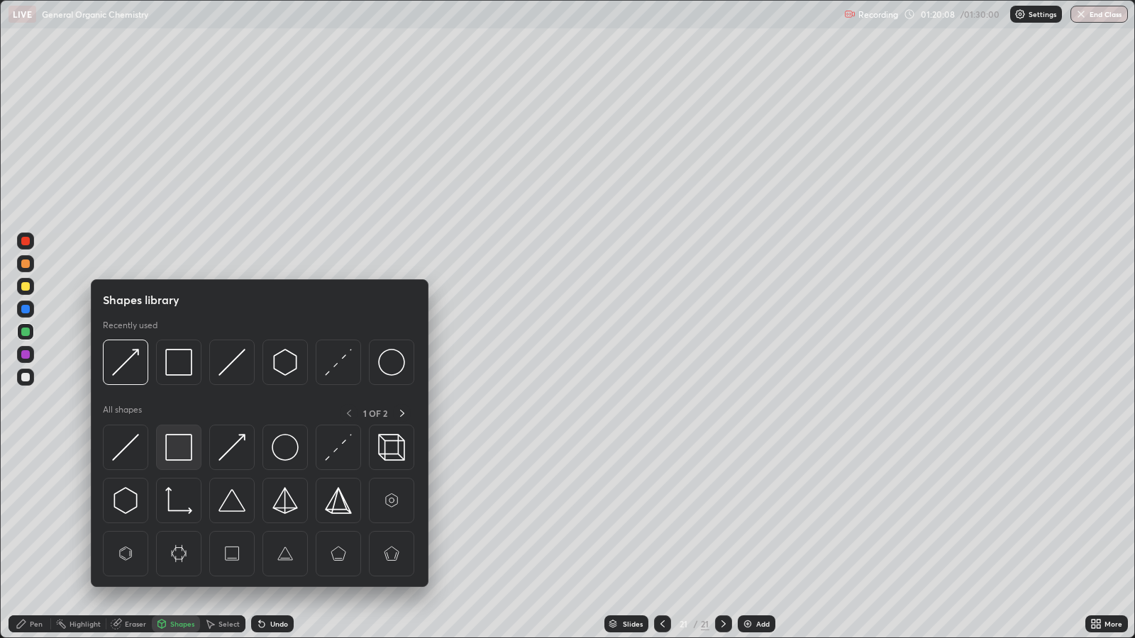
click at [183, 446] on img at bounding box center [178, 447] width 27 height 27
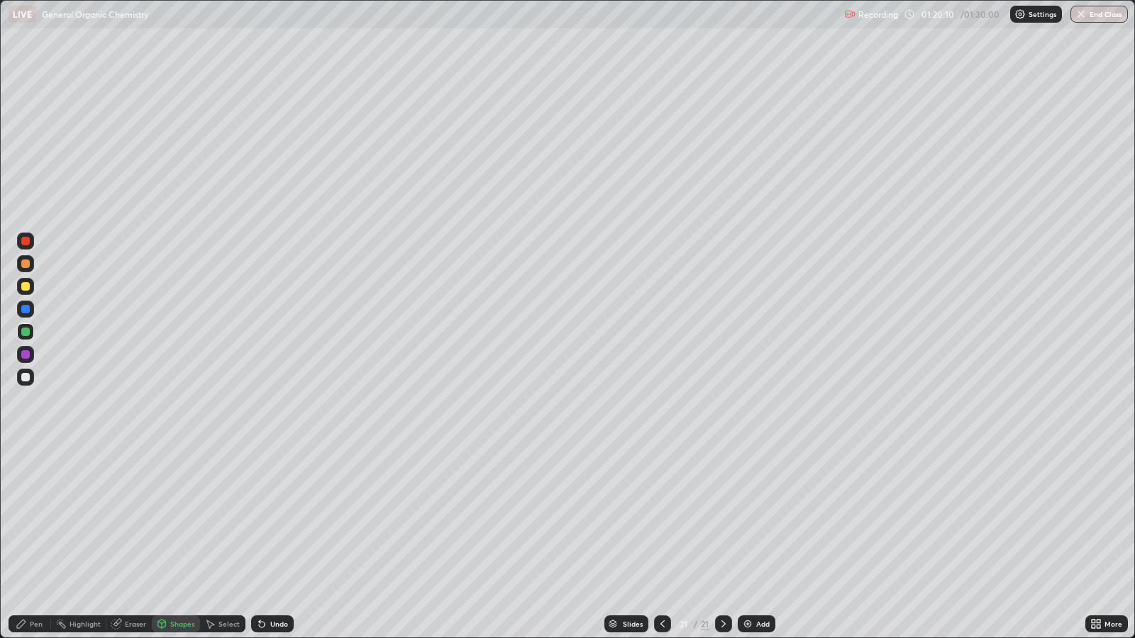
click at [26, 355] on div at bounding box center [25, 354] width 9 height 9
click at [37, 518] on div "Pen" at bounding box center [36, 624] width 13 height 7
click at [661, 518] on icon at bounding box center [662, 623] width 11 height 11
click at [718, 518] on icon at bounding box center [723, 623] width 11 height 11
click at [660, 518] on icon at bounding box center [662, 623] width 11 height 11
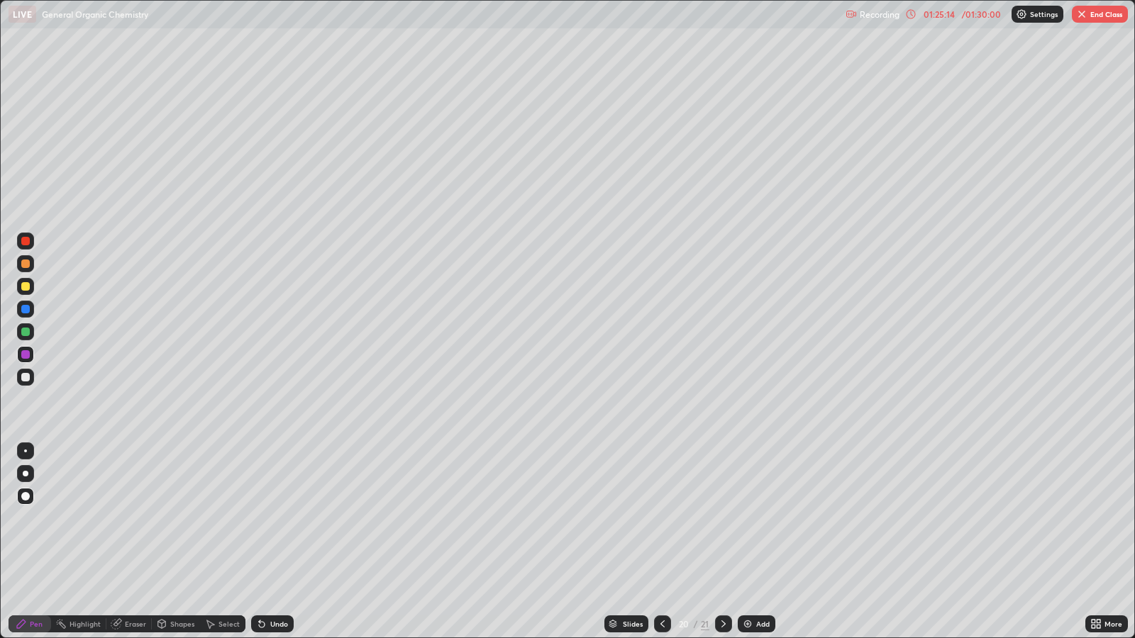
click at [721, 518] on icon at bounding box center [723, 623] width 11 height 11
click at [1110, 15] on button "End Class" at bounding box center [1100, 14] width 56 height 17
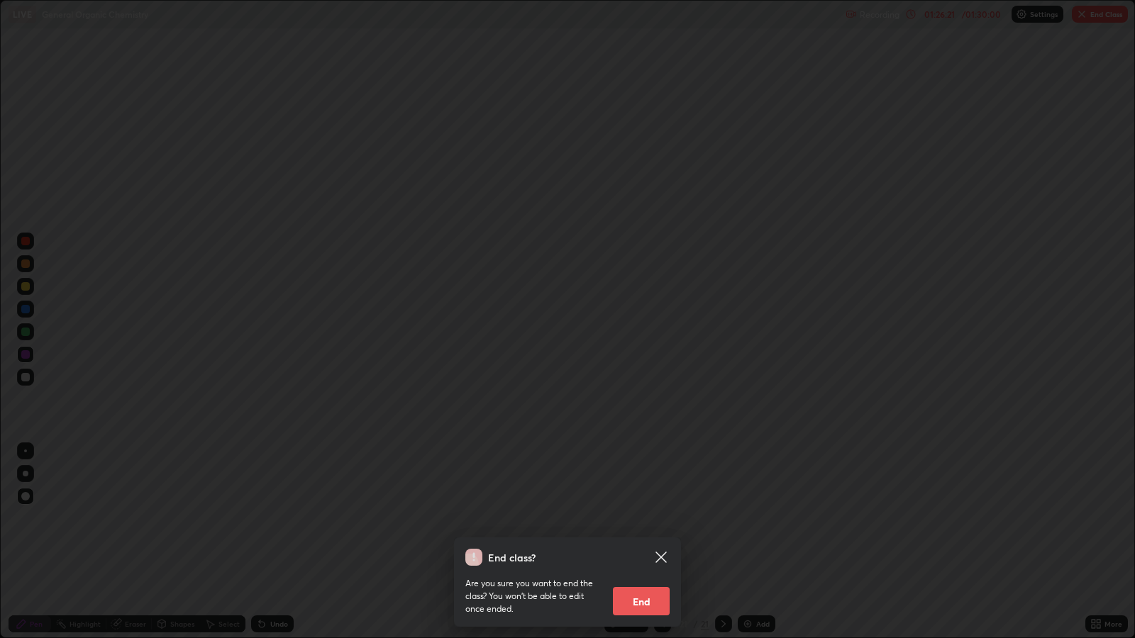
click at [1134, 113] on div "End class? Are you sure you want to end the class? You won’t be able to edit on…" at bounding box center [567, 319] width 1135 height 638
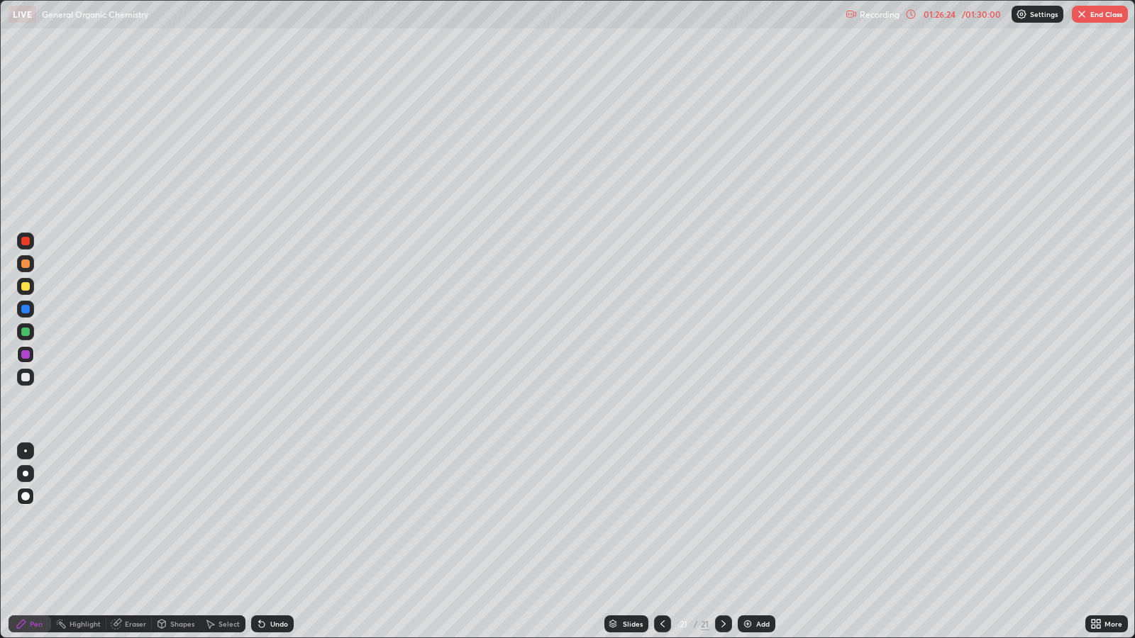
click at [1110, 14] on button "End Class" at bounding box center [1100, 14] width 56 height 17
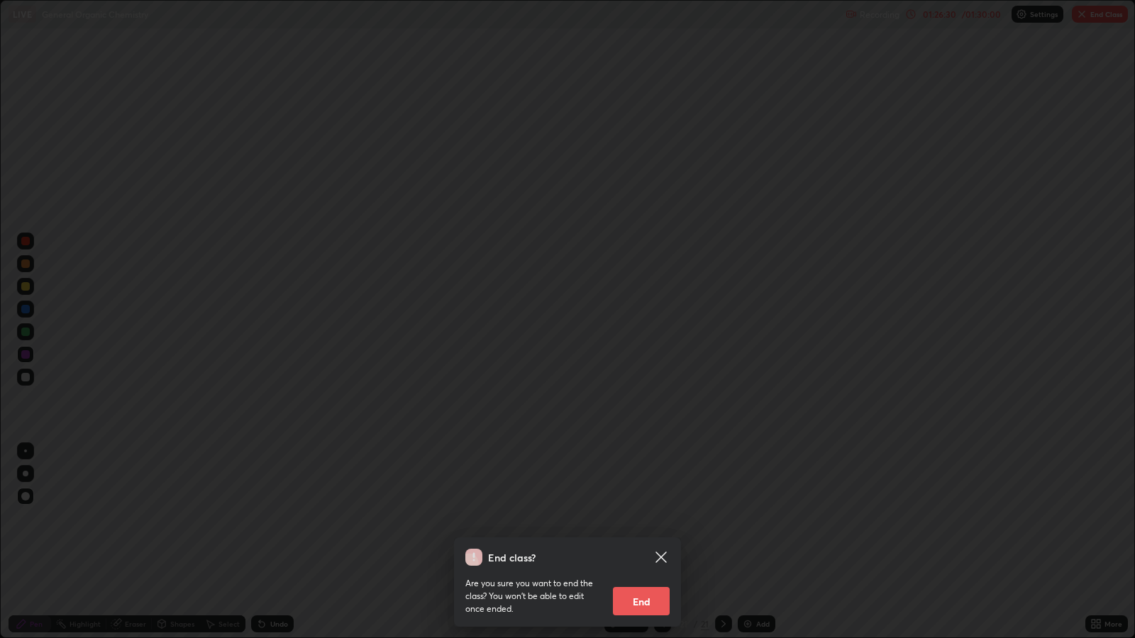
click at [628, 518] on button "End" at bounding box center [641, 601] width 57 height 28
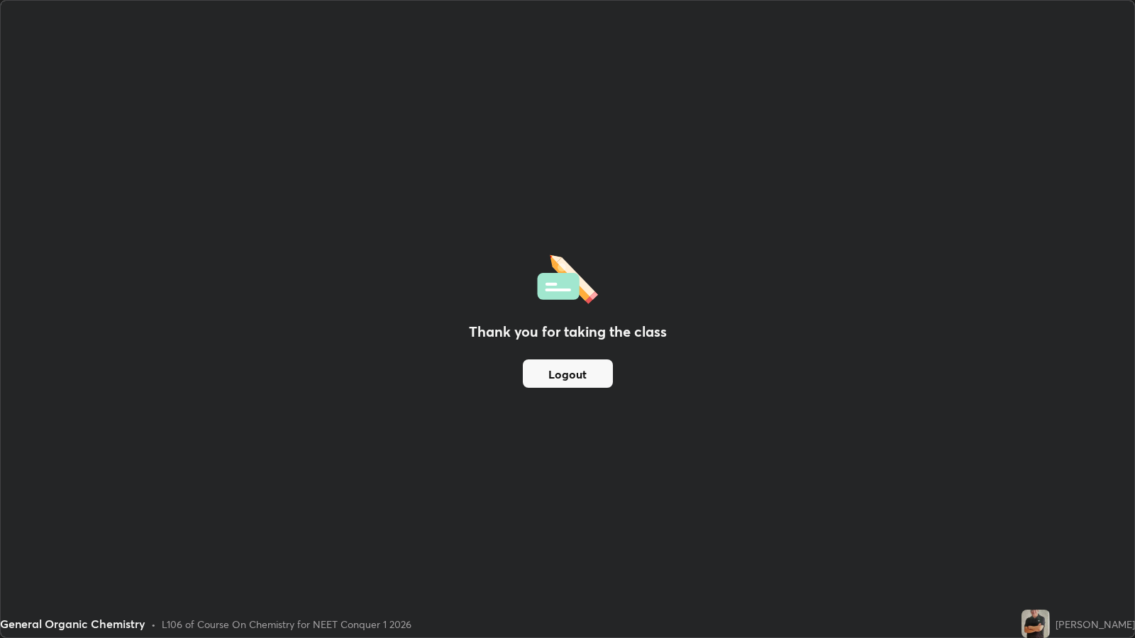
click at [516, 459] on div "Thank you for taking the class Logout" at bounding box center [567, 319] width 1133 height 637
click at [567, 373] on button "Logout" at bounding box center [568, 374] width 90 height 28
